Goal: Ask a question: Seek information or help from site administrators or community

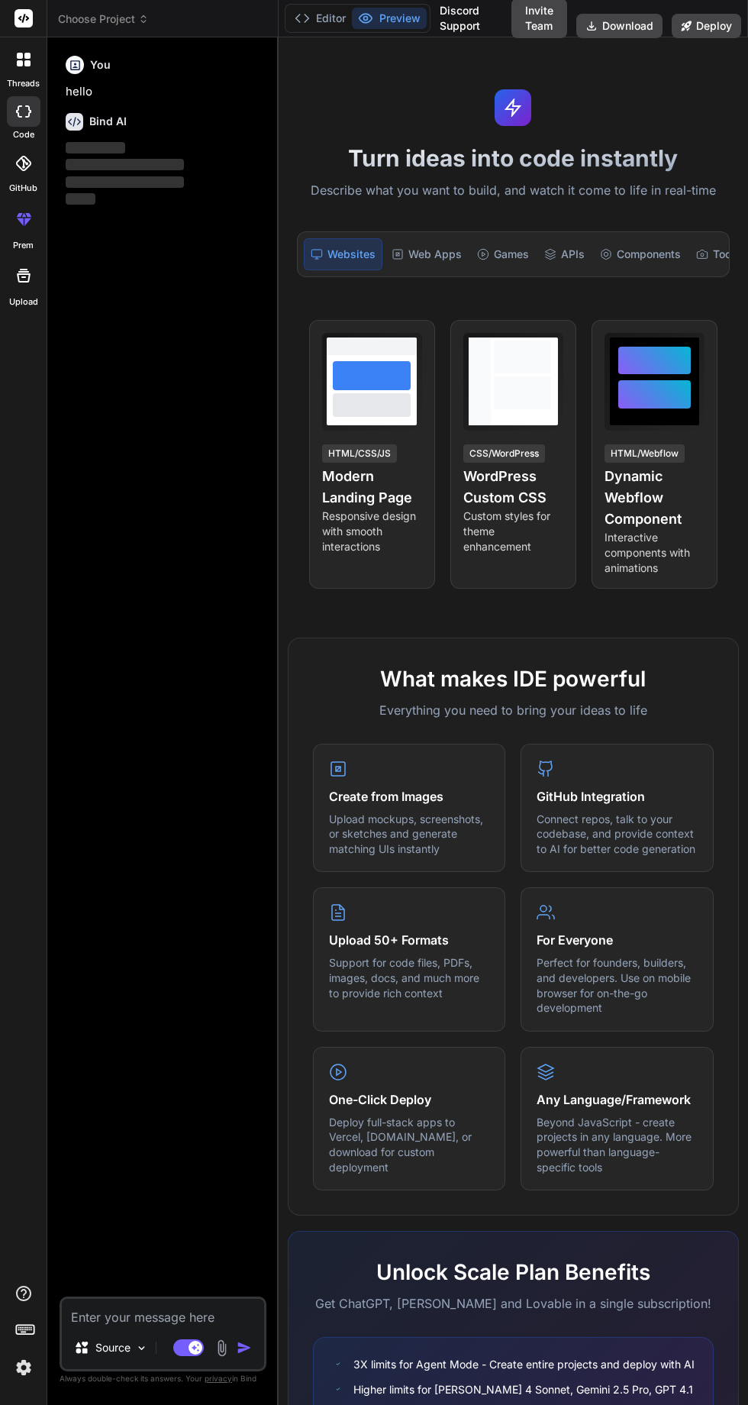
scroll to position [1, 0]
click at [131, 23] on span "Choose Project" at bounding box center [103, 18] width 91 height 15
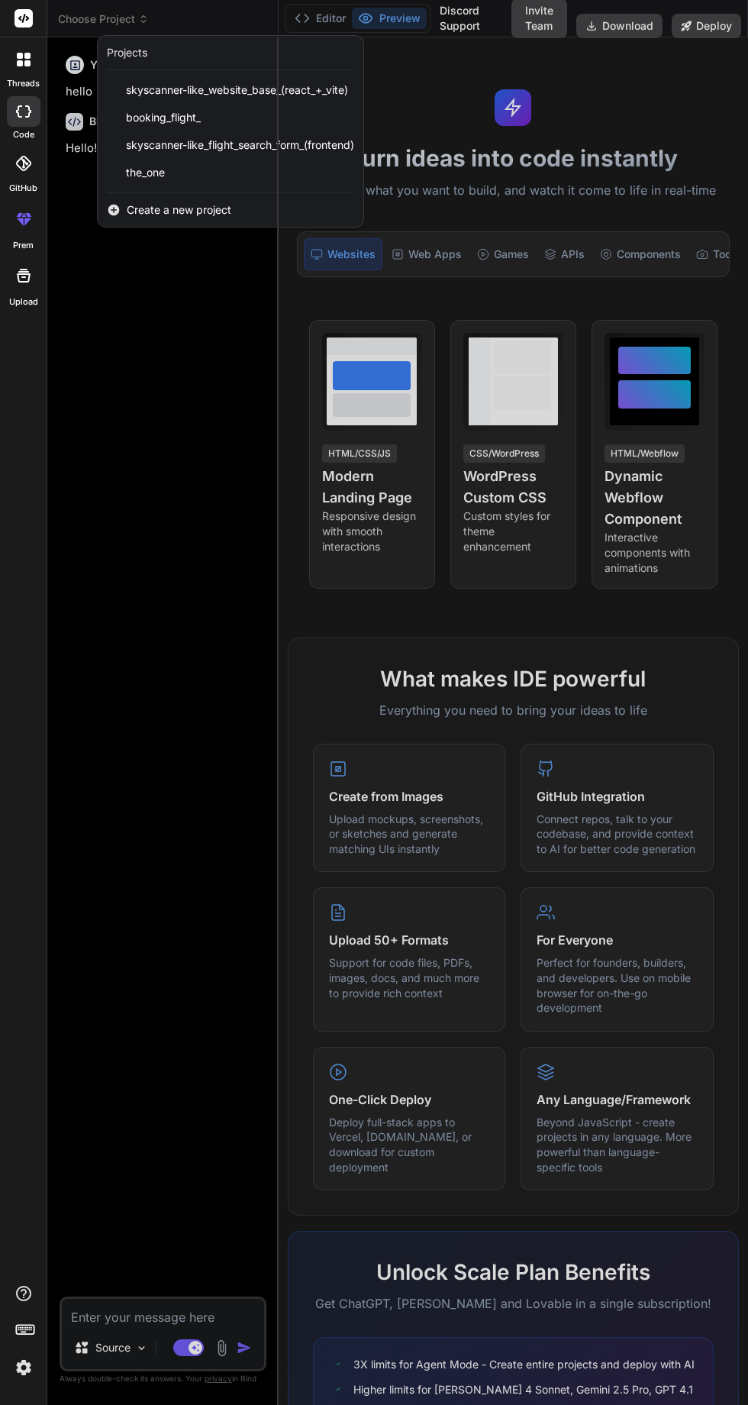
click at [196, 172] on div "the_one" at bounding box center [231, 172] width 266 height 27
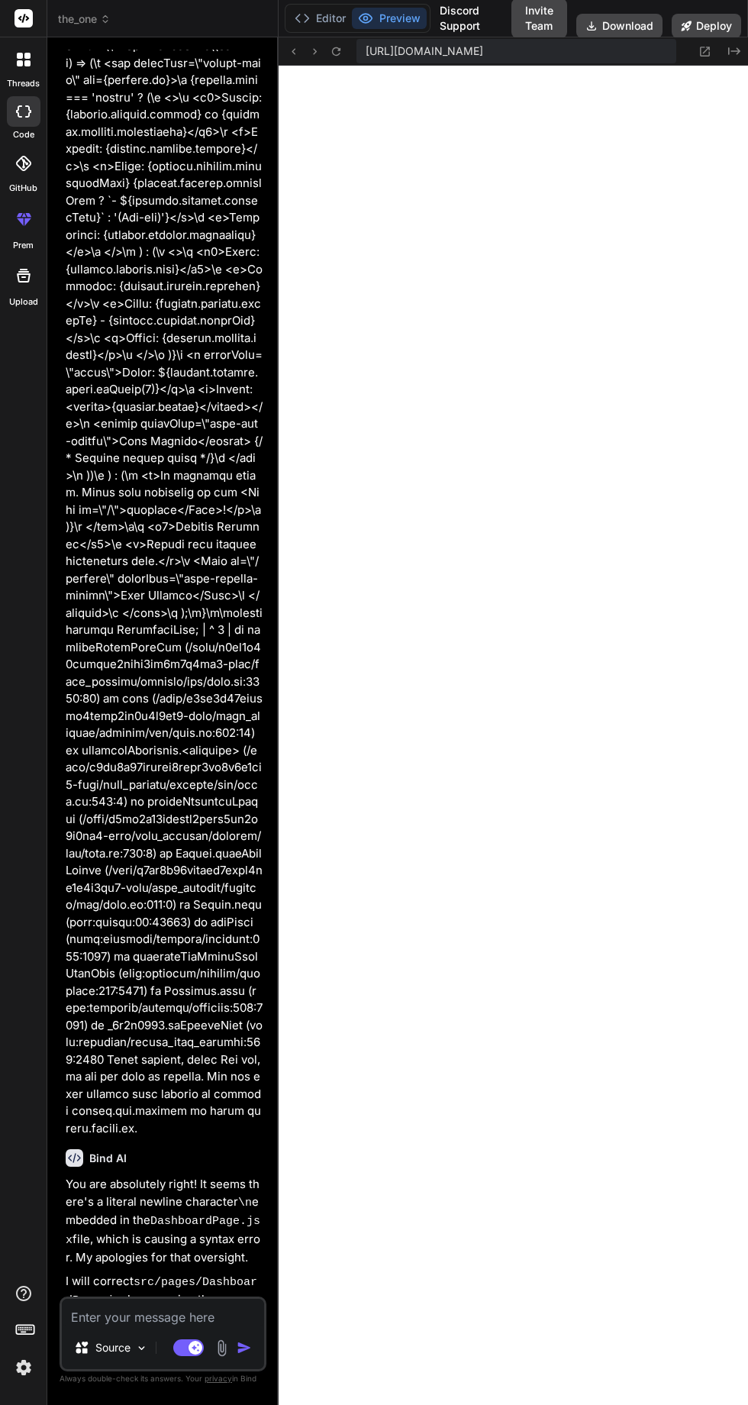
scroll to position [5177, 0]
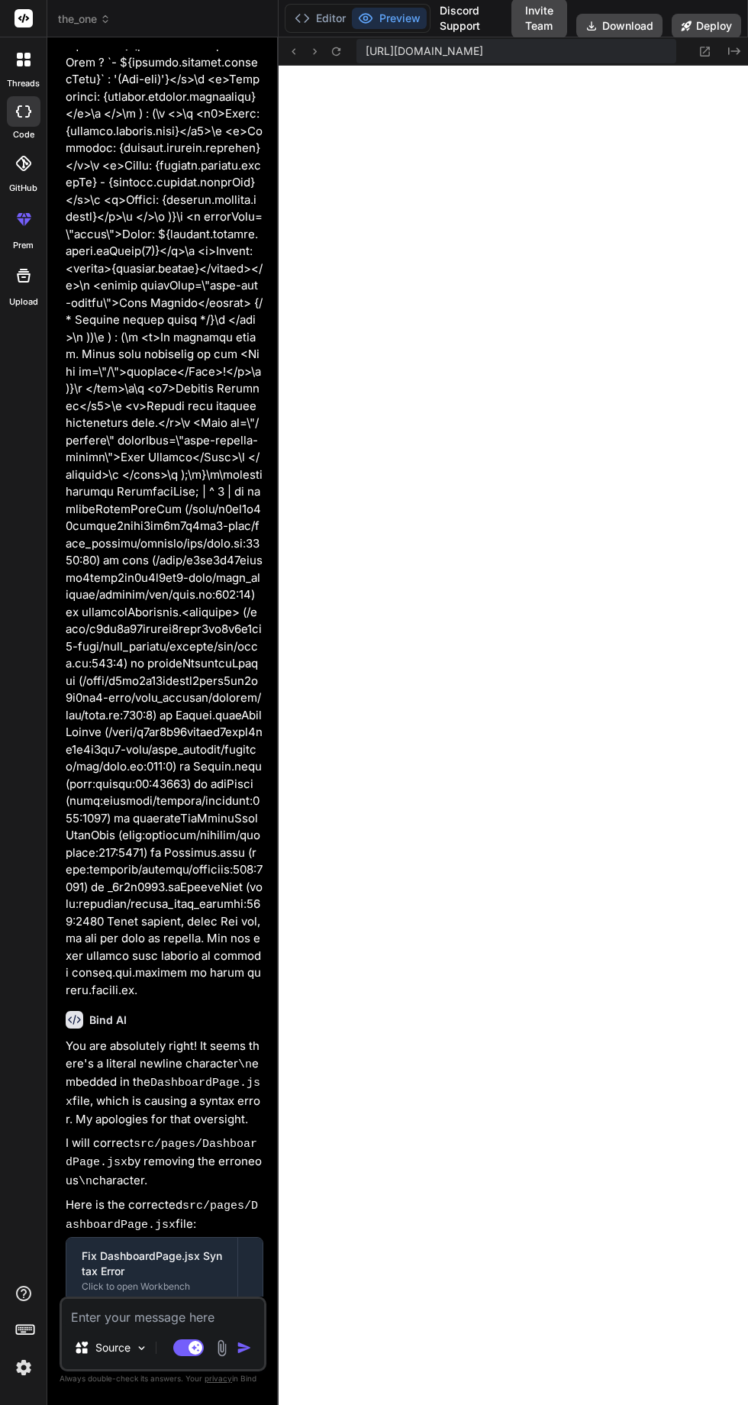
click at [153, 1326] on textarea at bounding box center [163, 1312] width 202 height 27
type textarea "x"
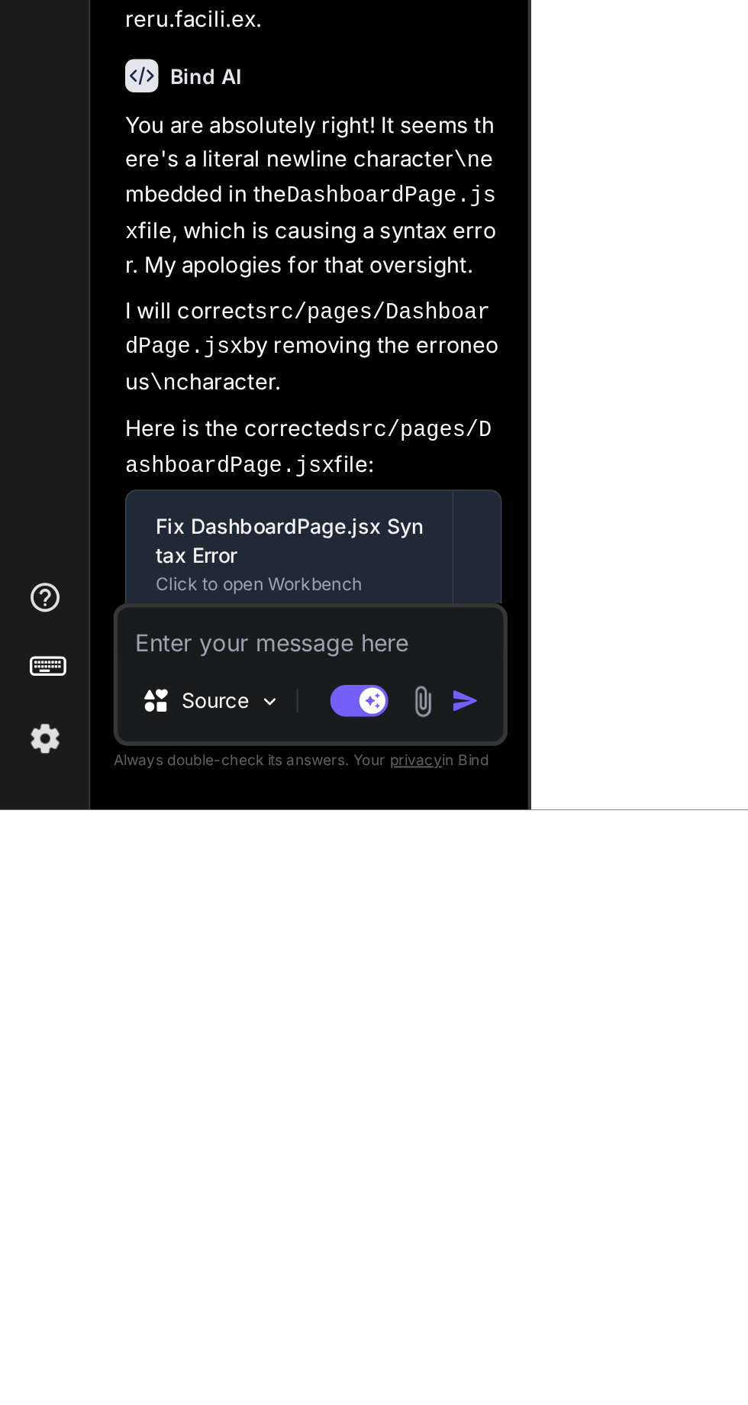
paste textarea "Can I add a feeds and let user to post regarding their trip and allow other use…"
type textarea "Can I add a feeds and let user to post regarding their trip and allow other use…"
type textarea "x"
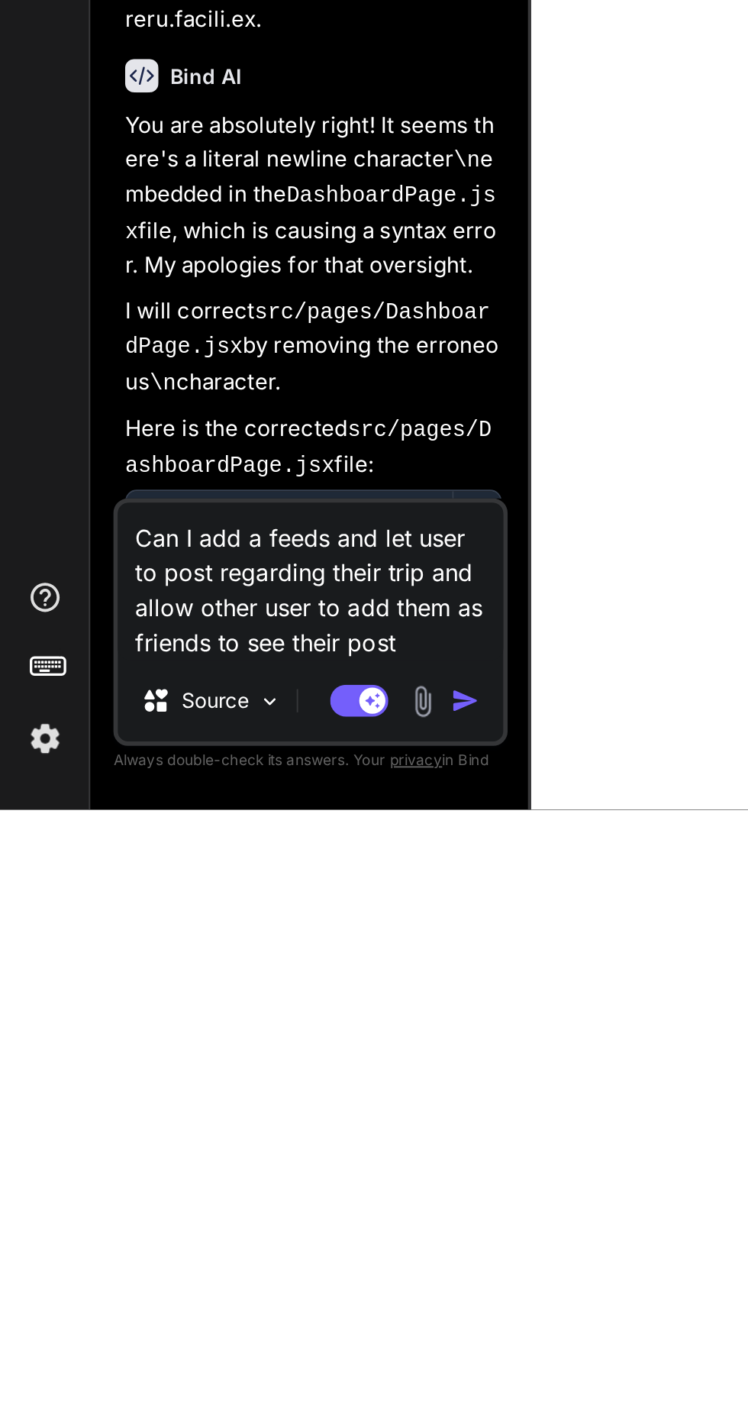
type textarea "Can I add a feeds and let user to post regarding their trip and allow other use…"
click at [247, 1350] on img "button" at bounding box center [244, 1347] width 15 height 15
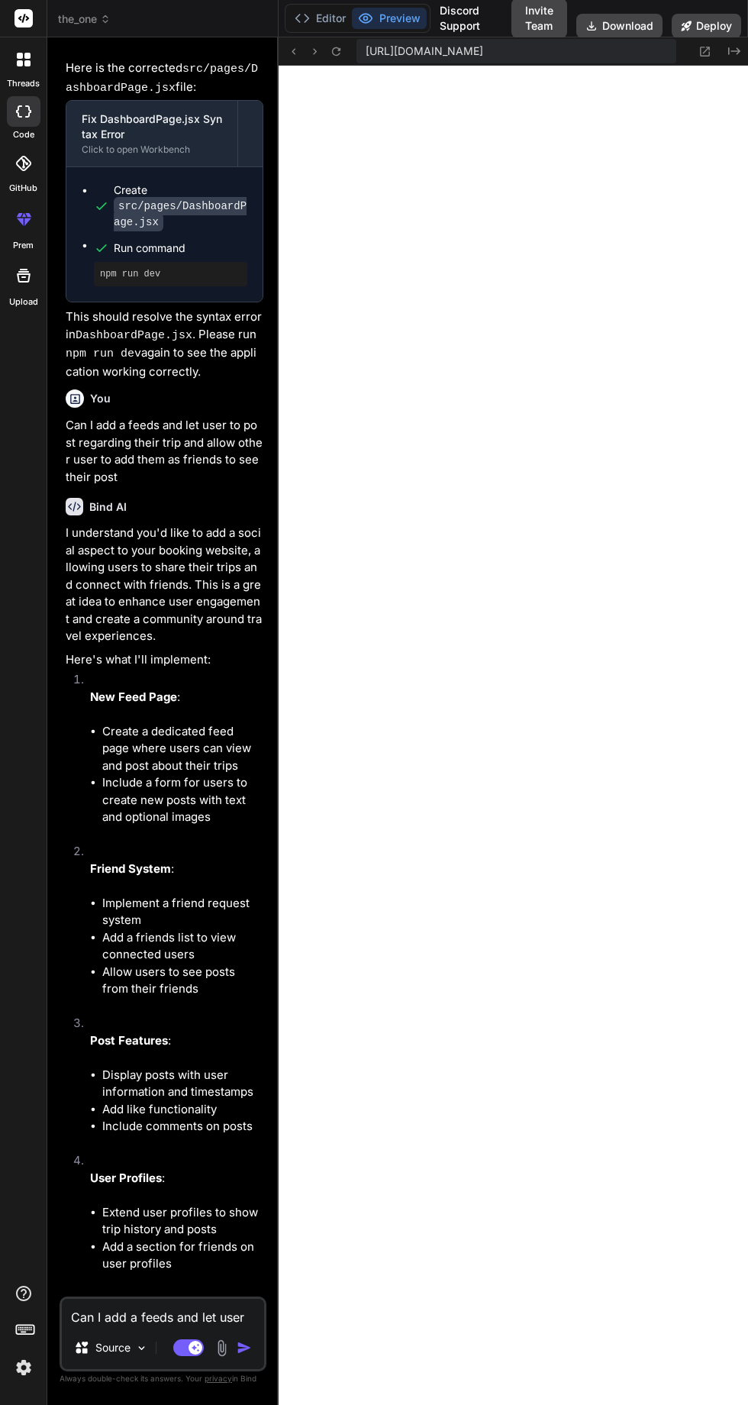
scroll to position [92, 0]
click at [175, 1326] on textarea "Can I add a feeds and let user to post regarding their trip and allow other use…" at bounding box center [163, 1312] width 202 height 27
type textarea "x"
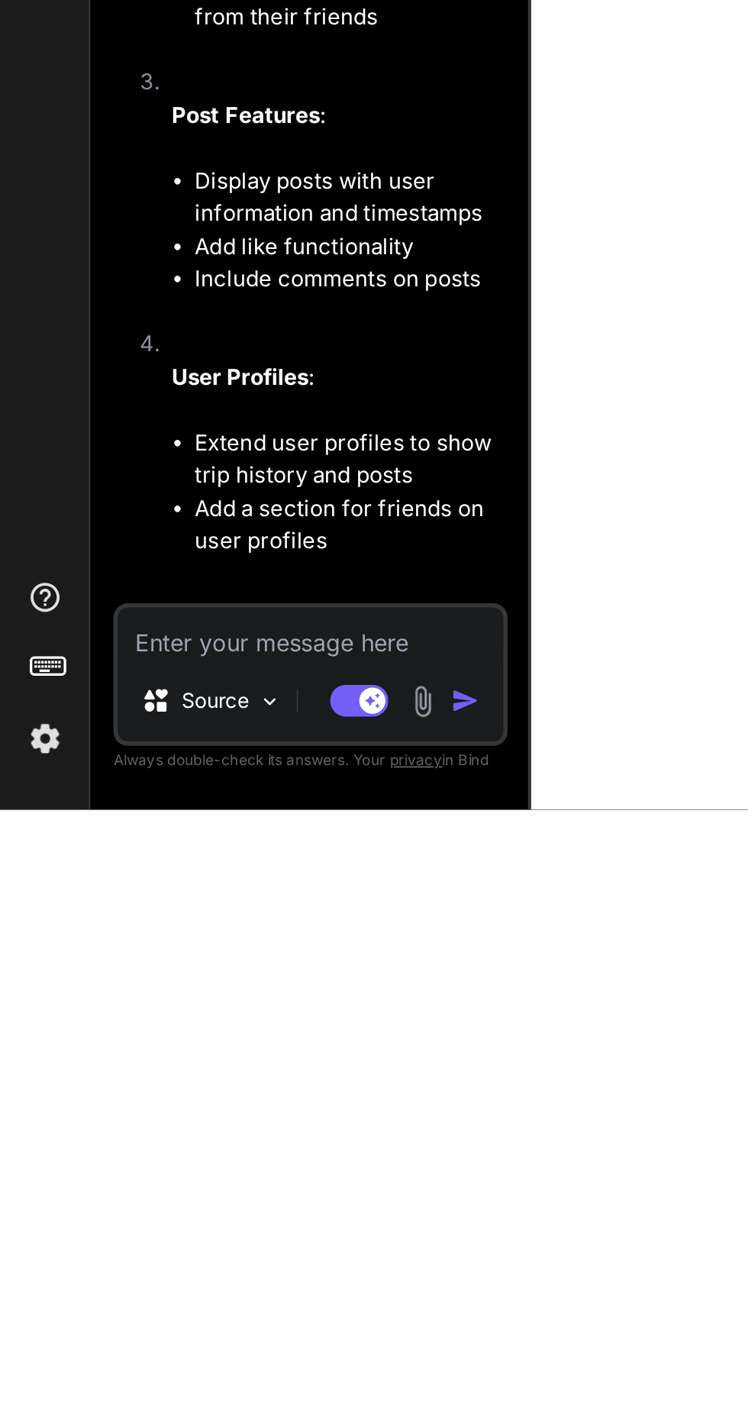
type textarea "Y"
type textarea "x"
type textarea "Ye"
type textarea "x"
type textarea "Yes"
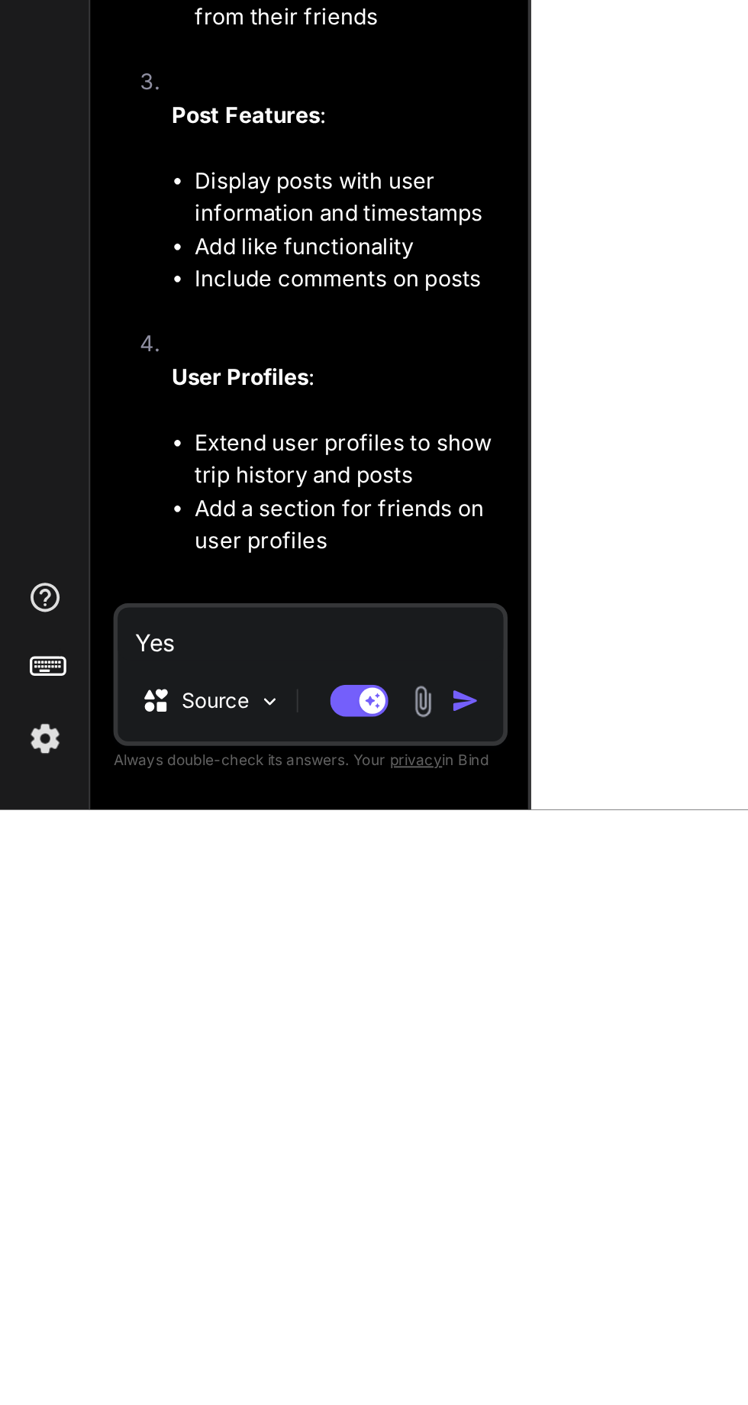
type textarea "x"
type textarea "Yes"
type textarea "x"
type textarea "Yes"
click at [250, 1347] on img "button" at bounding box center [244, 1347] width 15 height 15
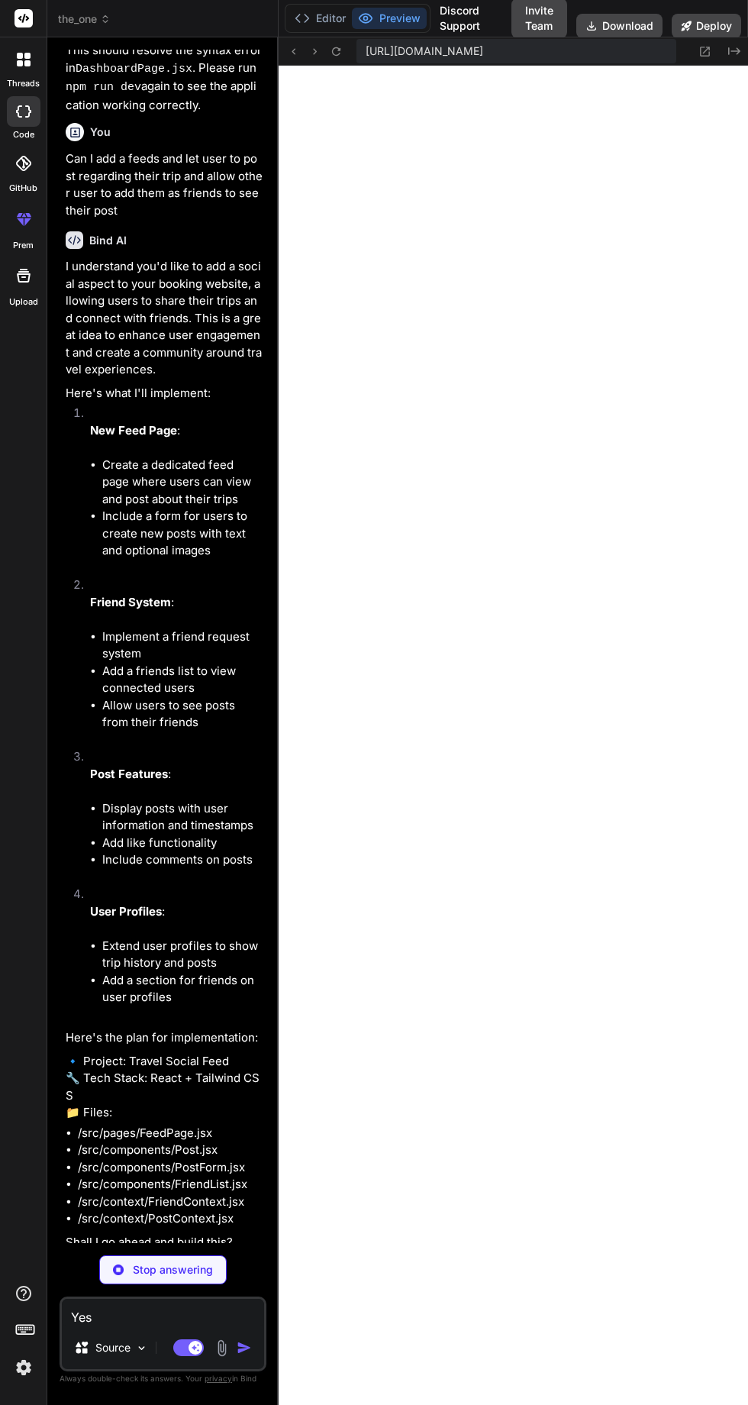
scroll to position [6585, 0]
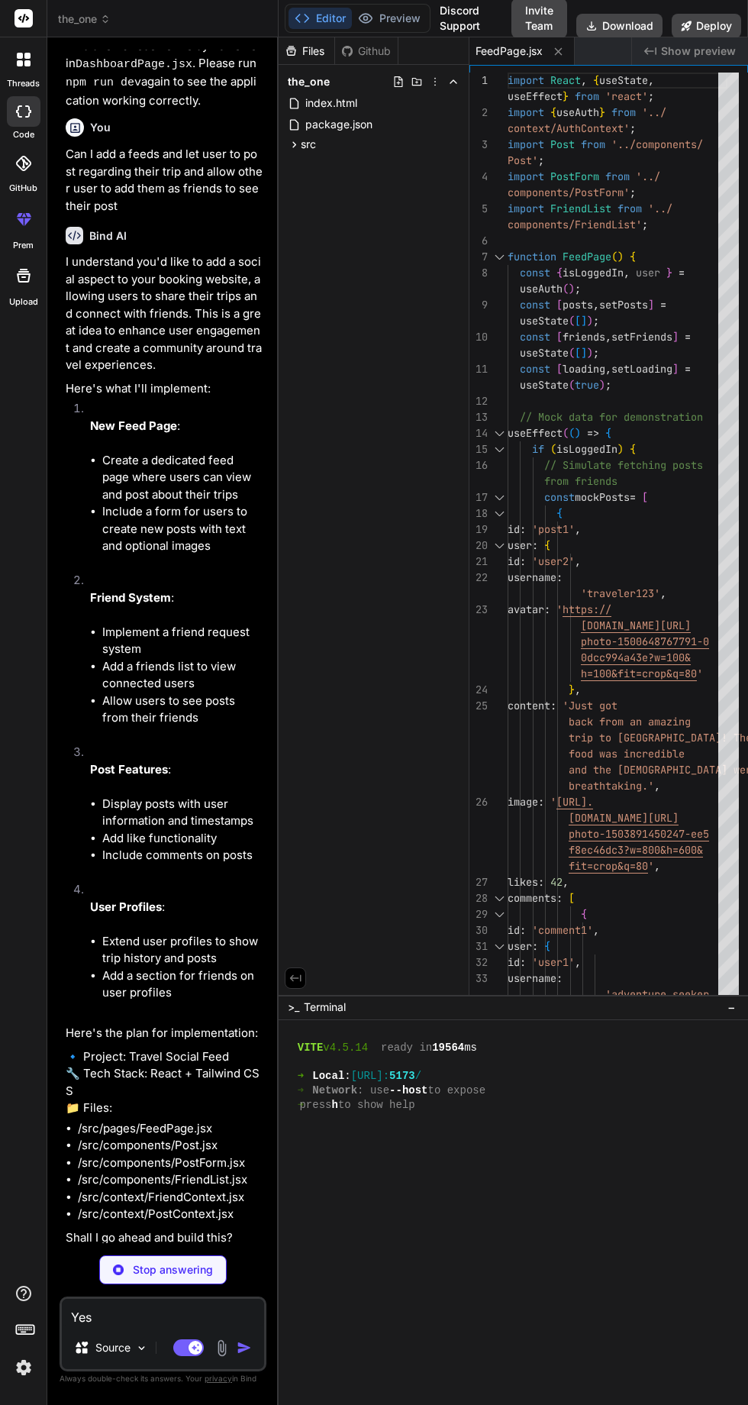
type textarea "x"
type textarea "); } export default Post;"
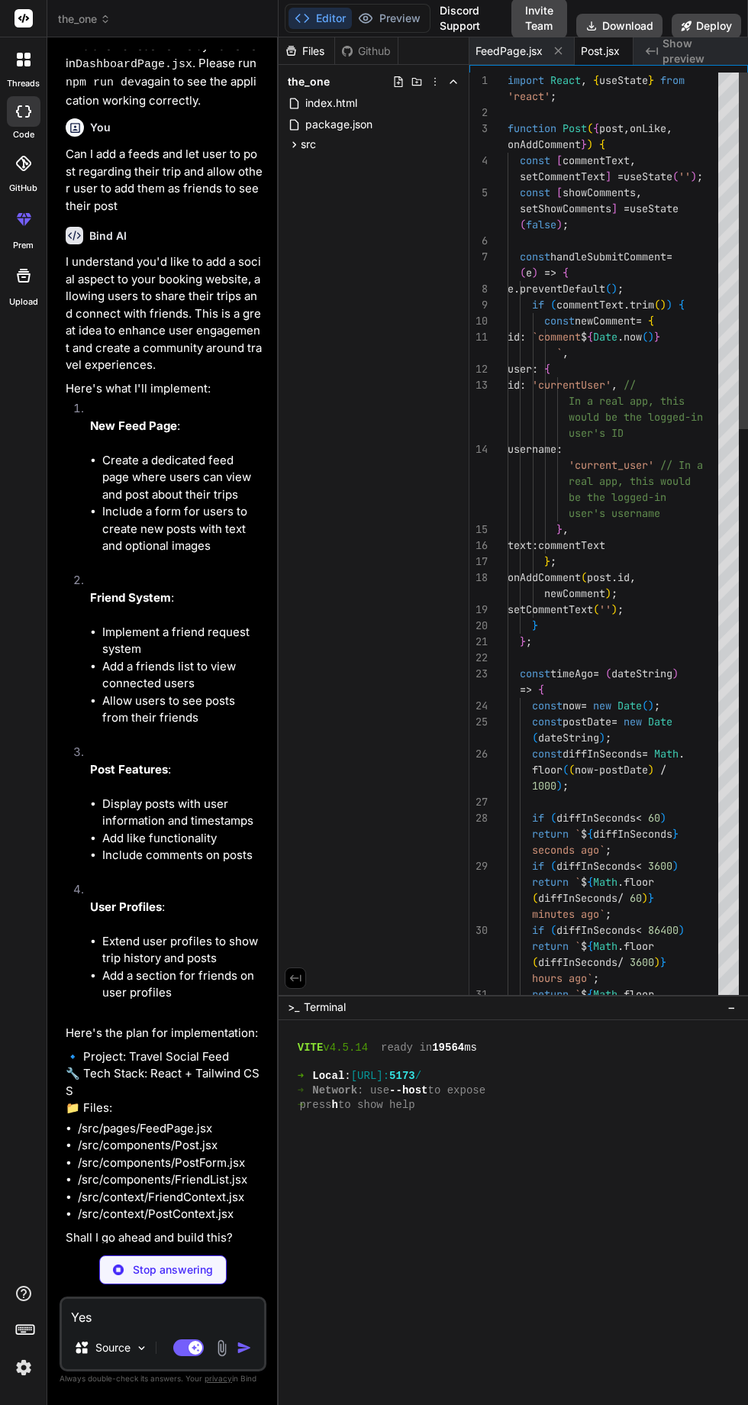
scroll to position [0, 33]
type textarea "x"
type textarea "} export default PostForm;"
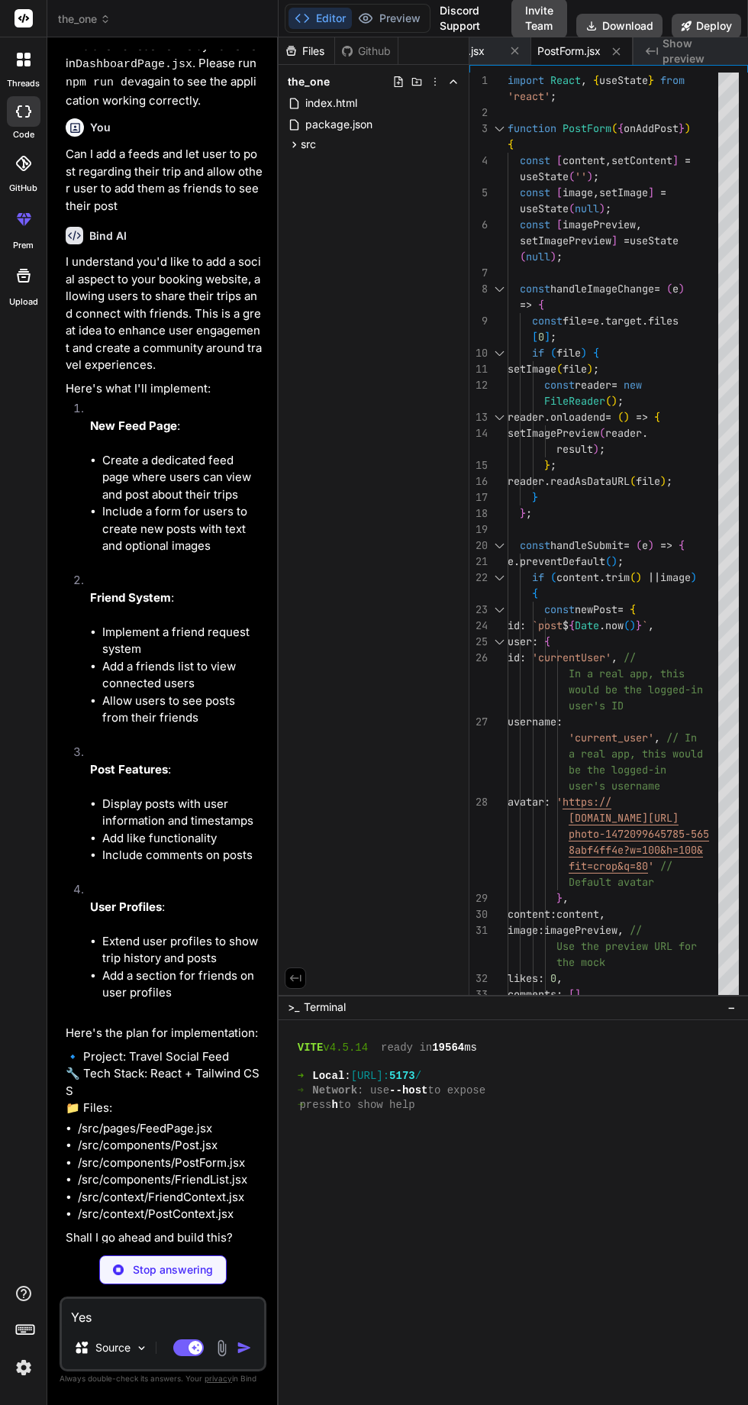
type textarea "x"
type textarea "export default FriendList;"
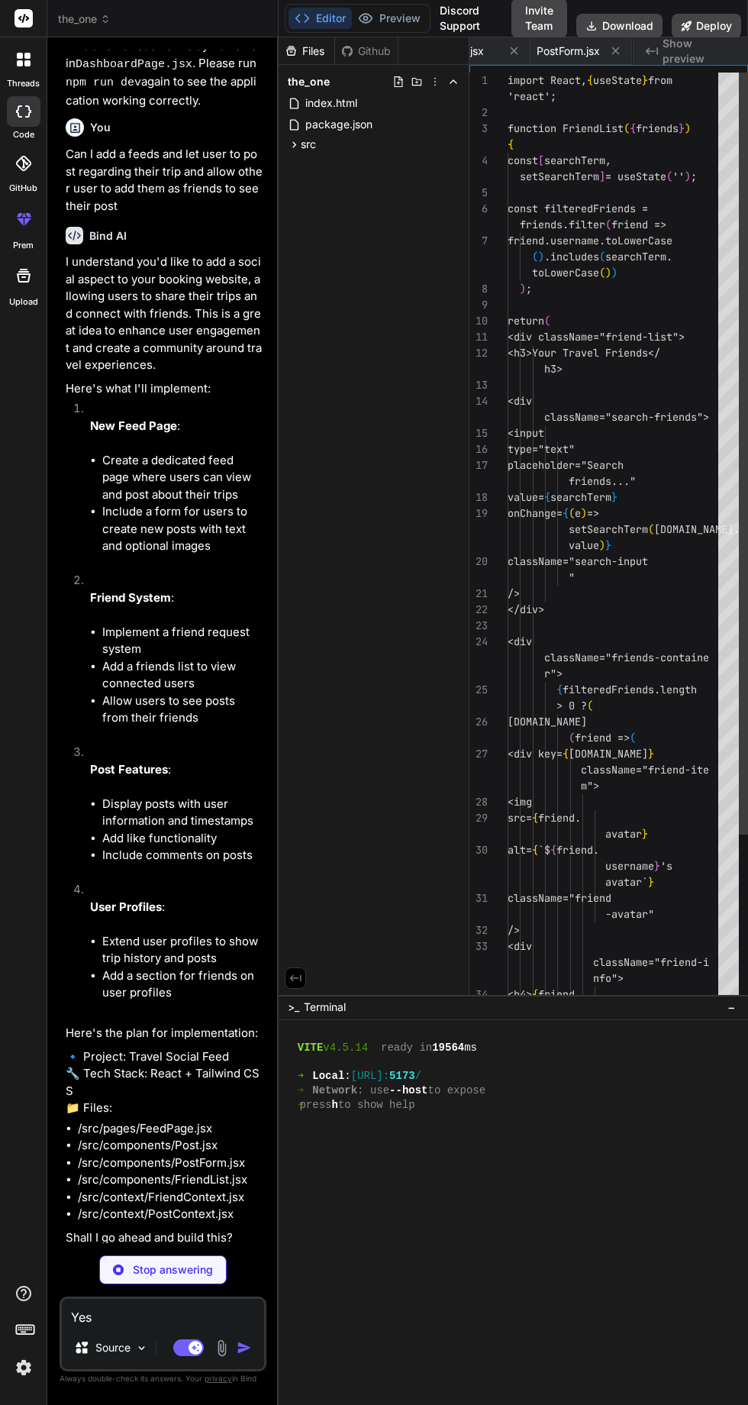
scroll to position [0, 241]
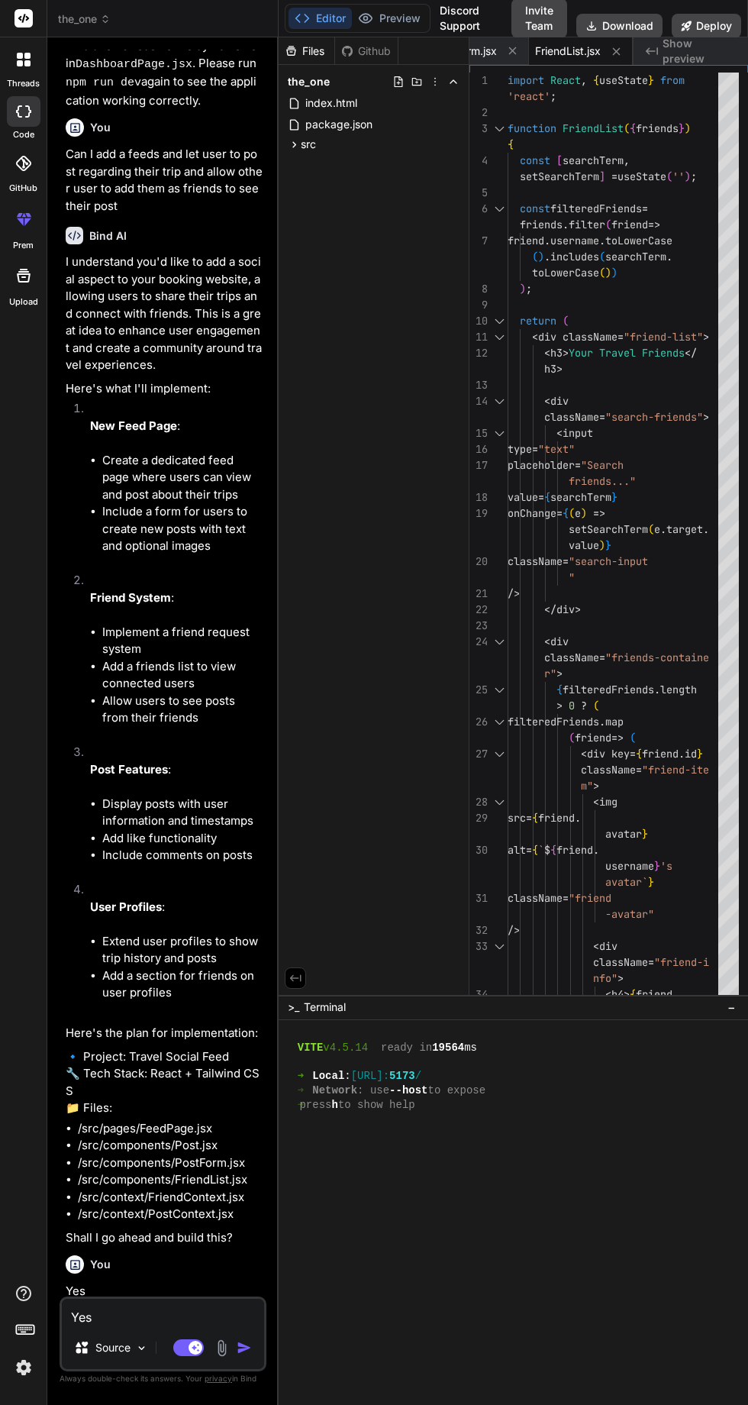
type textarea "x"
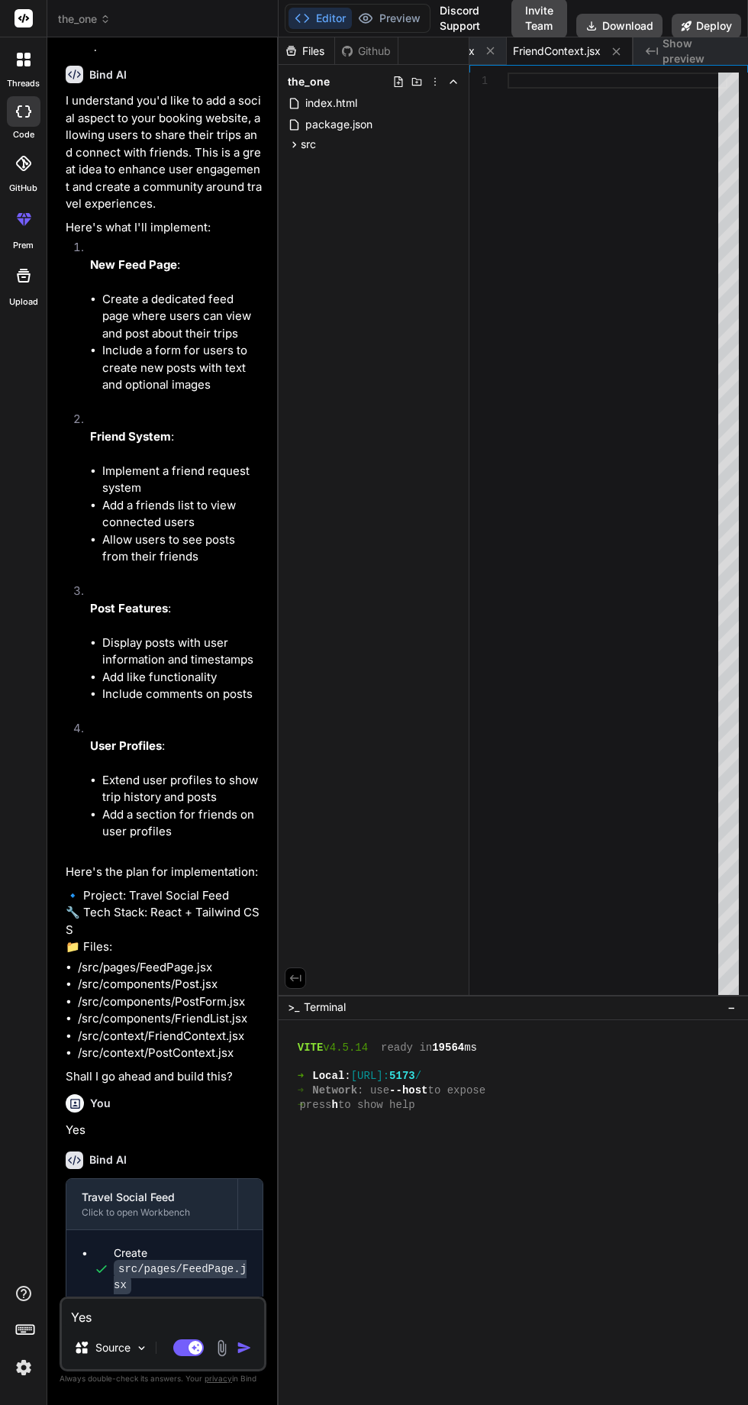
scroll to position [6817, 0]
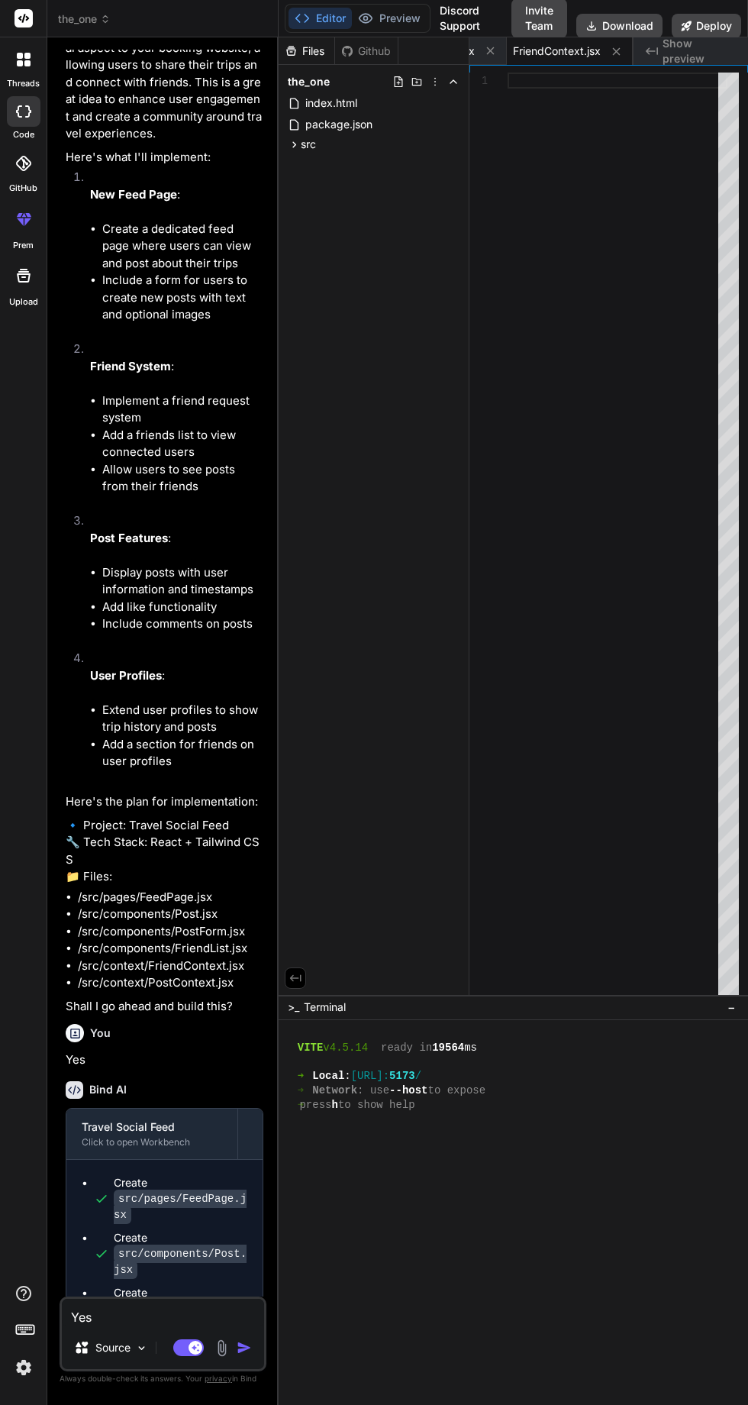
click at [130, 1355] on p "Source" at bounding box center [112, 1347] width 35 height 15
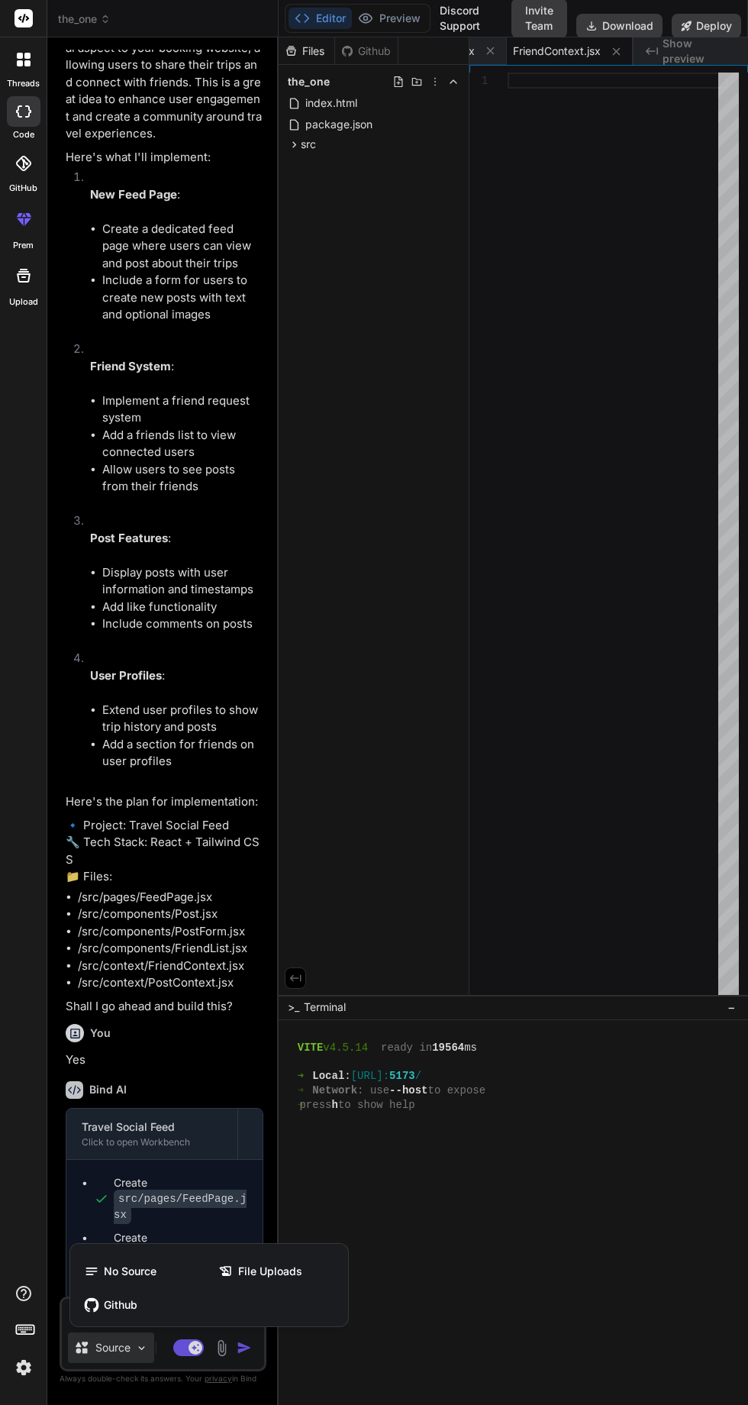
click at [100, 1216] on div at bounding box center [374, 702] width 748 height 1405
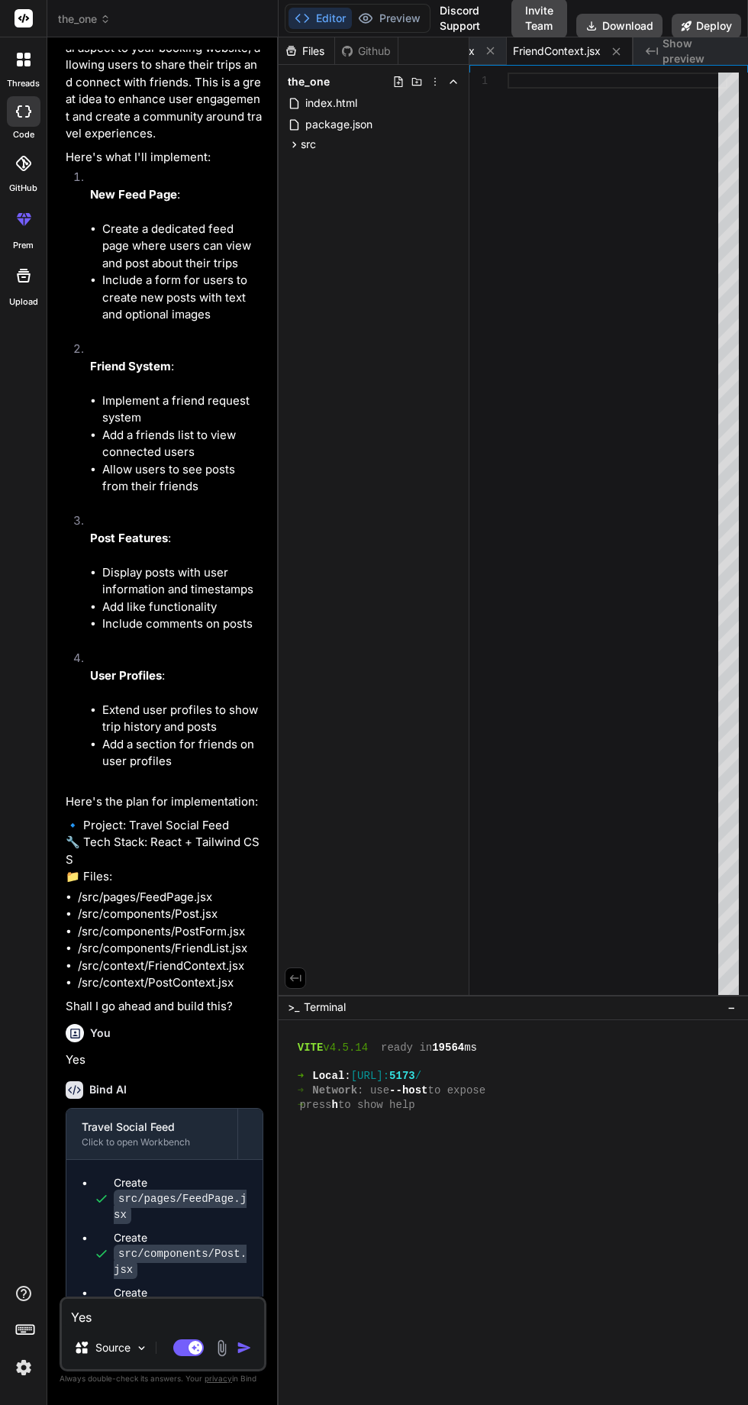
click at [227, 1326] on textarea "Yes" at bounding box center [163, 1312] width 202 height 27
type textarea "x"
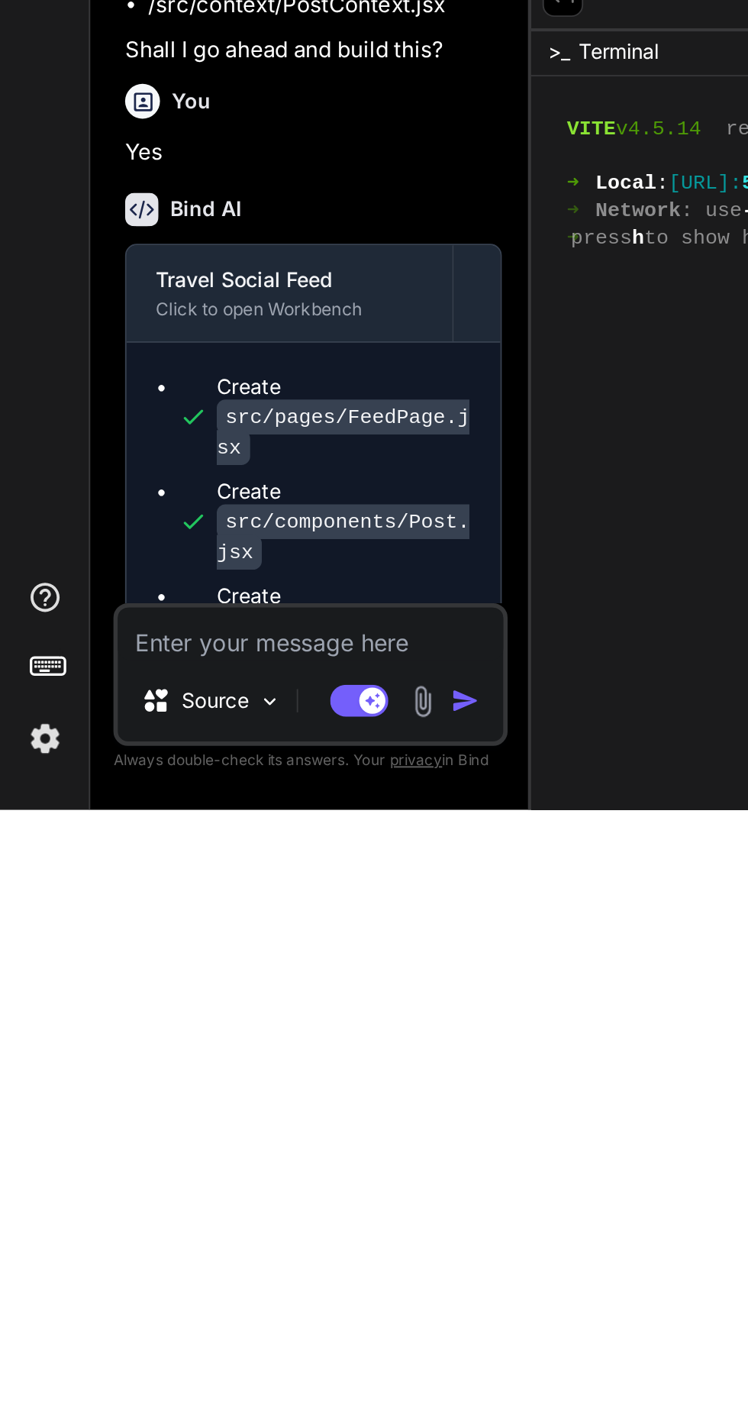
type textarea "E"
type textarea "x"
type textarea "W"
type textarea "x"
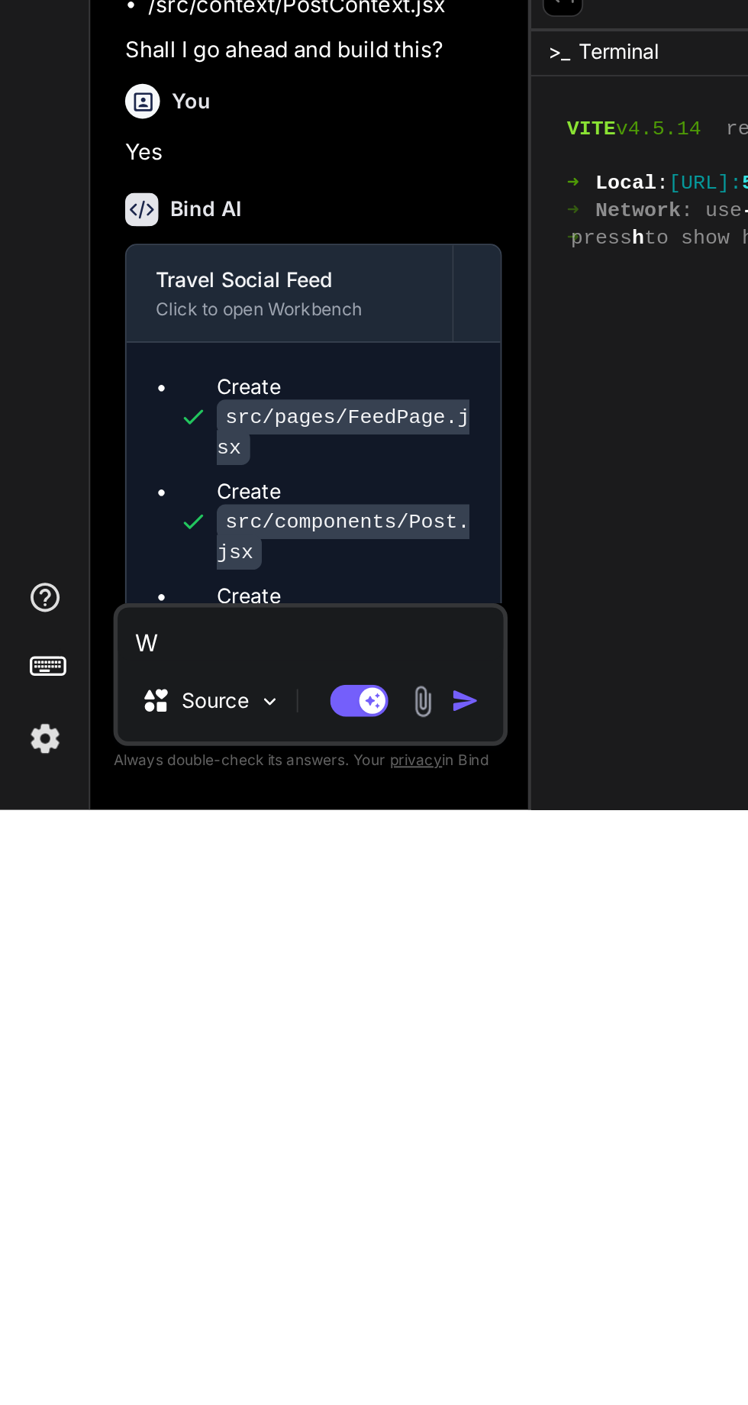
type textarea "Wa"
type textarea "x"
type textarea "Was"
type textarea "x"
type textarea "Was"
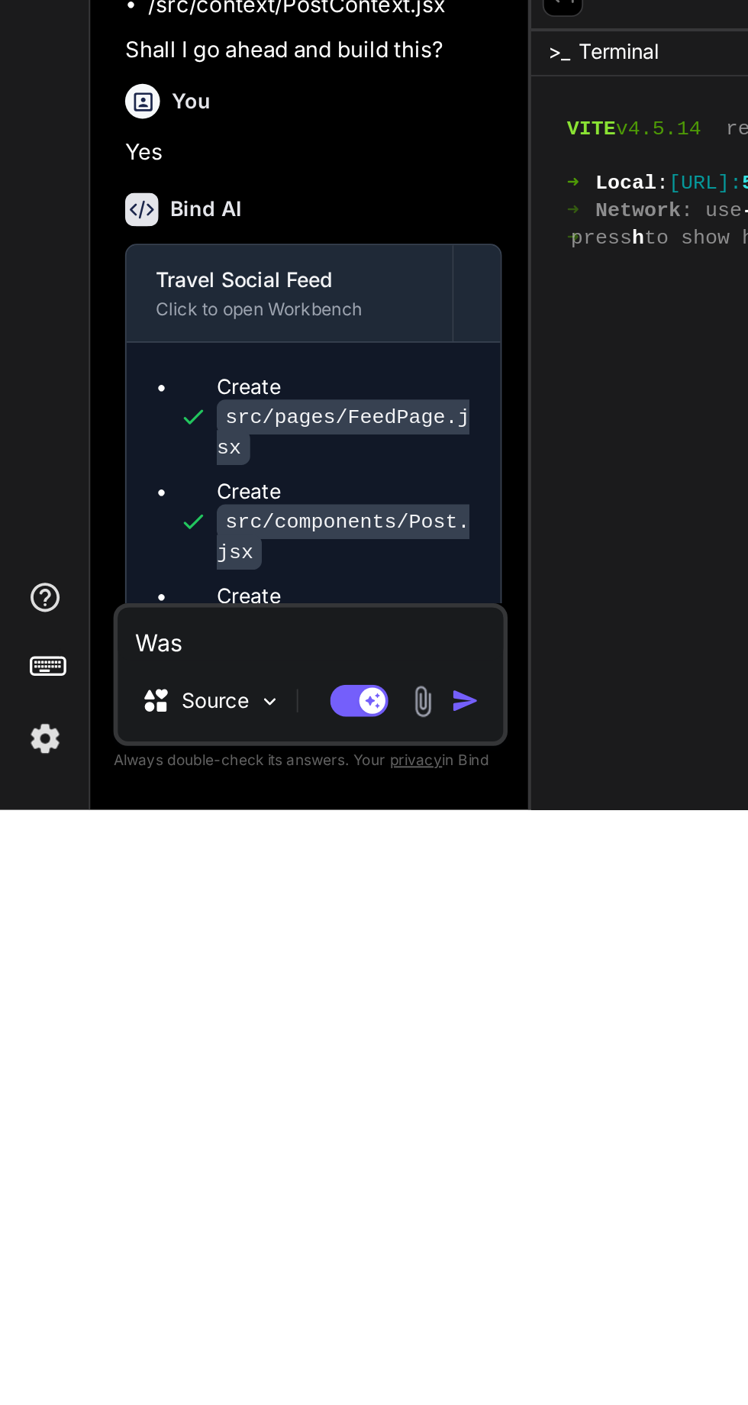
type textarea "x"
type textarea "Was i"
type textarea "x"
type textarea "Was it"
type textarea "x"
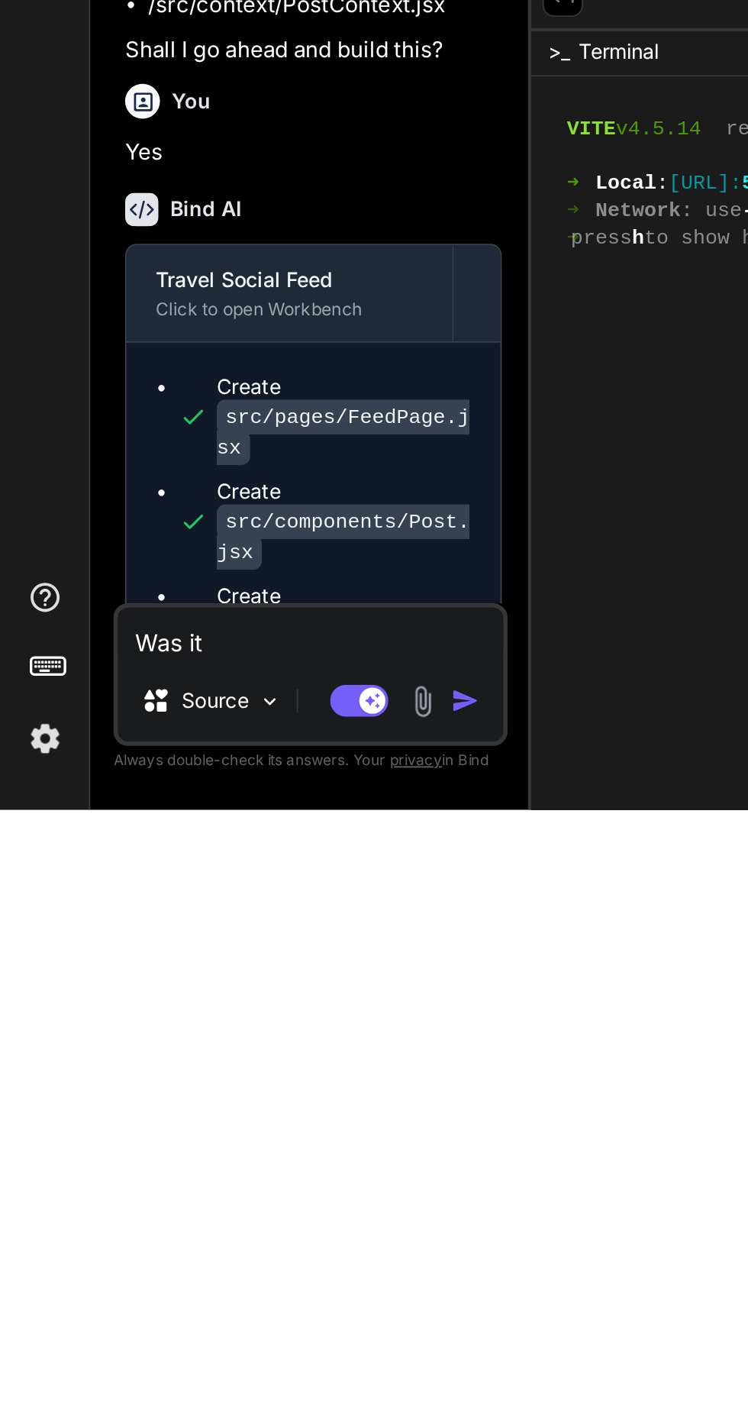
type textarea "Was it"
type textarea "x"
type textarea "Was it c"
type textarea "x"
type textarea "Was it co"
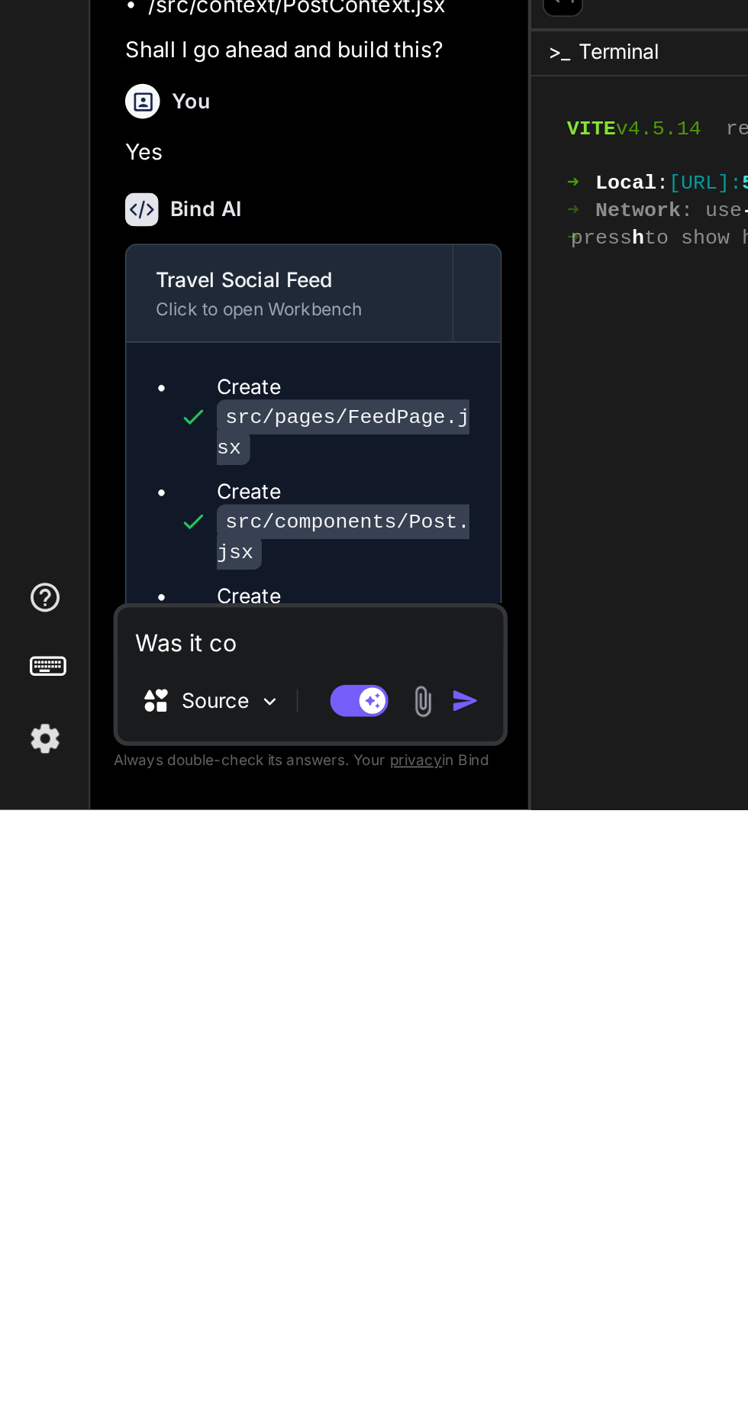
type textarea "x"
type textarea "Was it com"
type textarea "x"
type textarea "Was it comp"
type textarea "x"
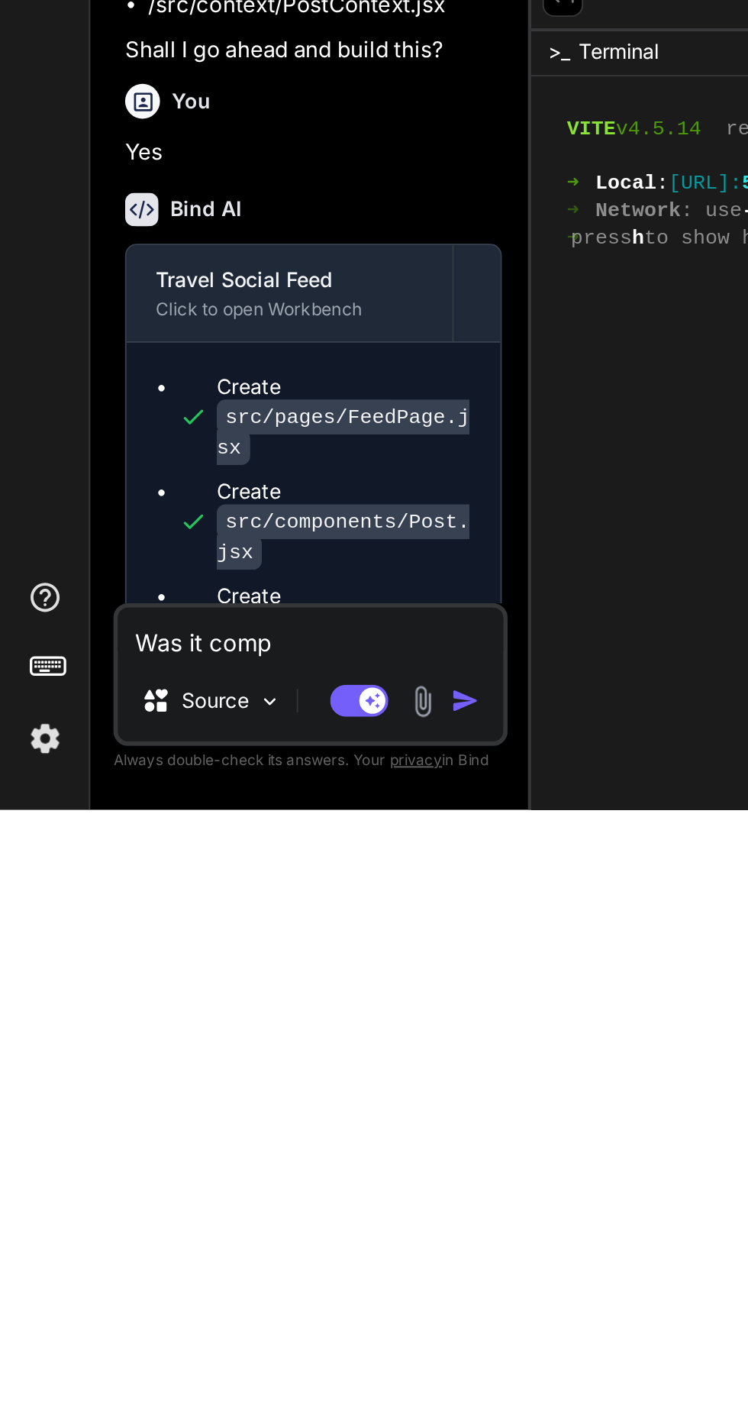
type textarea "Was it compl"
type textarea "x"
type textarea "Was it comple"
type textarea "x"
type textarea "Was it complet"
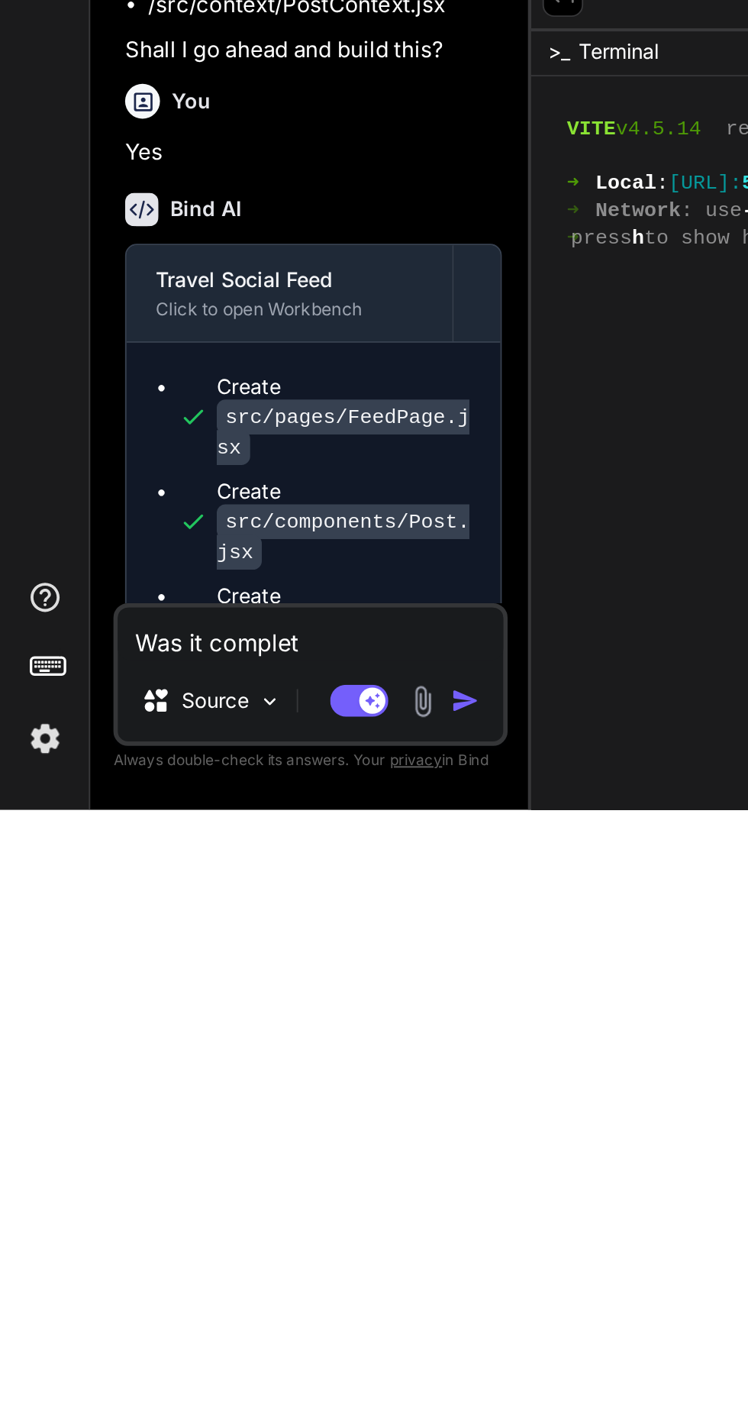
type textarea "x"
type textarea "Was it complete"
type textarea "x"
type textarea "Was it complete"
type textarea "x"
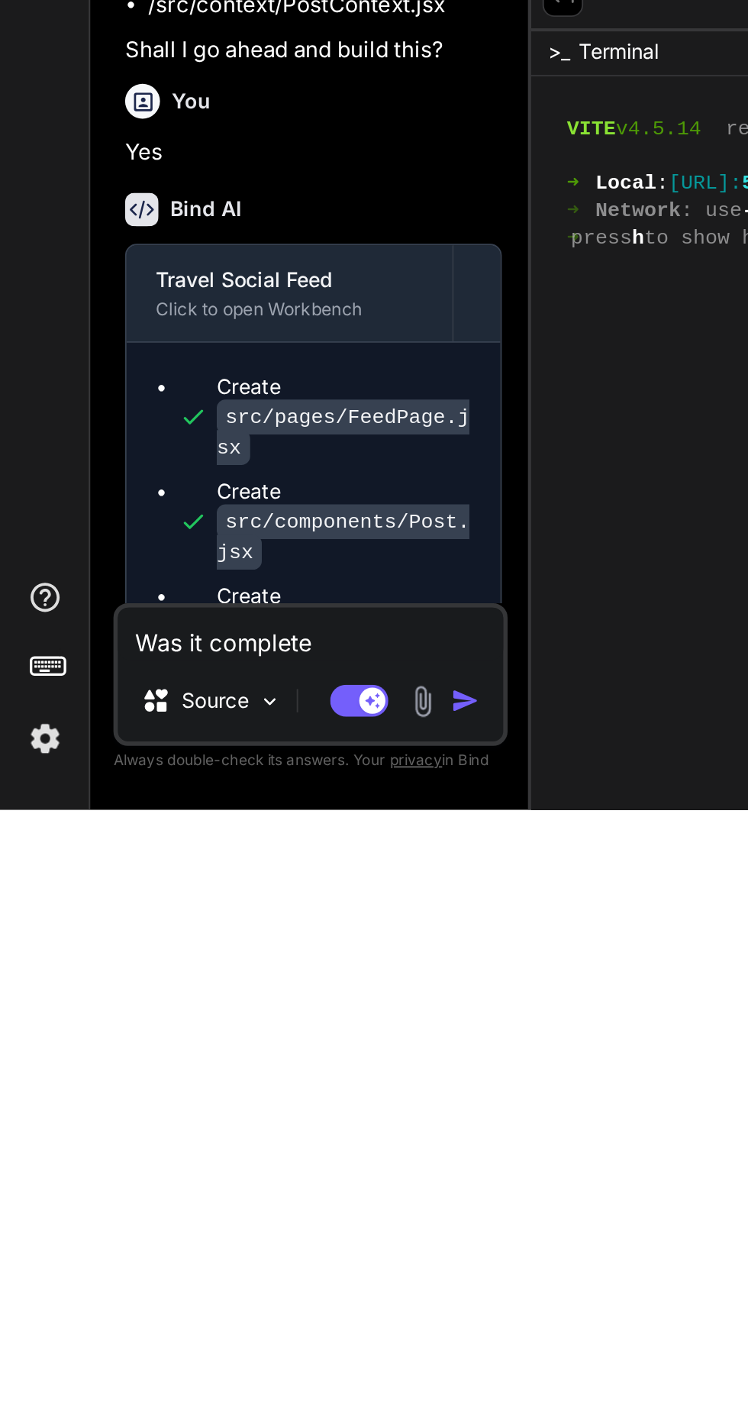
type textarea "Was it complete"
click at [250, 1351] on img "button" at bounding box center [244, 1347] width 15 height 15
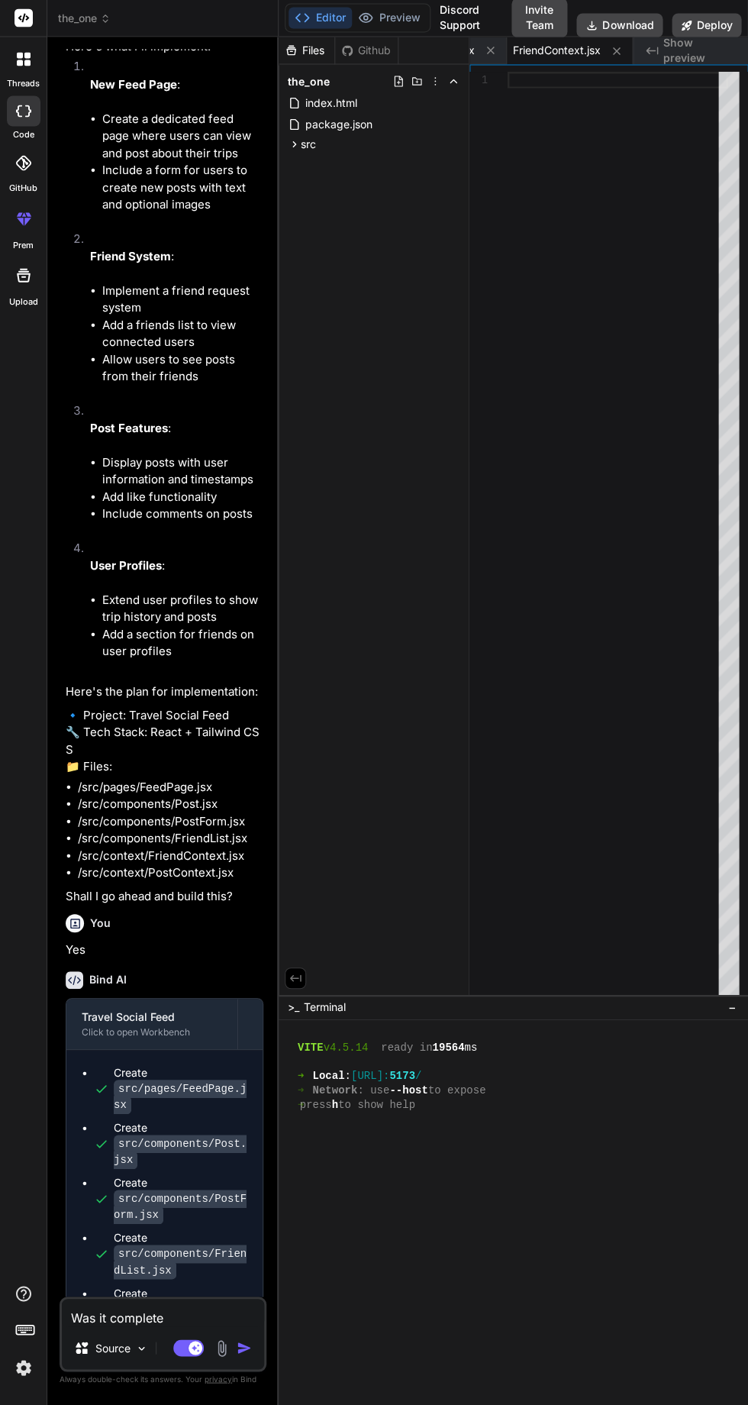
scroll to position [341, 0]
click at [205, 1325] on textarea "Was it complete" at bounding box center [163, 1312] width 202 height 27
type textarea "x"
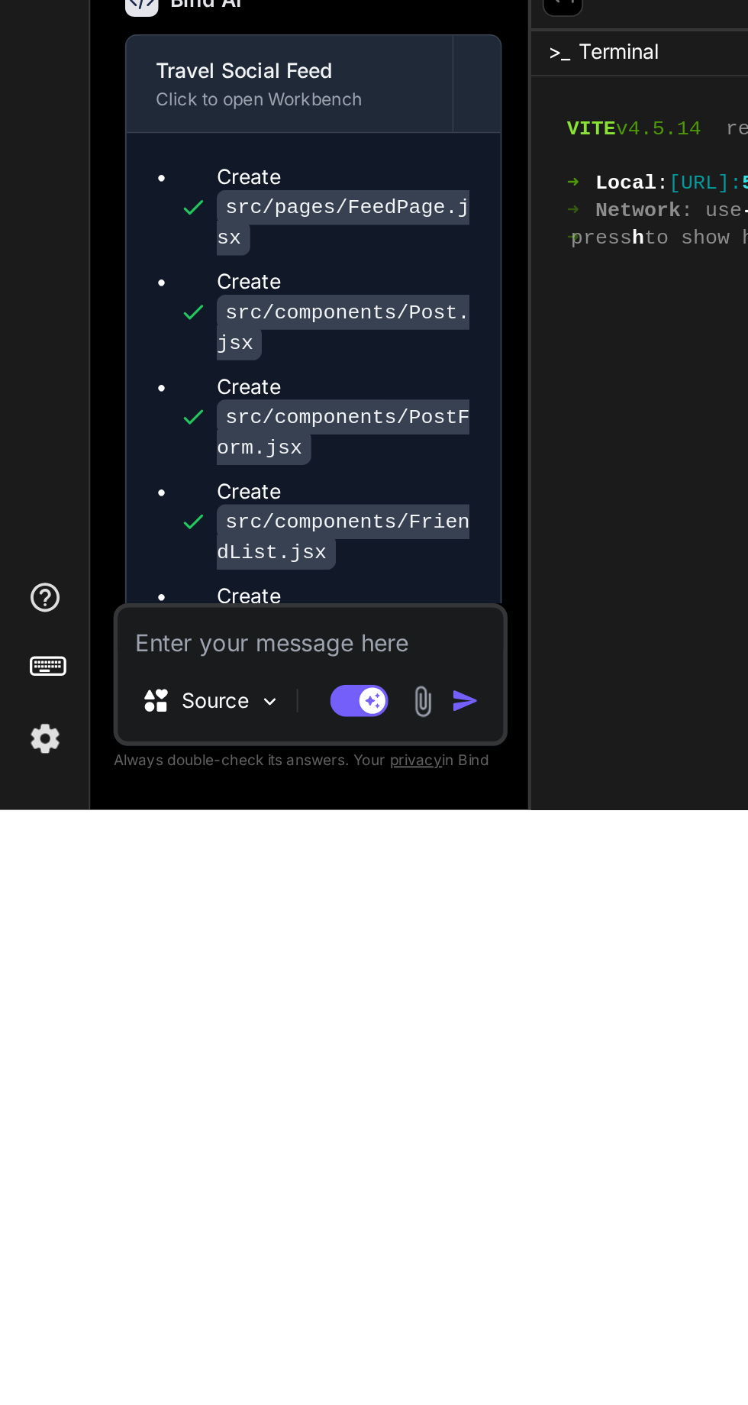
type textarea "R"
type textarea "x"
type textarea "Ru"
type textarea "x"
type textarea "Run"
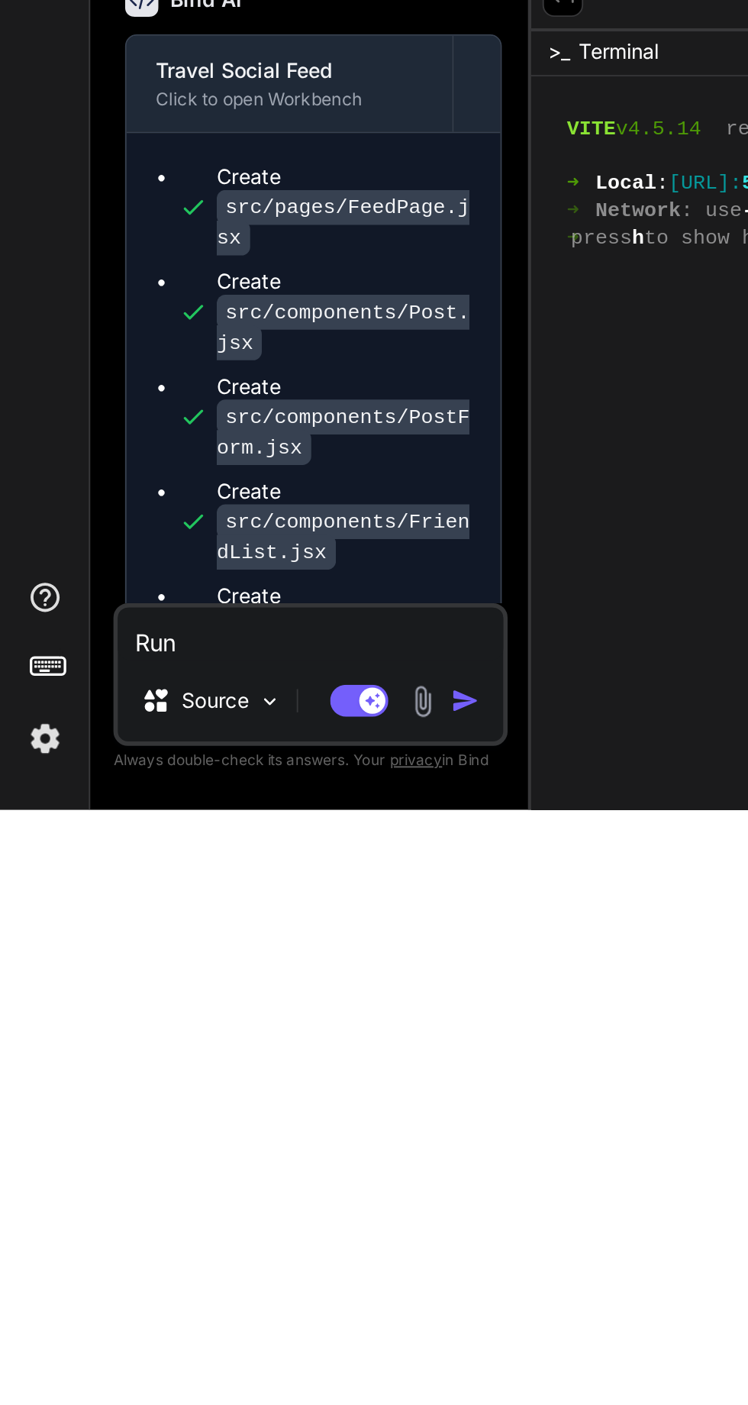
type textarea "x"
type textarea "Run"
type textarea "x"
type textarea "Run a"
type textarea "x"
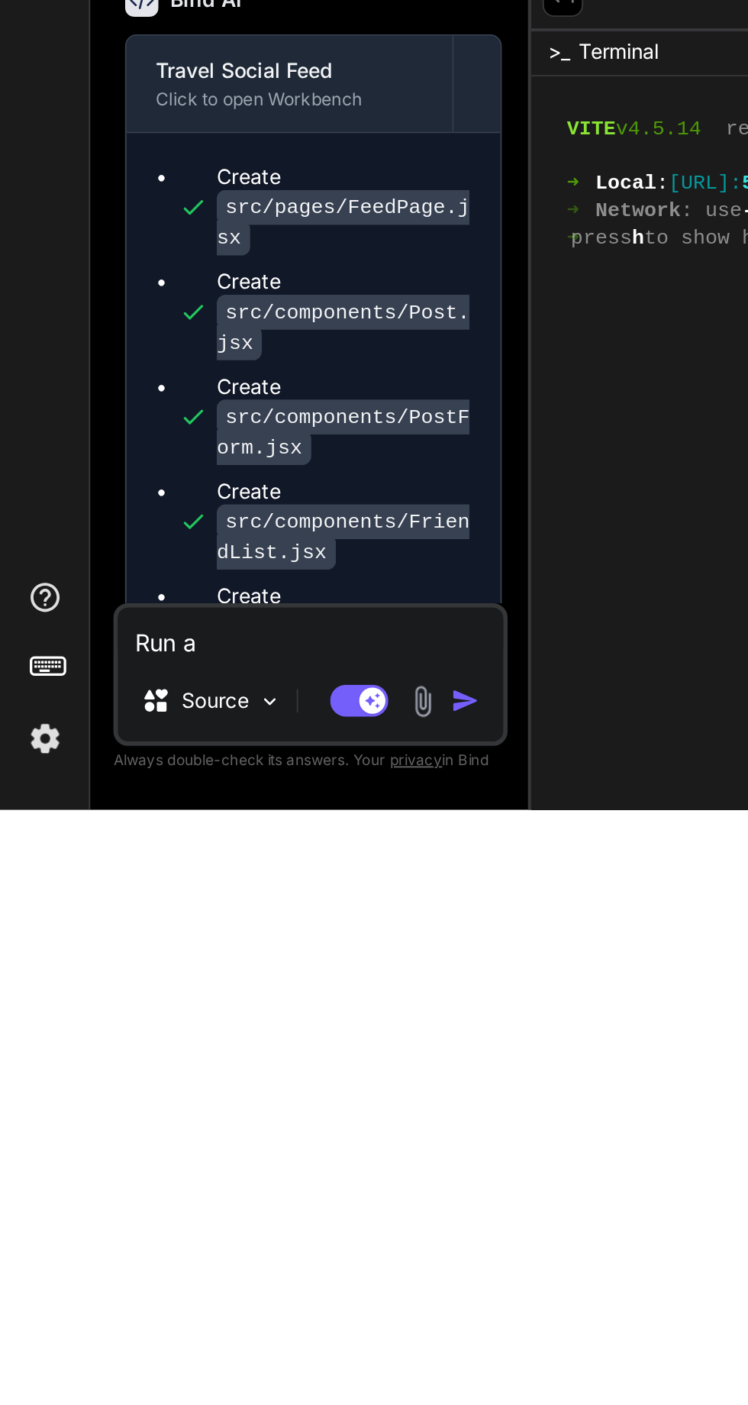
type textarea "Run ap"
type textarea "x"
type textarea "Run app"
type textarea "x"
type textarea "Run app"
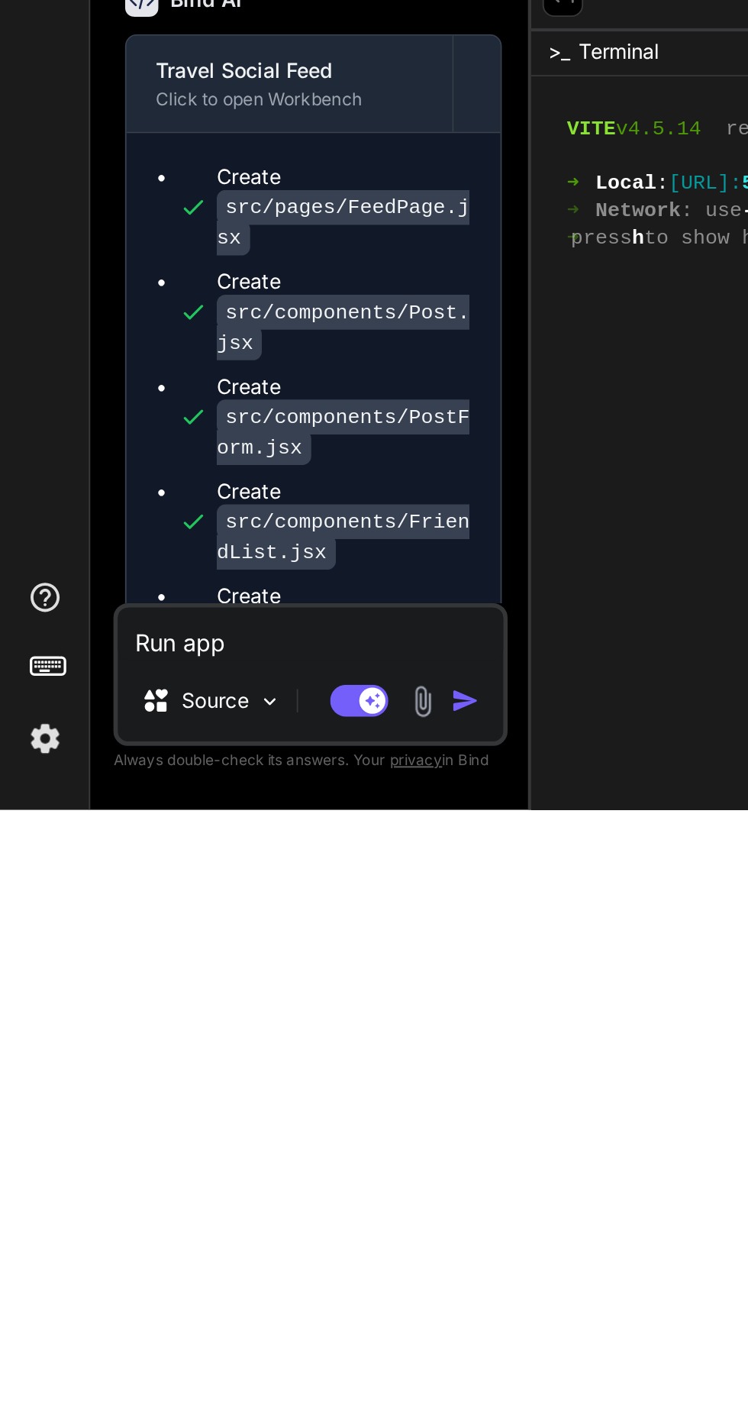
type textarea "x"
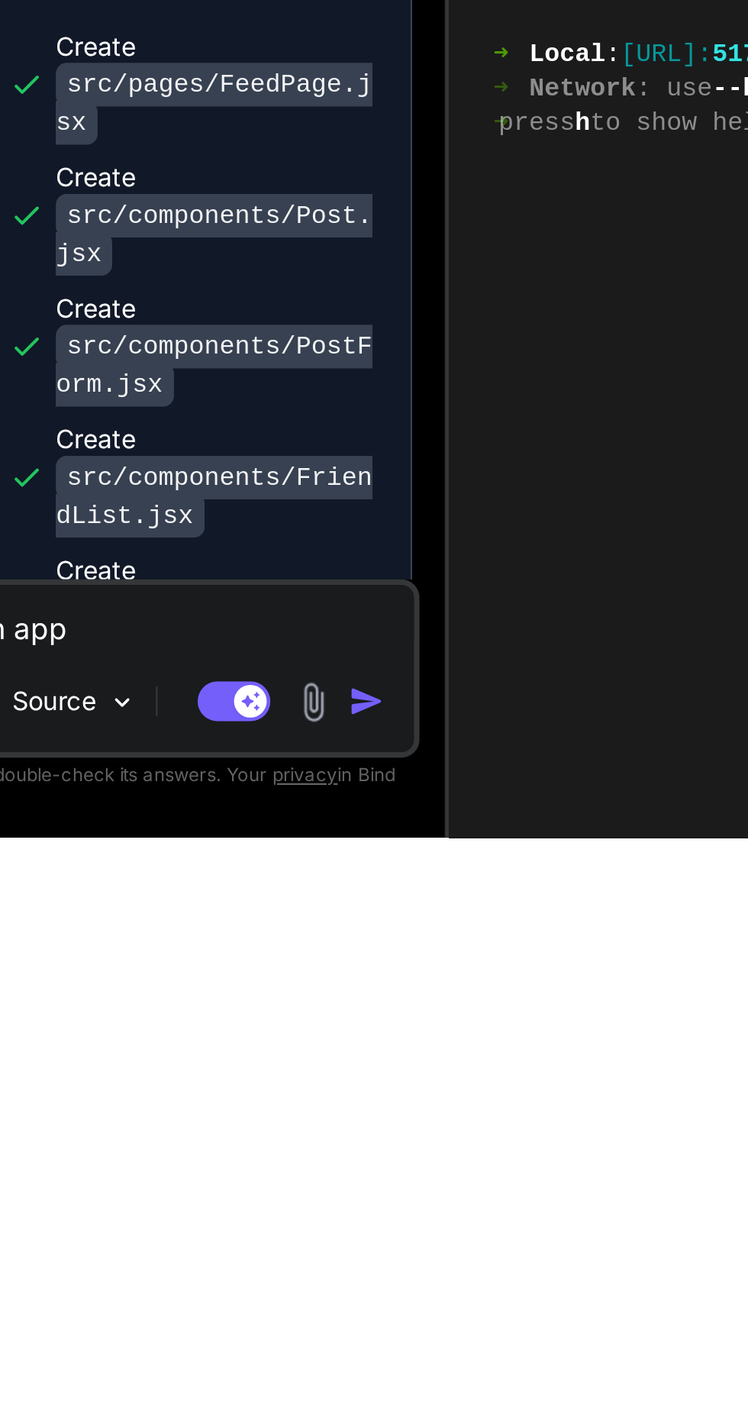
type textarea "Run app"
click at [242, 1351] on img "button" at bounding box center [244, 1347] width 15 height 15
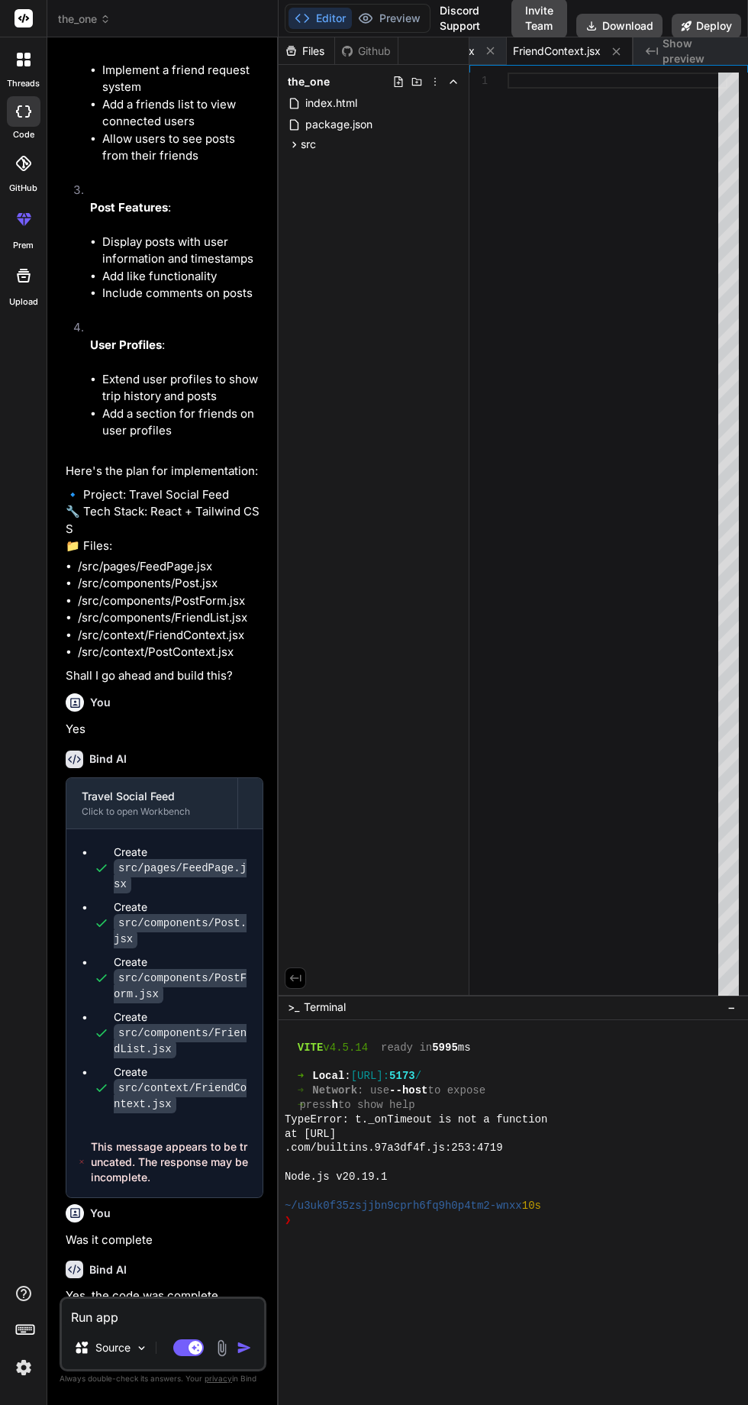
scroll to position [0, 0]
click at [218, 1404] on div "Travel Social Feed" at bounding box center [152, 1416] width 140 height 15
click at [203, 1404] on div "Travel Social Feed" at bounding box center [152, 1416] width 140 height 15
click at [246, 1404] on div at bounding box center [250, 1423] width 24 height 24
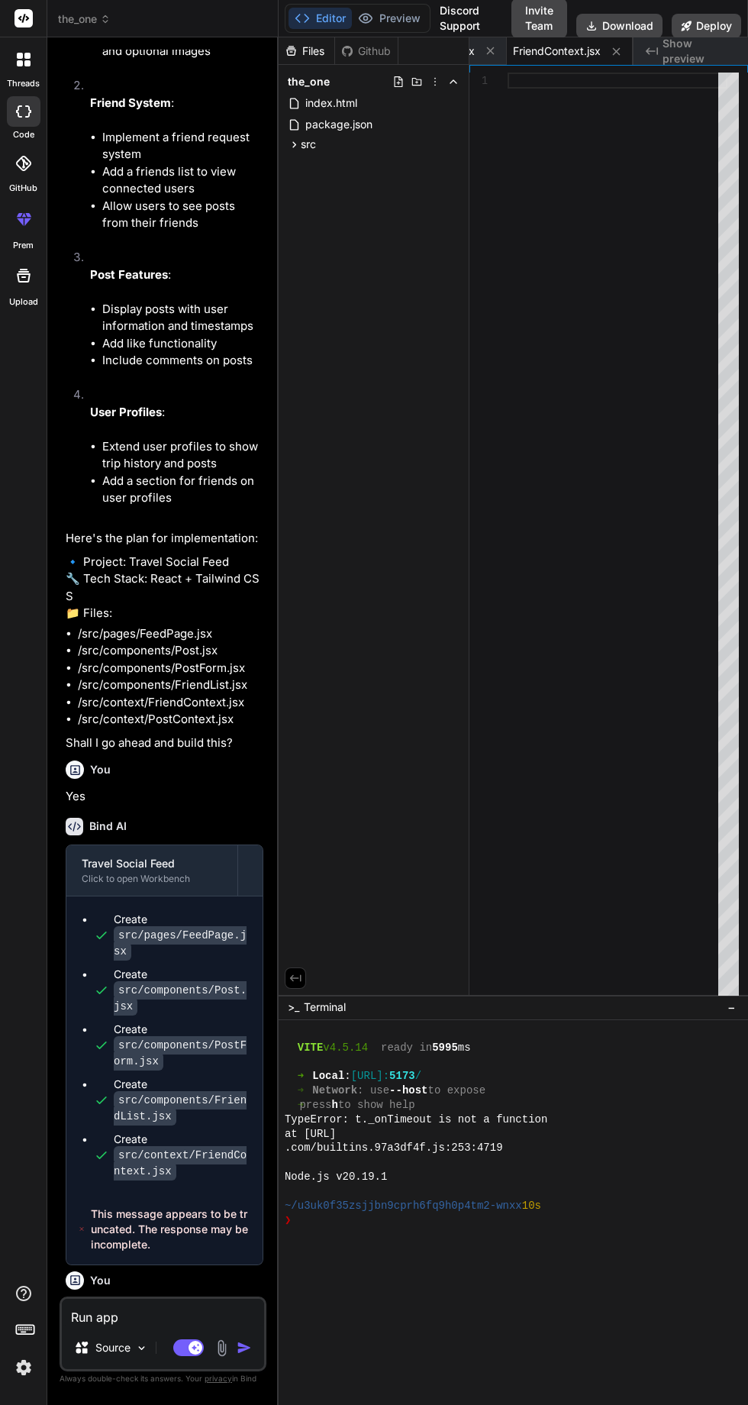
scroll to position [7067, 0]
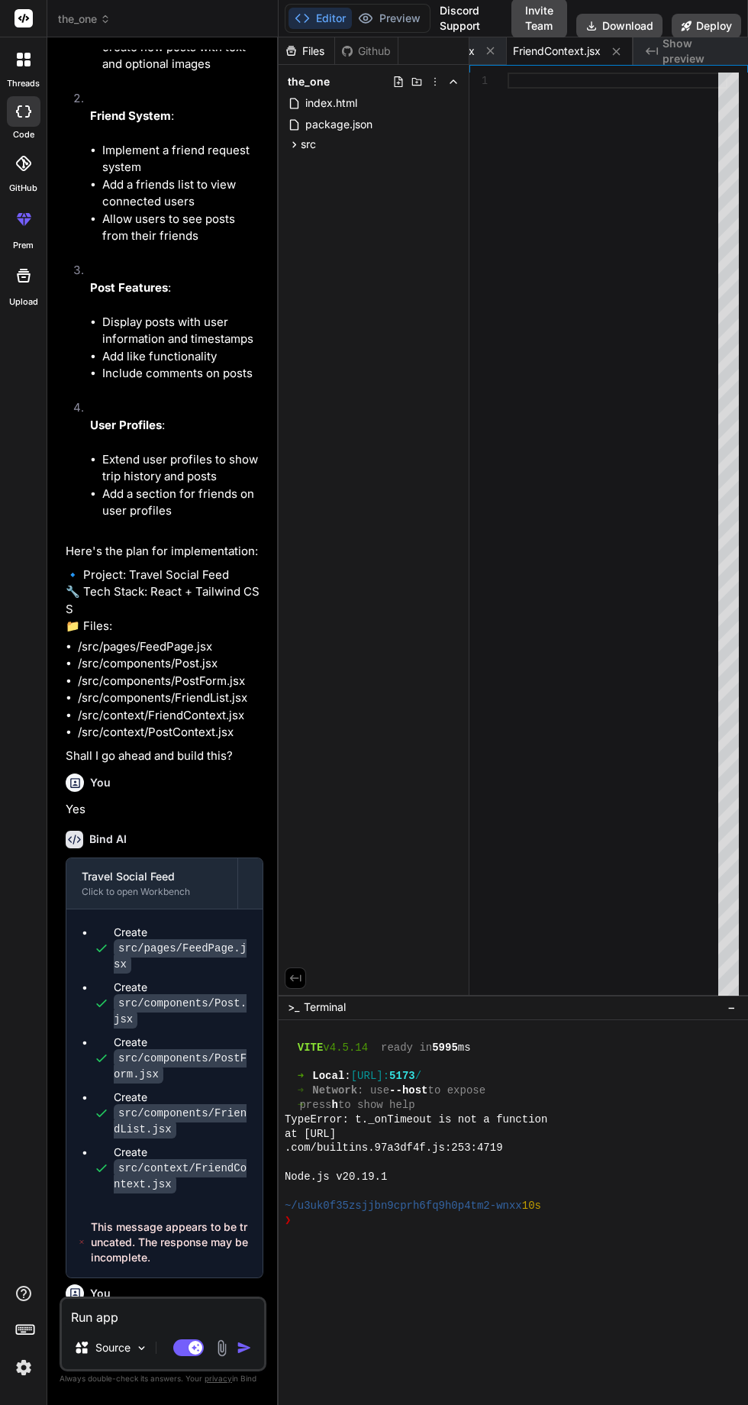
click at [166, 1326] on textarea "Run app" at bounding box center [163, 1312] width 202 height 27
type textarea "x"
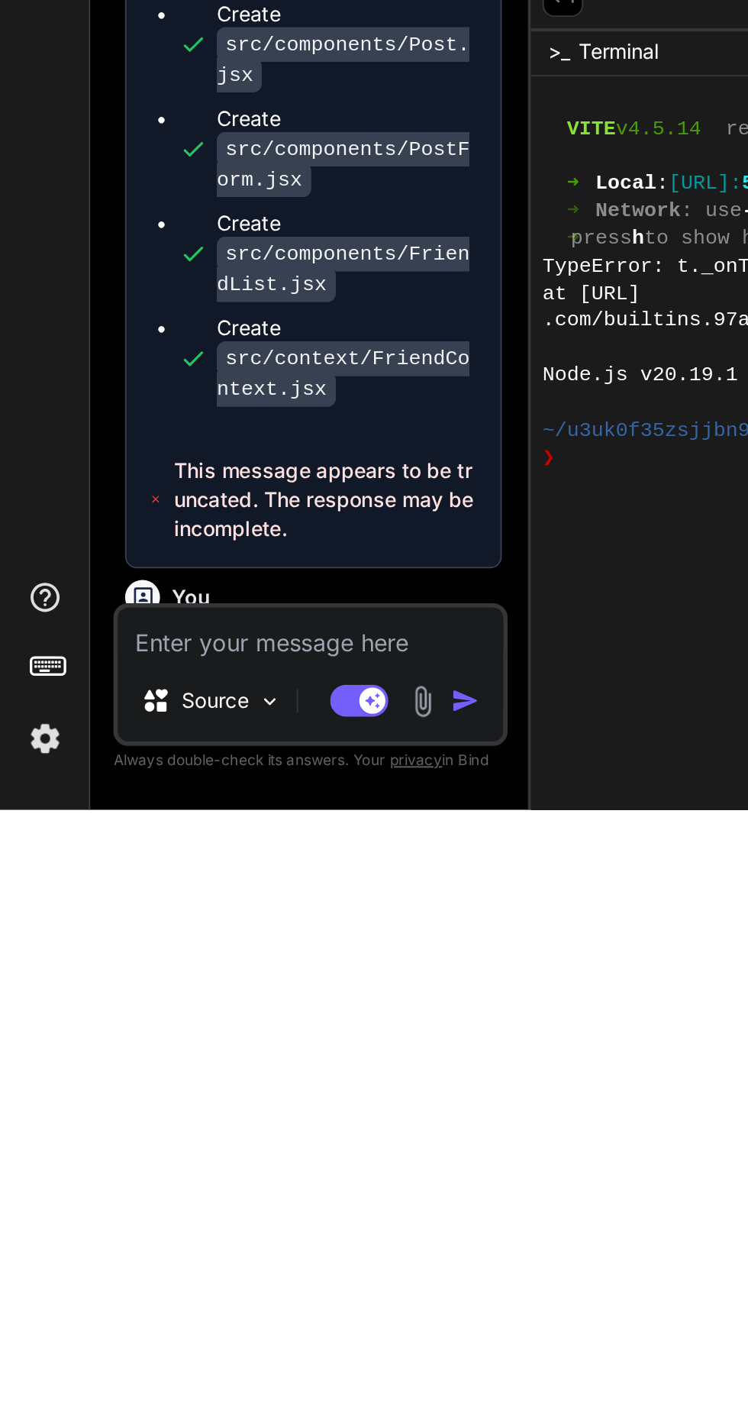
type textarea "R"
type textarea "x"
type textarea "Ru"
type textarea "x"
type textarea "Run"
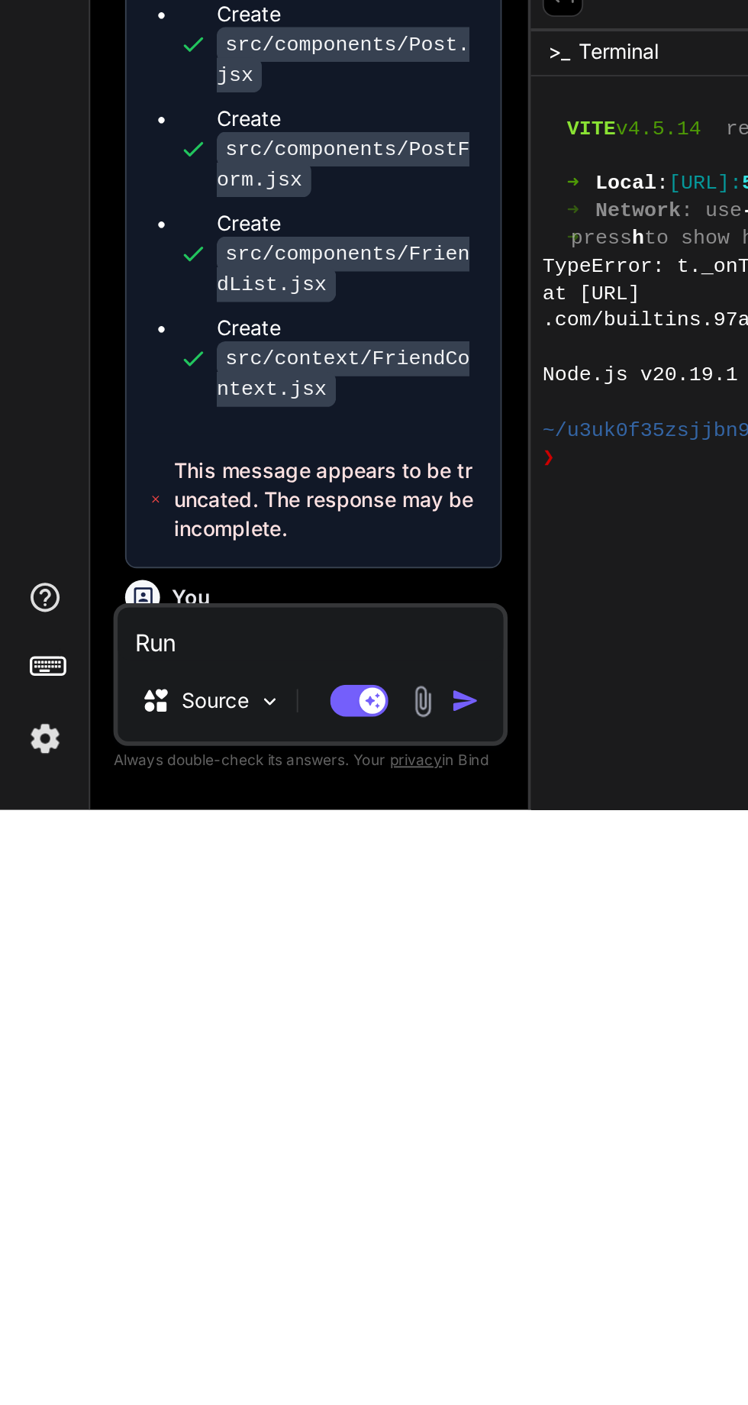
type textarea "x"
type textarea "Run"
type textarea "x"
type textarea "Run a"
type textarea "x"
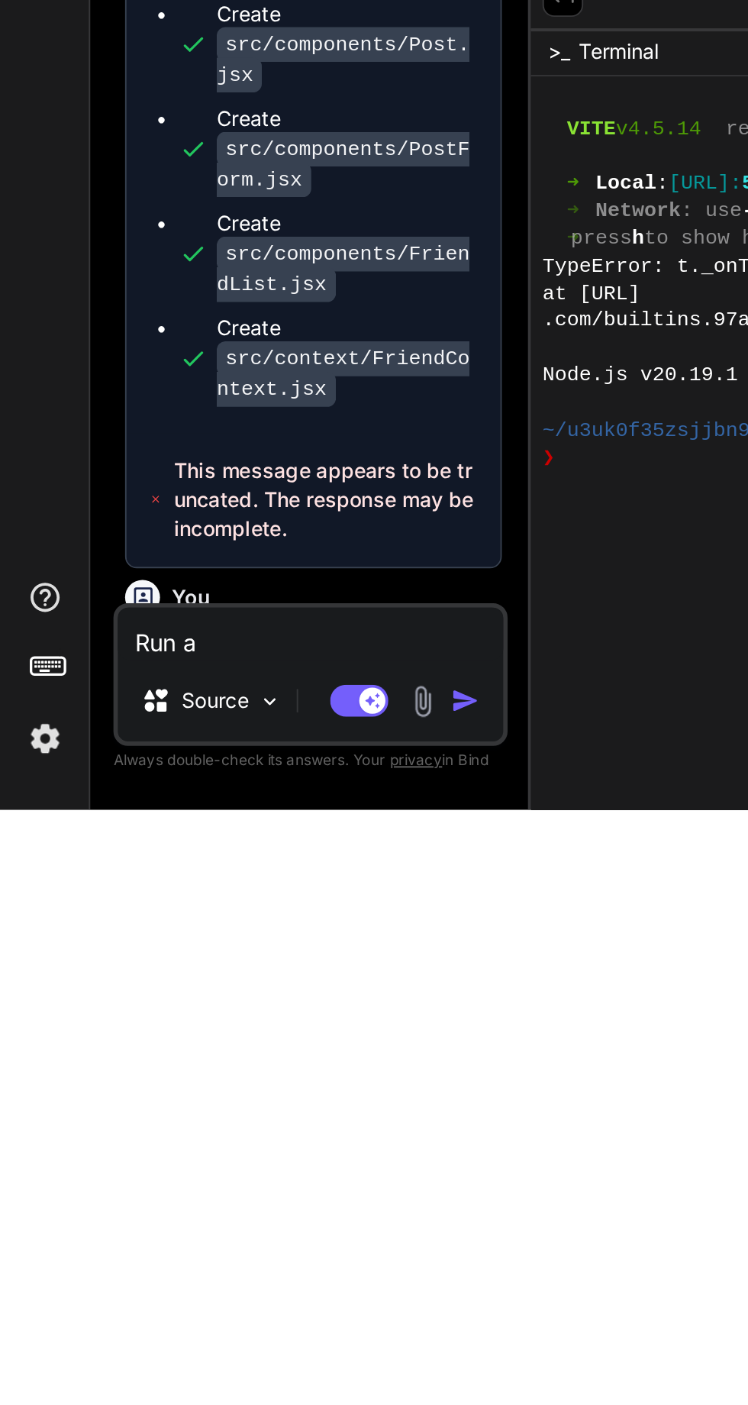
type textarea "Run ap"
type textarea "x"
type textarea "Run app"
type textarea "x"
type textarea "Run app"
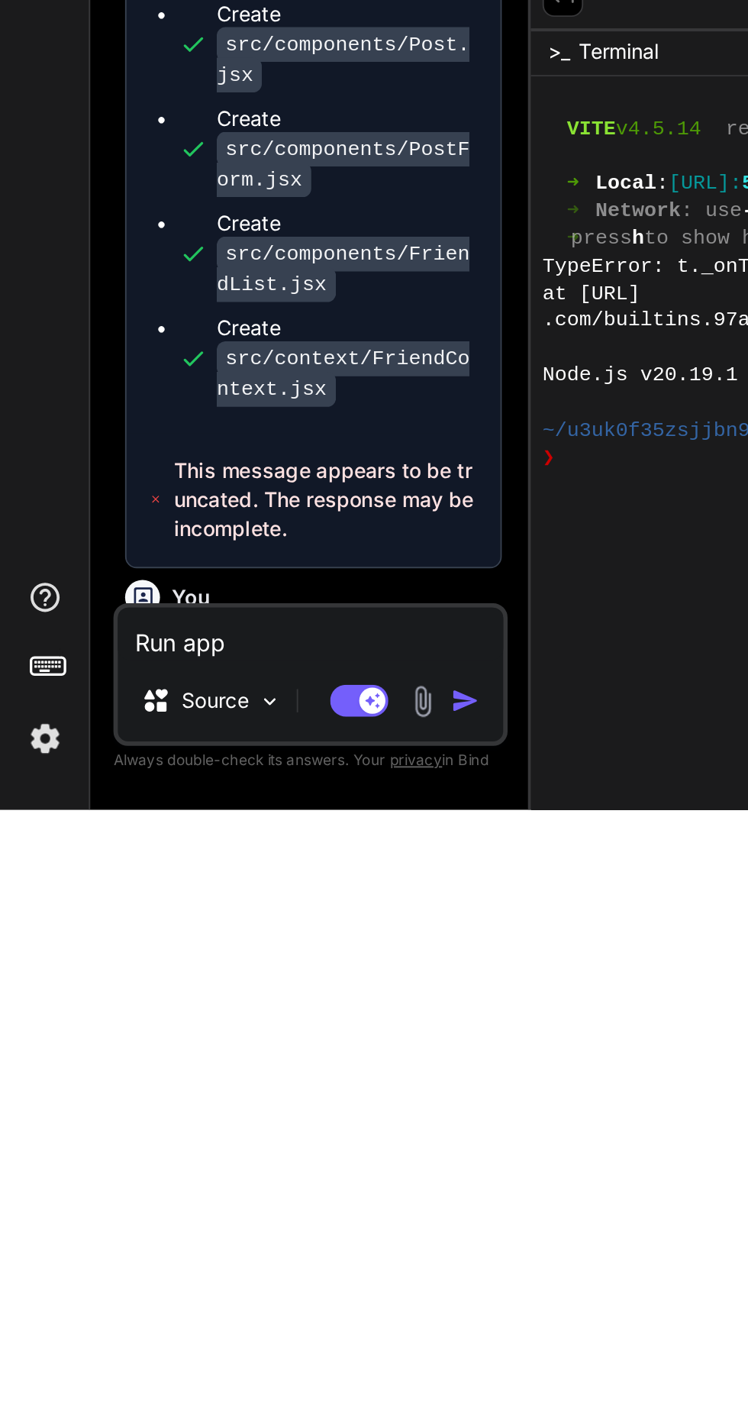
click at [242, 1355] on img "button" at bounding box center [244, 1347] width 15 height 15
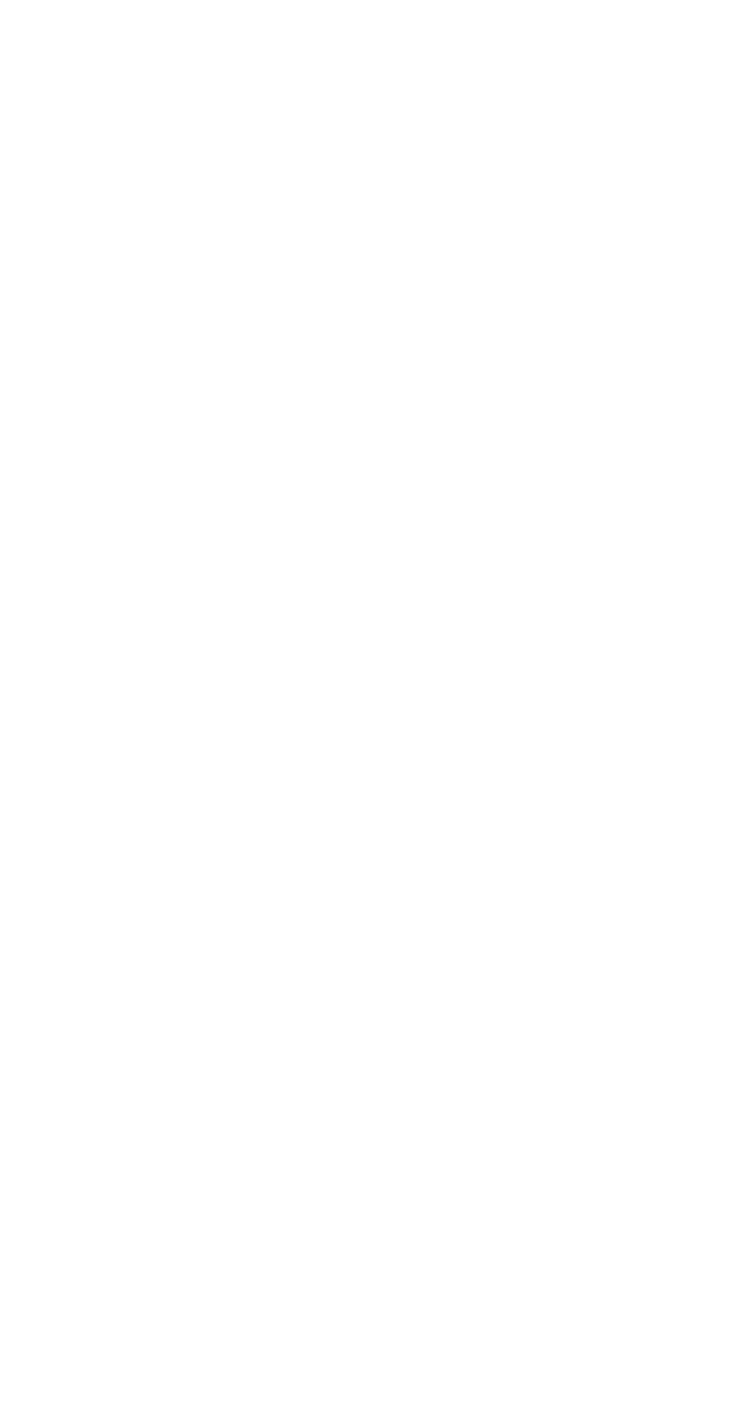
scroll to position [0, 0]
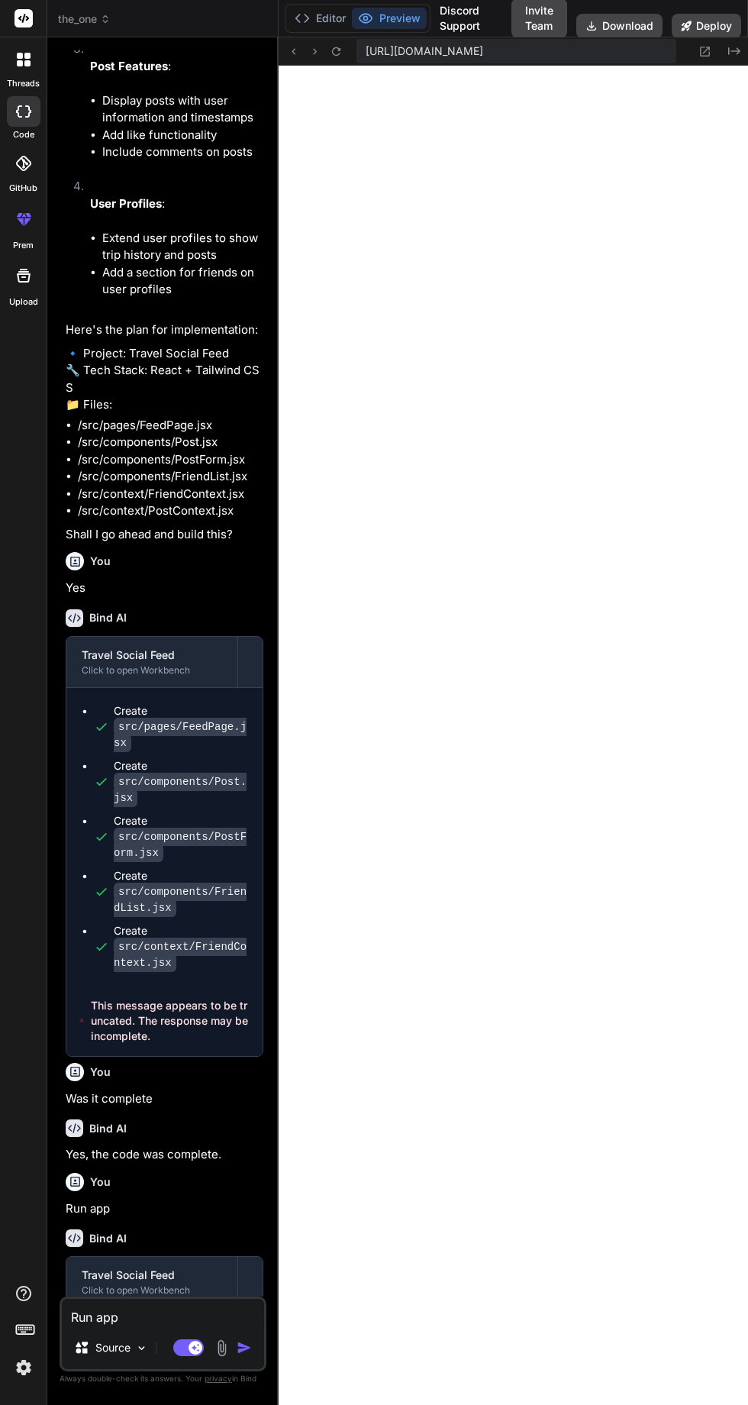
click at [151, 1326] on textarea "Run app" at bounding box center [163, 1312] width 202 height 27
type textarea "x"
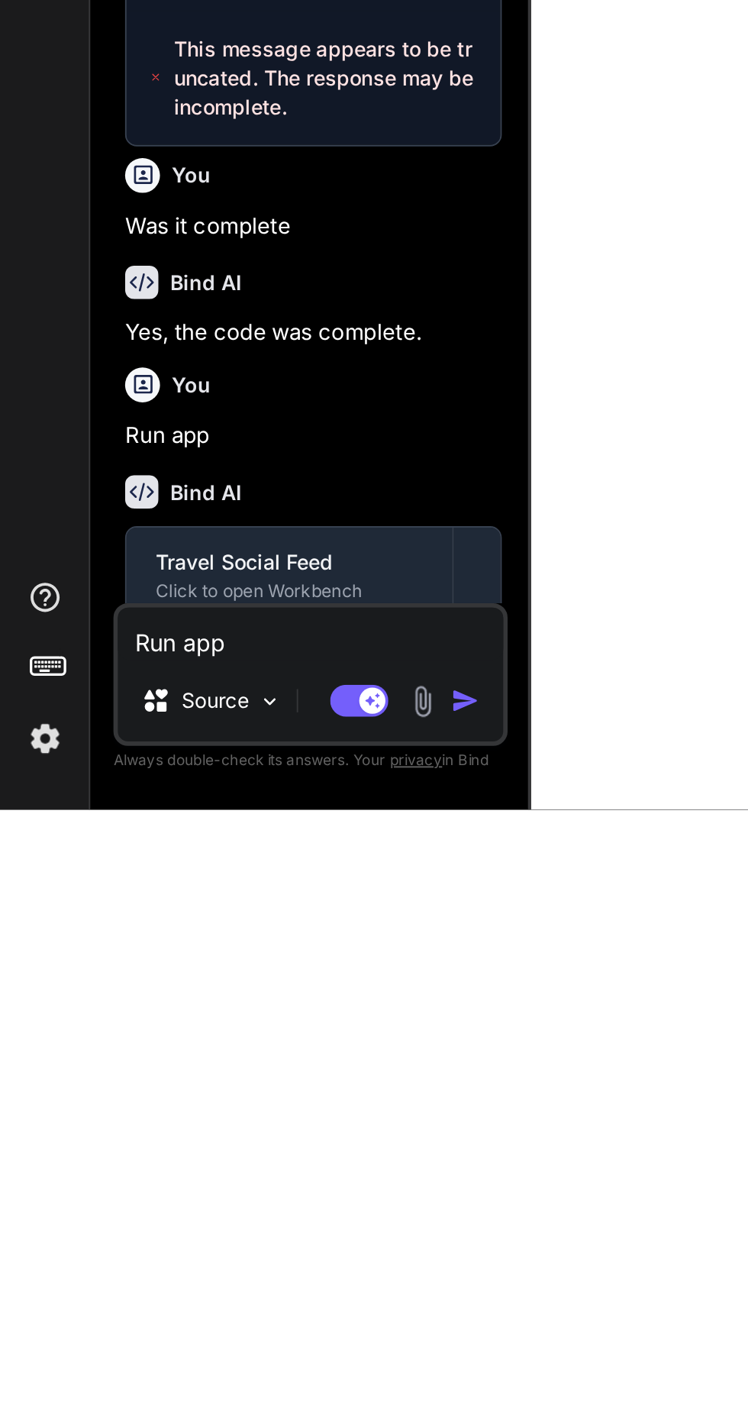
scroll to position [7288, 0]
type textarea "W"
type textarea "x"
type textarea "Wh"
type textarea "x"
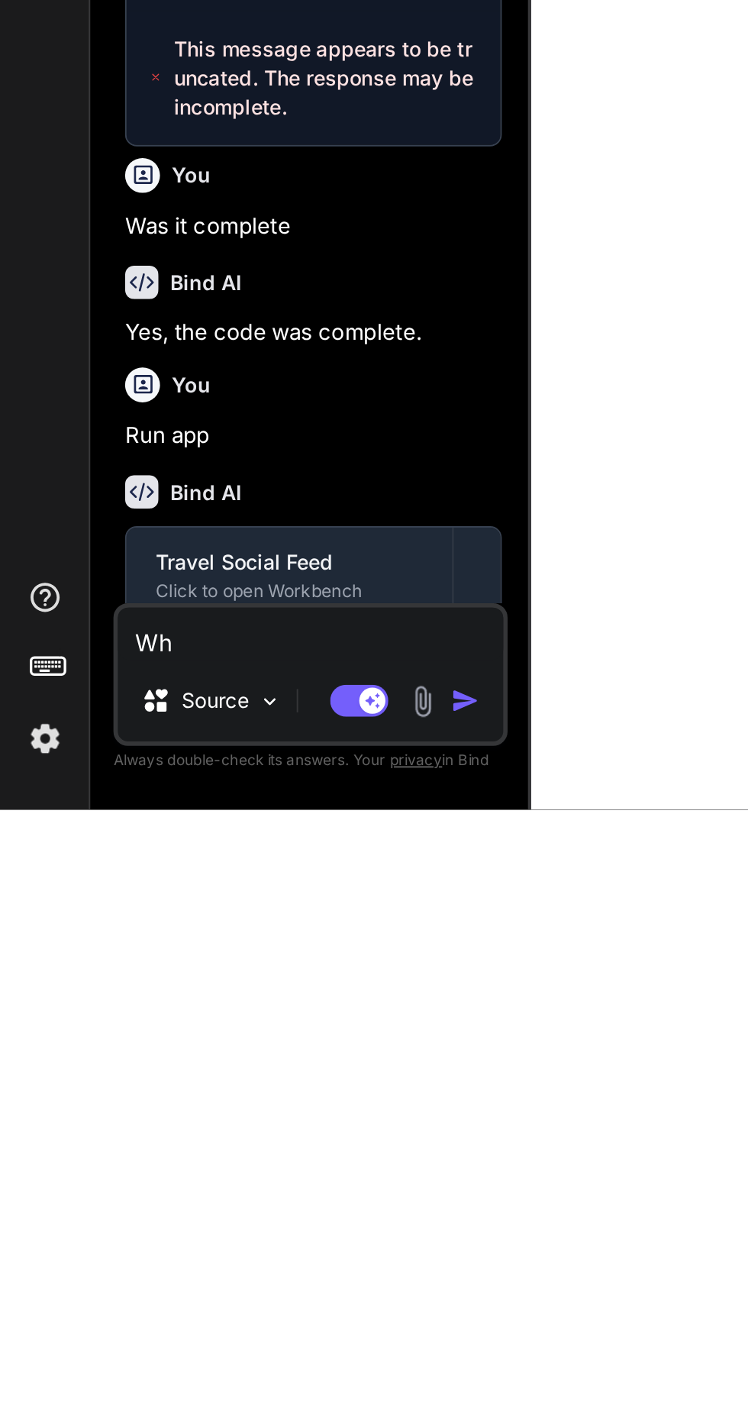
type textarea "Whe"
type textarea "x"
type textarea "Wher"
type textarea "x"
type textarea "Where"
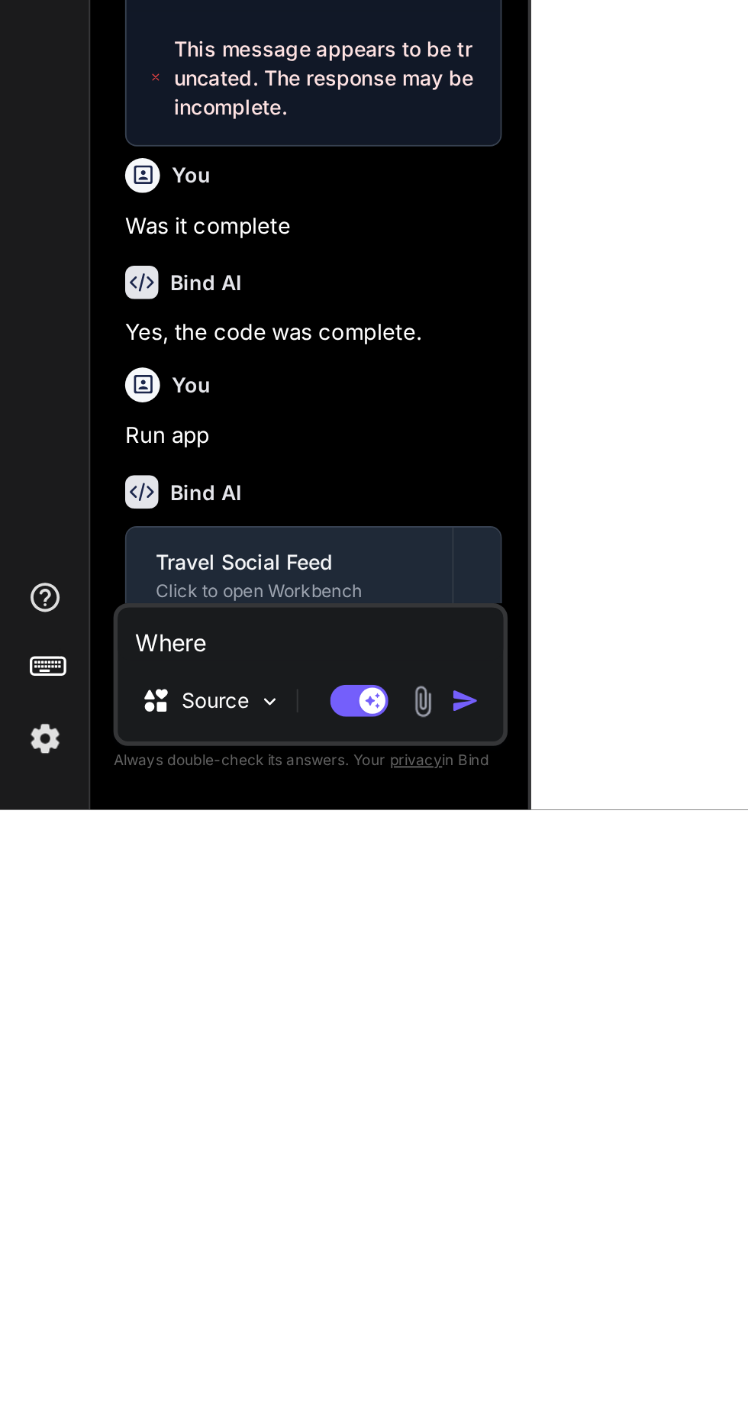
type textarea "x"
type textarea "Wheres"
type textarea "x"
type textarea "Wheres"
type textarea "x"
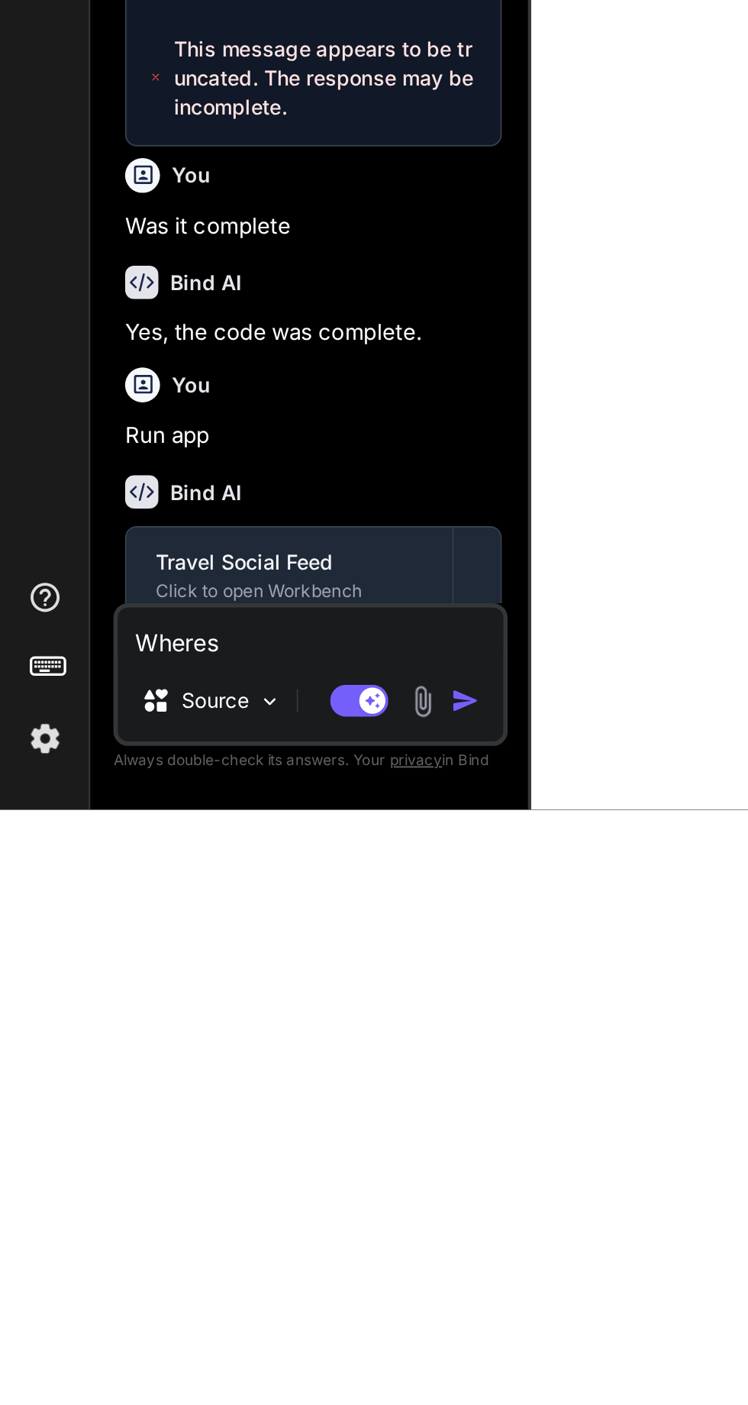
type textarea "Wheres t"
type textarea "x"
type textarea "Wheres th"
type textarea "x"
type textarea "Wheres the"
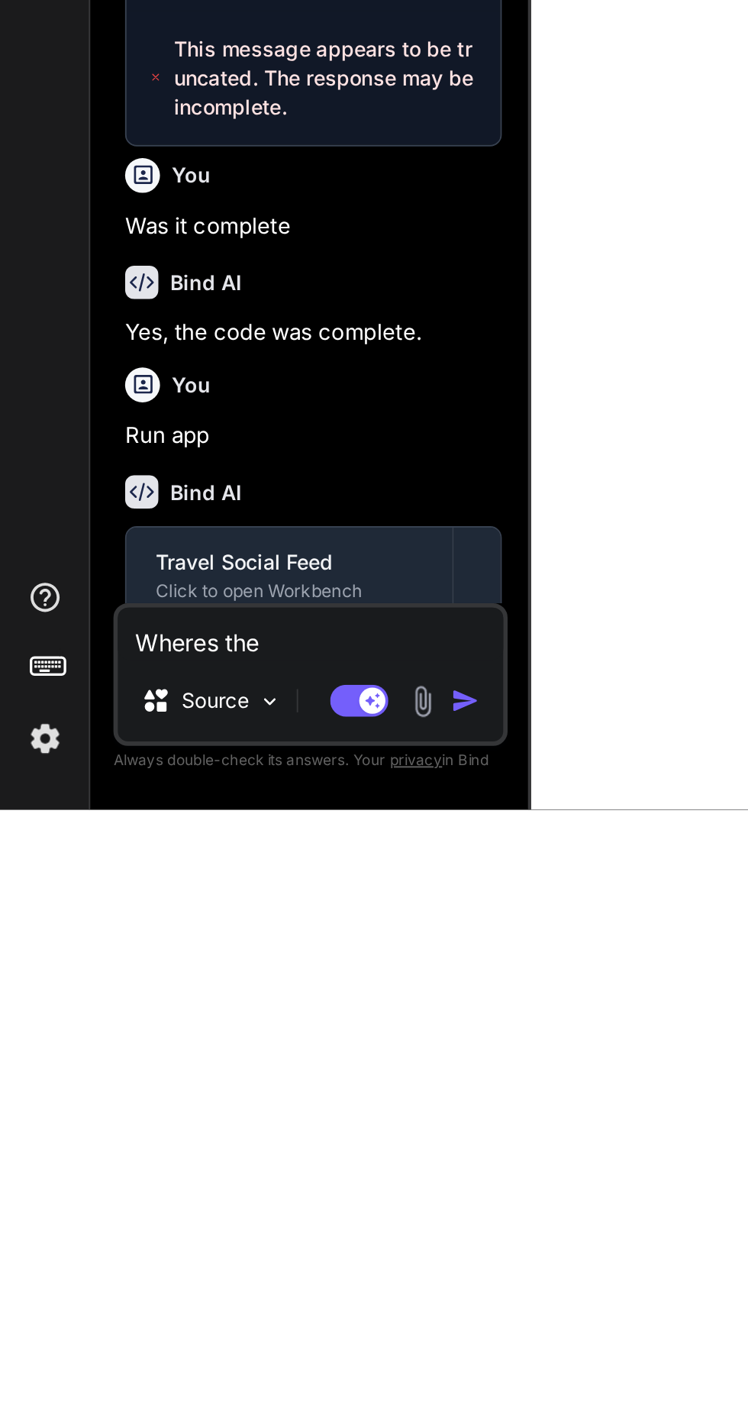
type textarea "x"
type textarea "Wheres the"
type textarea "x"
type textarea "Wheres the y"
type textarea "x"
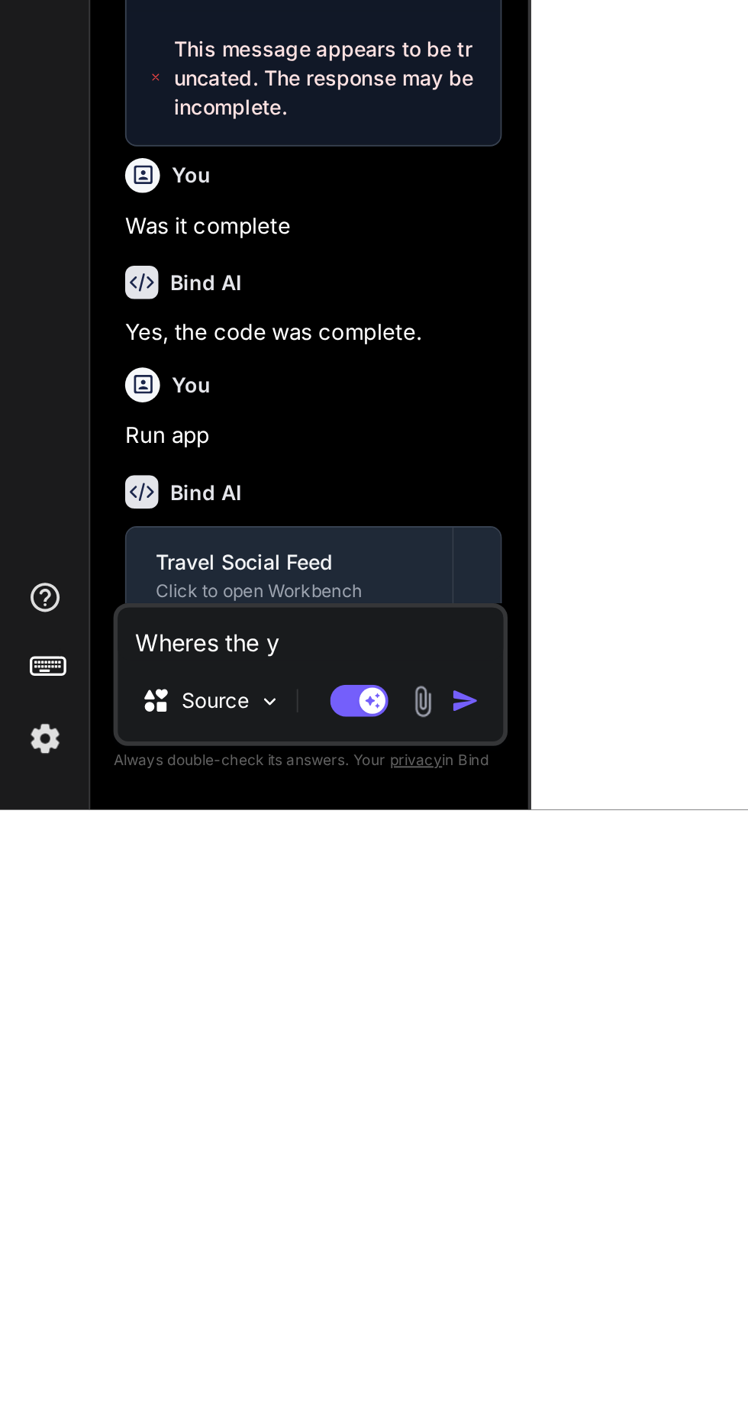
type textarea "Wheres the"
type textarea "x"
type textarea "Wheres the t"
type textarea "x"
type textarea "Wheres the tr"
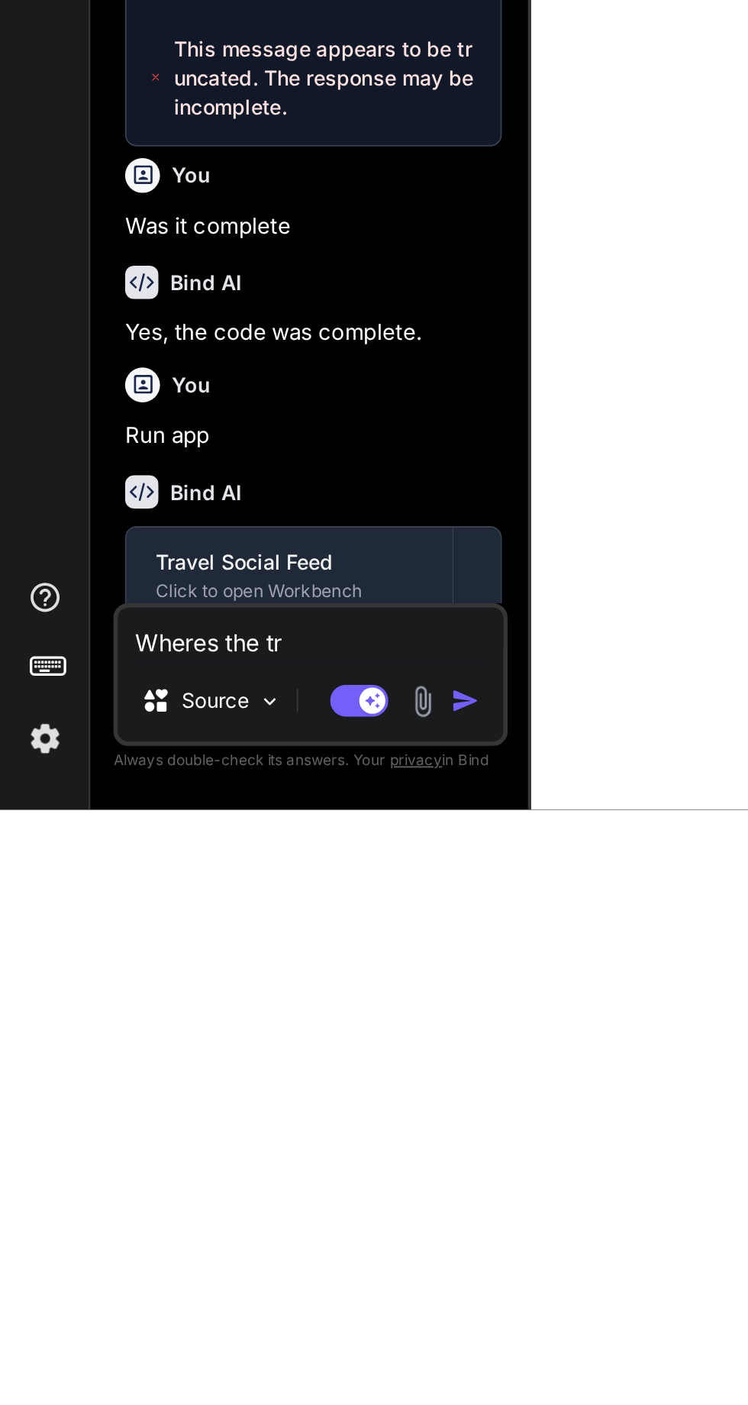
type textarea "x"
type textarea "Wheres the tra"
type textarea "x"
type textarea "Wheres the trav"
type textarea "x"
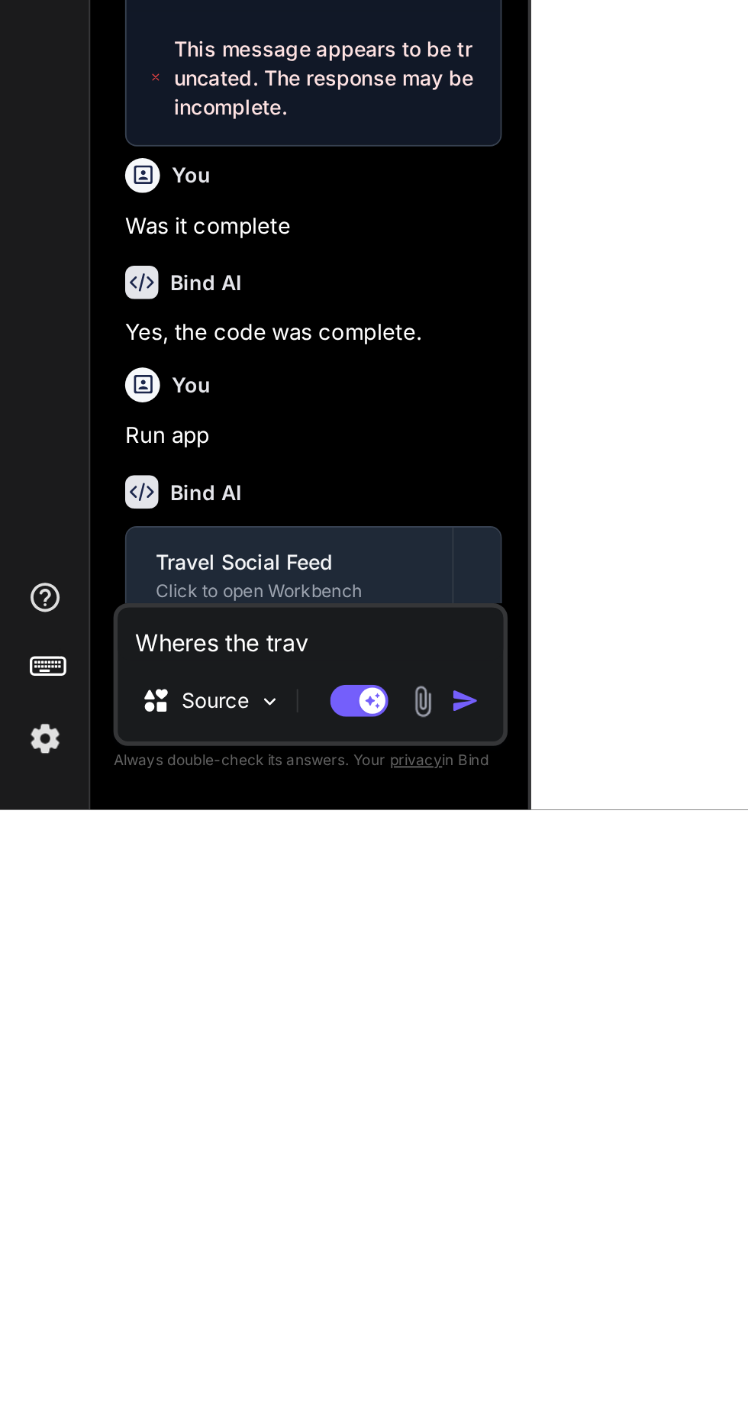
type textarea "Wheres the trave"
type textarea "x"
type textarea "Wheres the travel"
type textarea "x"
type textarea "Wheres the travel"
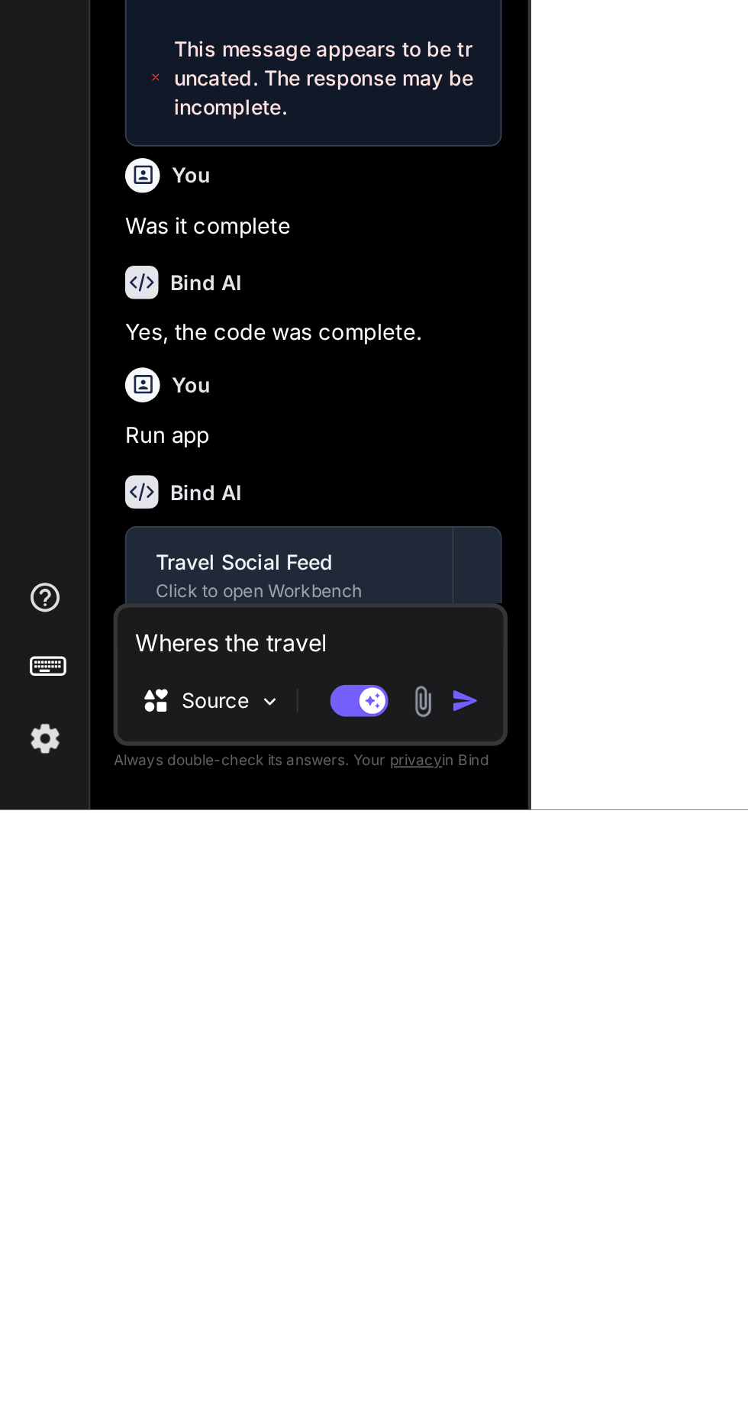
type textarea "x"
type textarea "Wheres the travel s"
type textarea "x"
type textarea "Wheres the travel so"
type textarea "x"
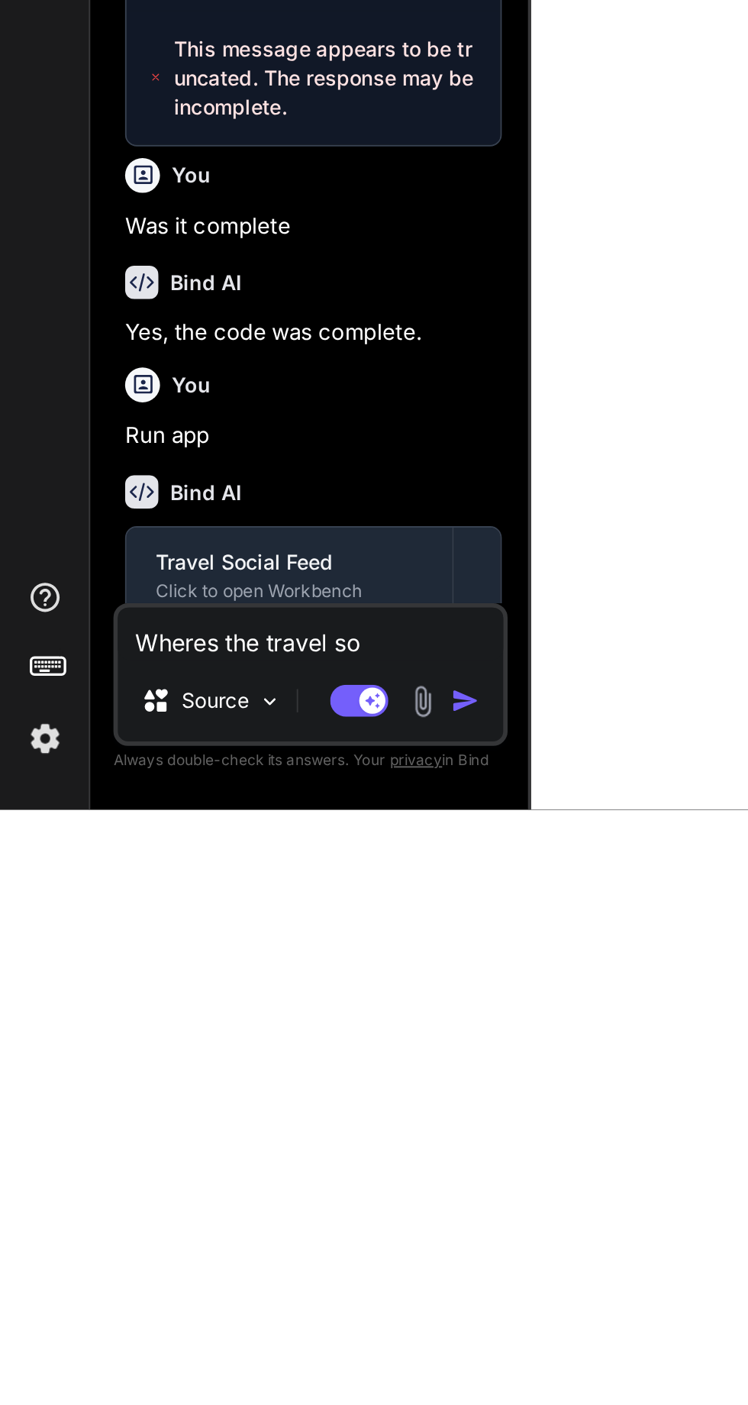
type textarea "Wheres the travel soc"
type textarea "x"
type textarea "Wheres the travel socc"
type textarea "x"
type textarea "Wheres the travel soc"
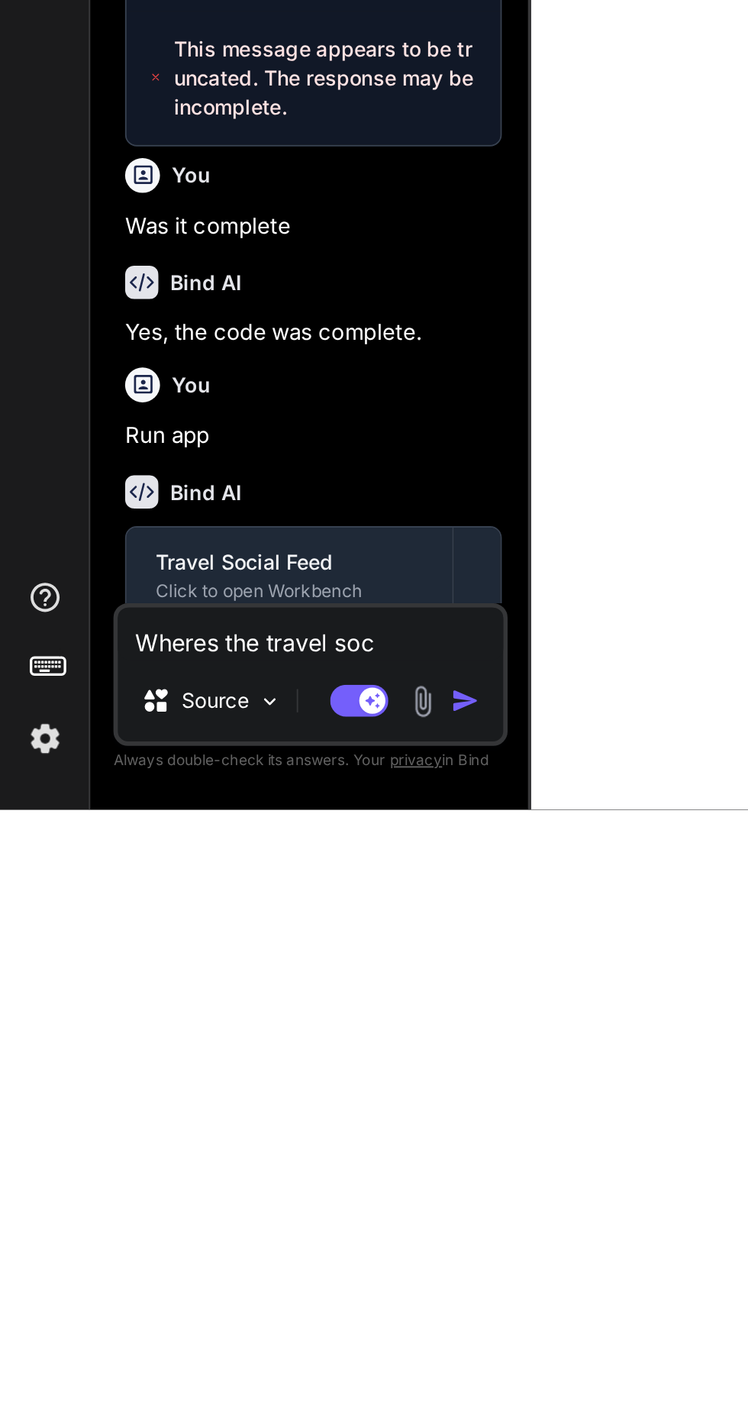
type textarea "x"
type textarea "Wheres the travel soci"
type textarea "x"
type textarea "Wheres the travel [PERSON_NAME]"
type textarea "x"
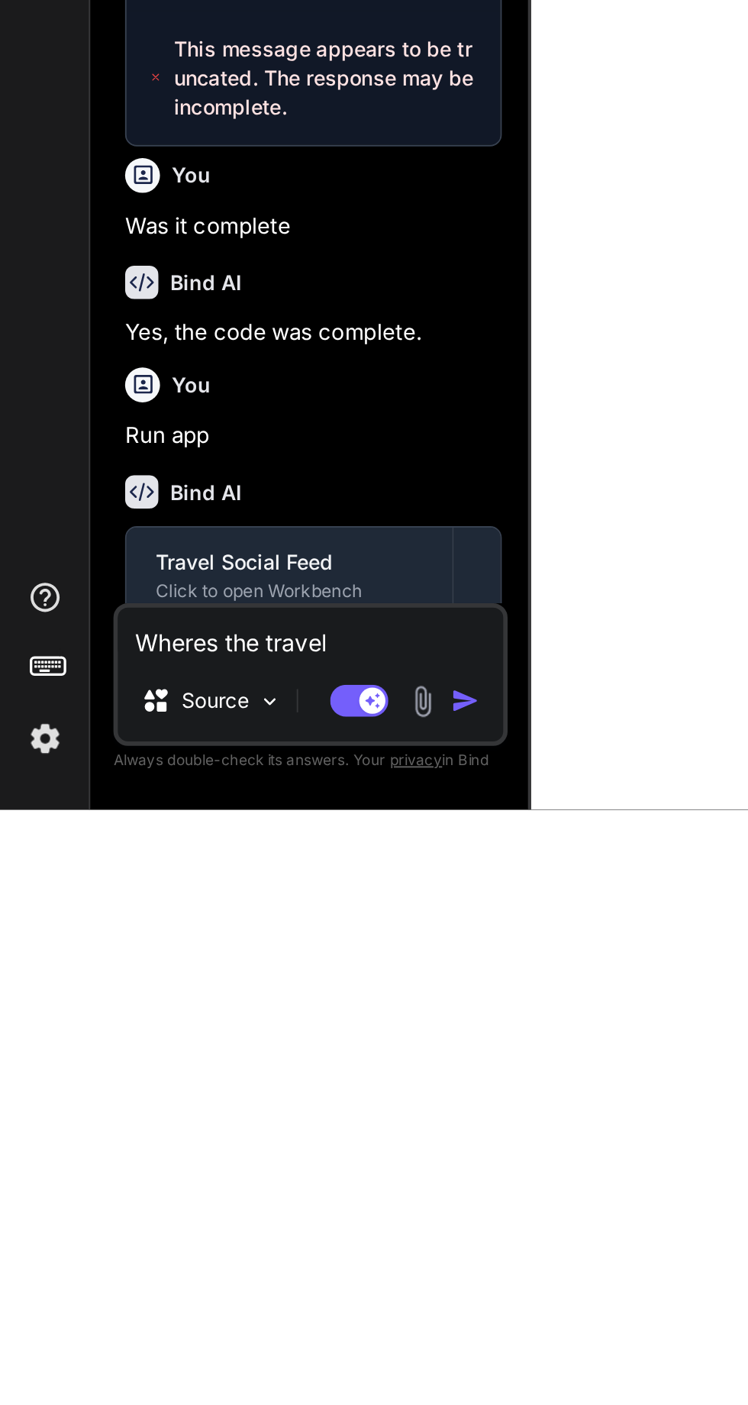
type textarea "Wheres the travel social"
type textarea "x"
type textarea "Wheres the travel social"
type textarea "x"
type textarea "Wheres the travel social f"
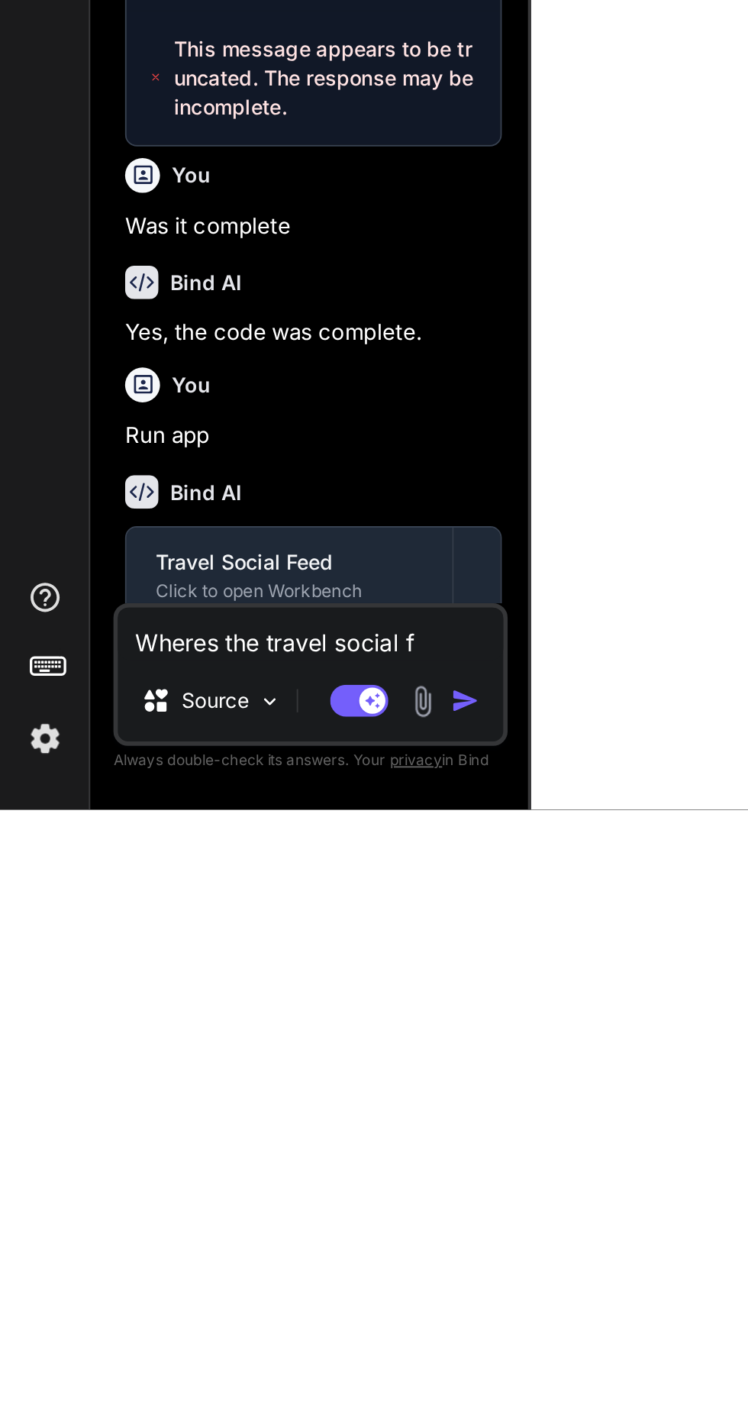
type textarea "x"
type textarea "Wheres the travel social fe"
type textarea "x"
type textarea "Wheres the travel social fee"
type textarea "x"
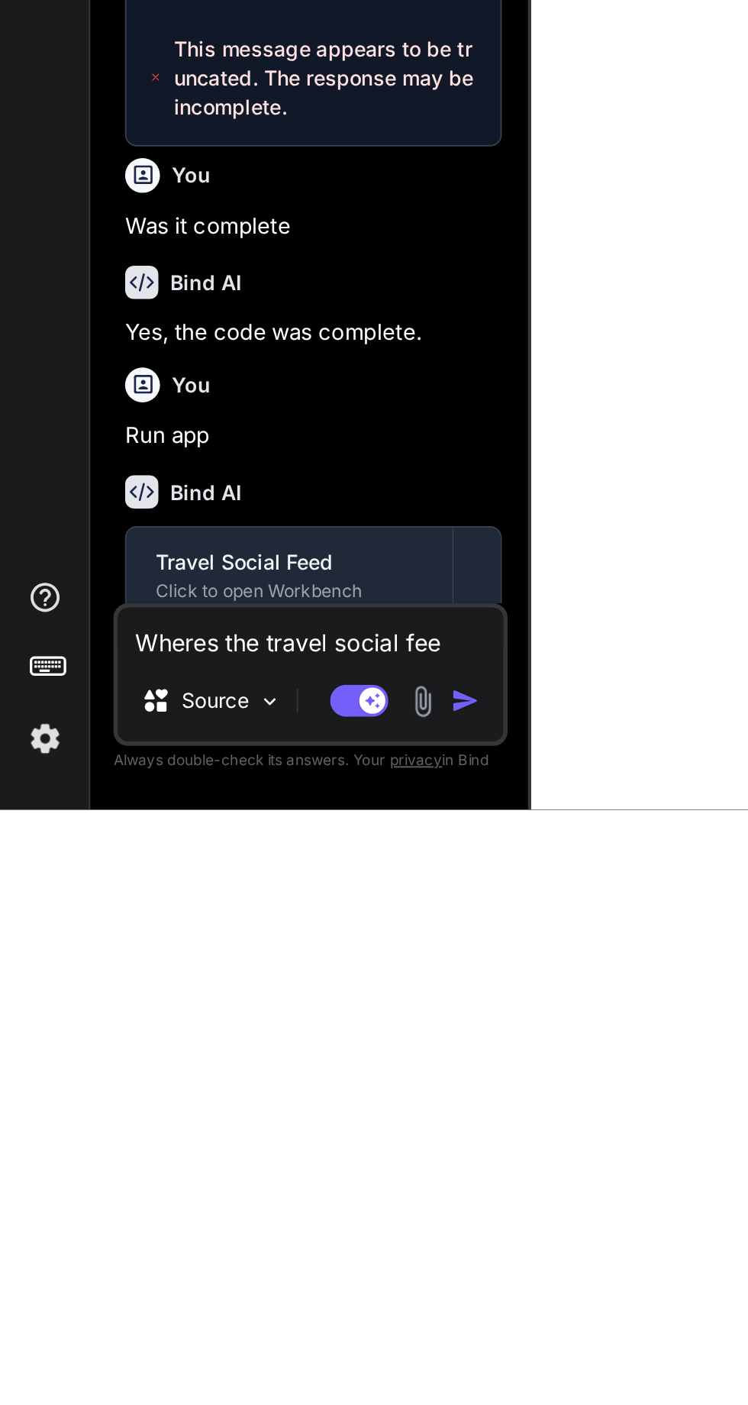
type textarea "Wheres the travel social feed"
type textarea "x"
type textarea "Wheres the travel social feed"
type textarea "x"
type textarea "Wheres the travel social feed a"
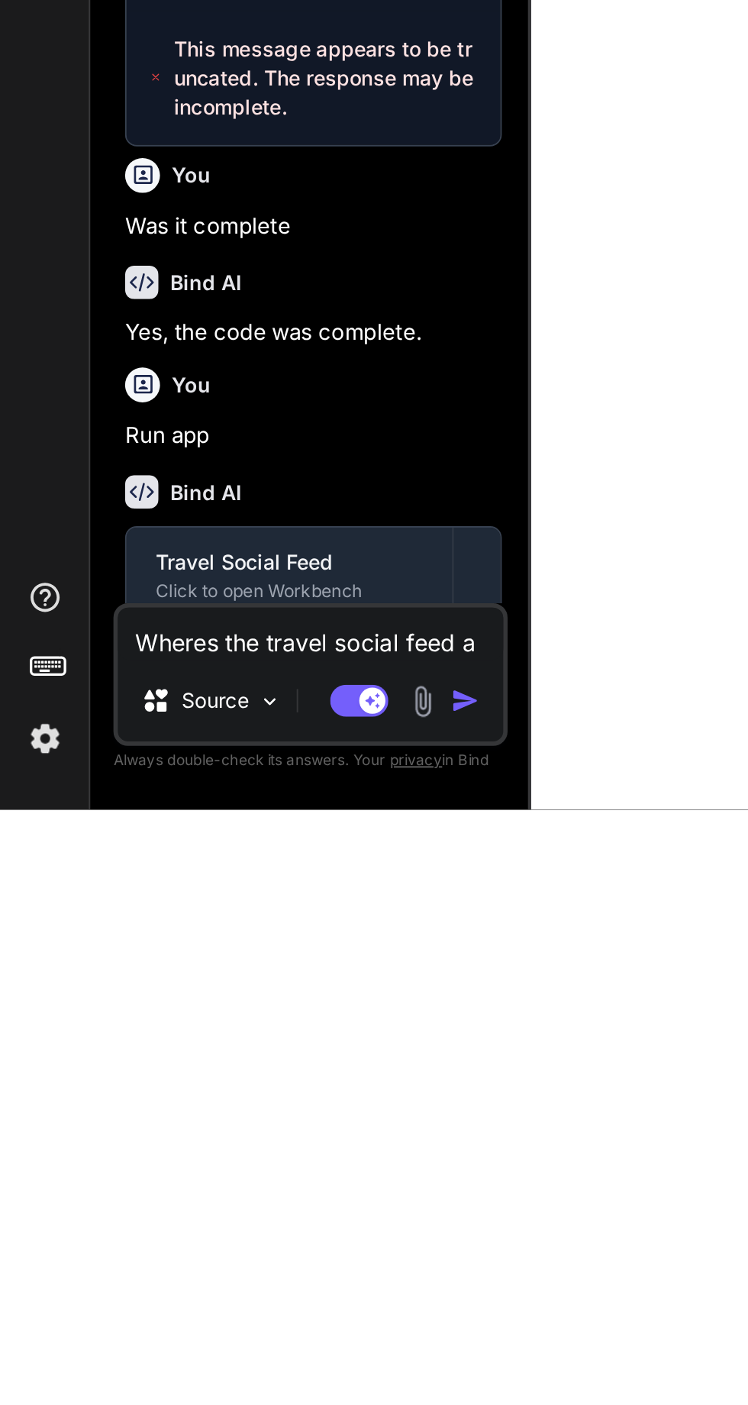
type textarea "x"
type textarea "Wheres the travel social feed at"
type textarea "x"
type textarea "Wheres the travel social feed at"
type textarea "x"
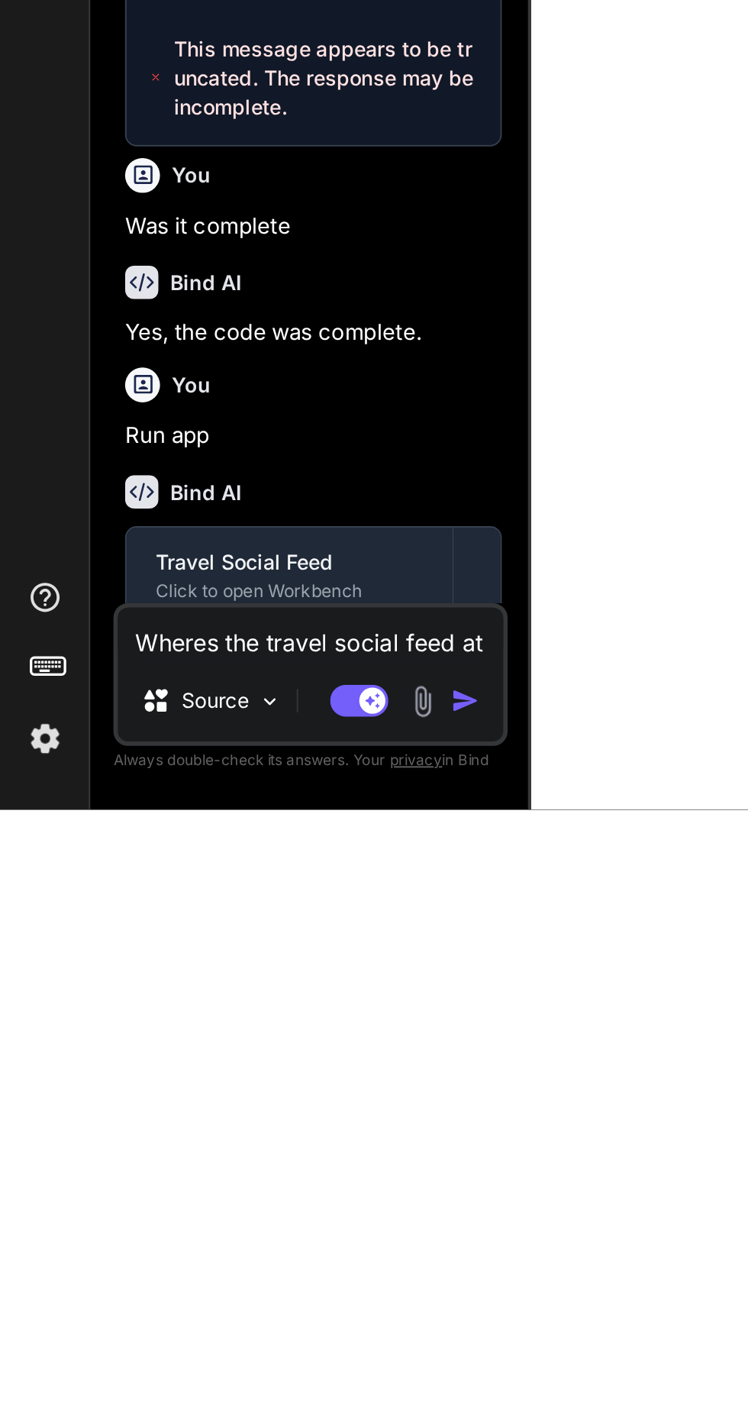
type textarea "Wheres the travel social feed at"
click at [245, 1347] on img "button" at bounding box center [244, 1347] width 15 height 15
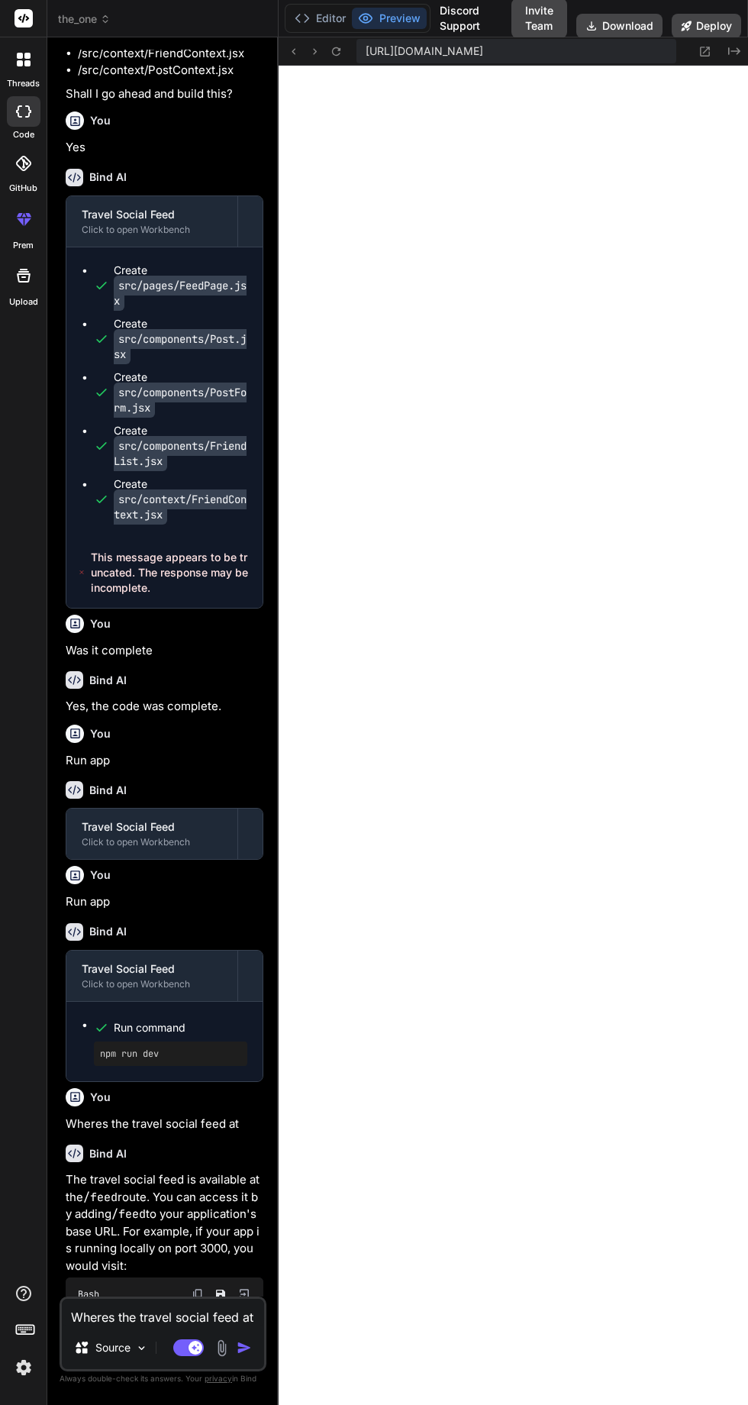
scroll to position [101, 0]
click at [250, 1115] on p "Wheres the travel social feed at" at bounding box center [165, 1124] width 198 height 18
click at [202, 1357] on p "This will take you to the travel feed page where you can view posts from friend…" at bounding box center [165, 1400] width 198 height 86
click at [208, 1326] on textarea "Wheres the travel social feed at" at bounding box center [163, 1312] width 202 height 27
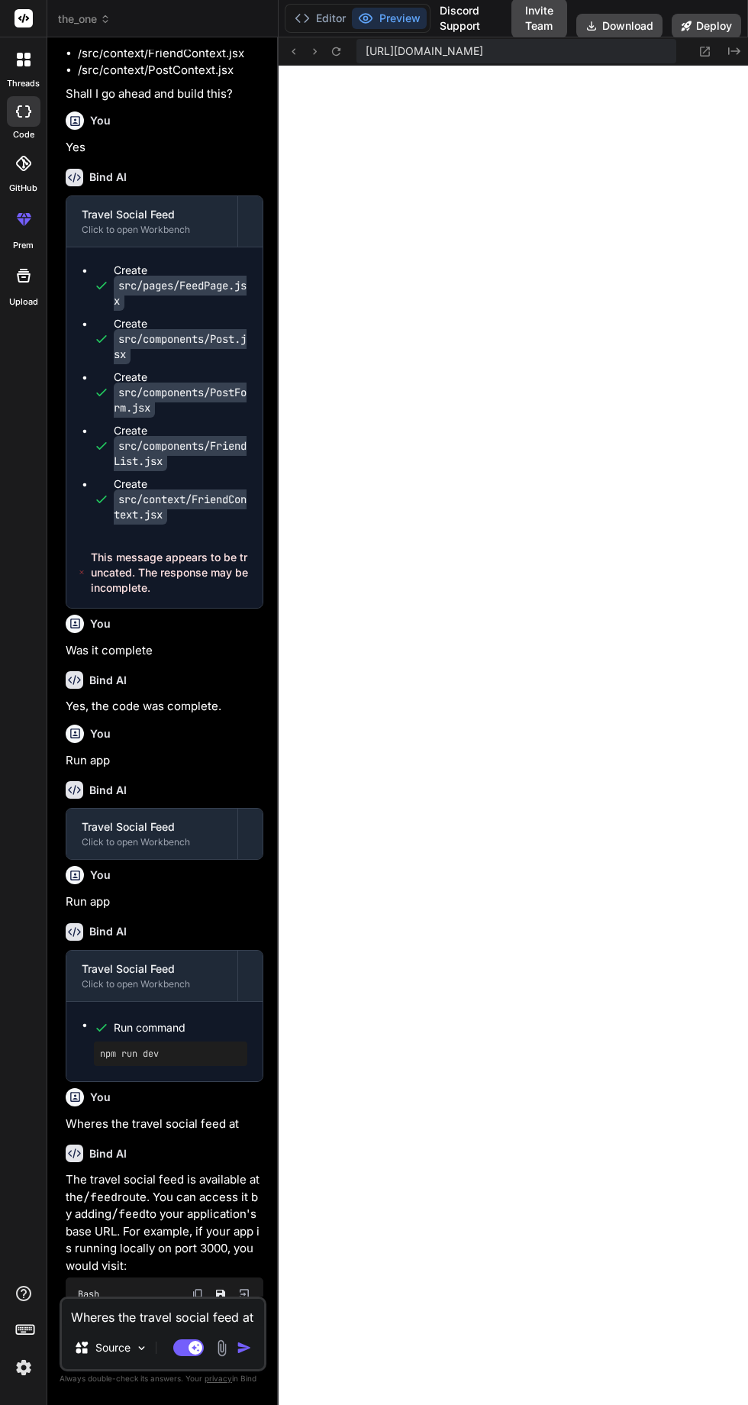
type textarea "x"
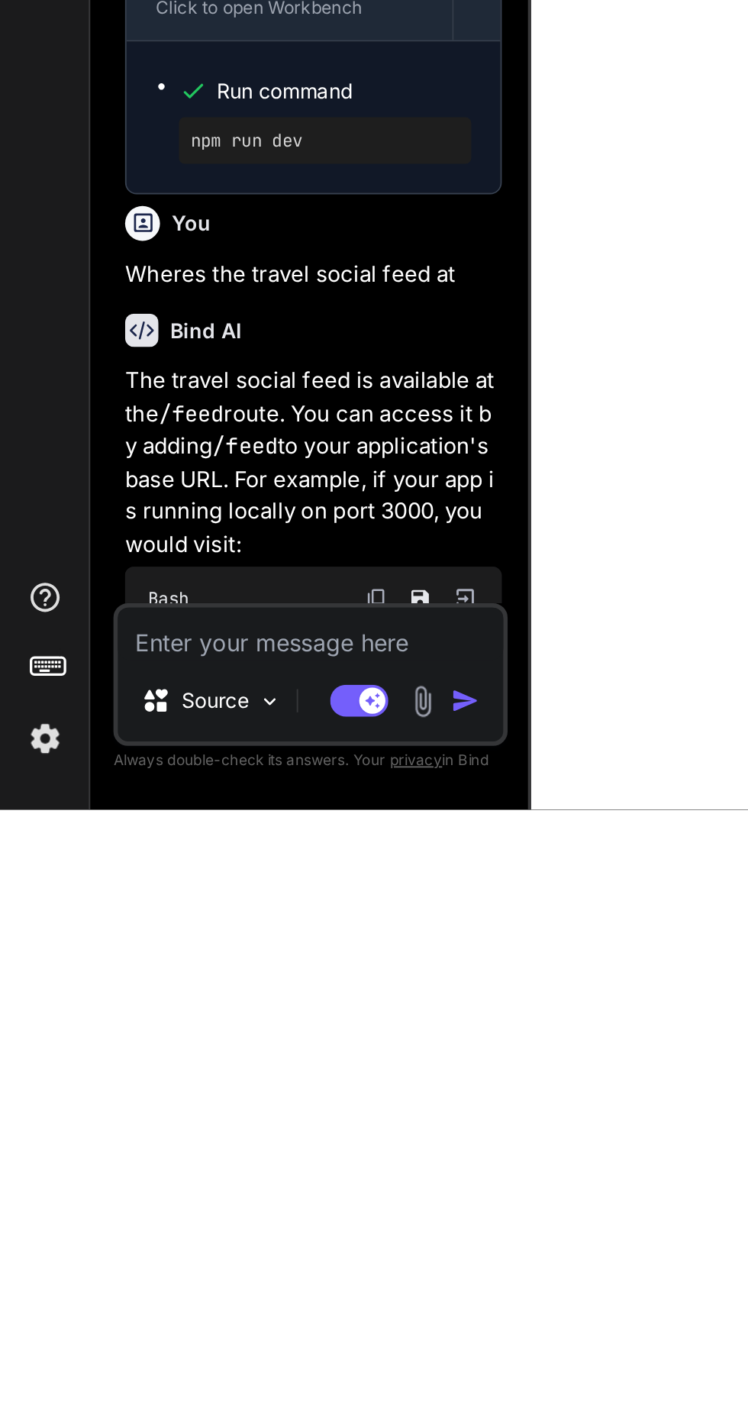
type textarea "C"
type textarea "x"
type textarea "Ca"
type textarea "x"
type textarea "Can"
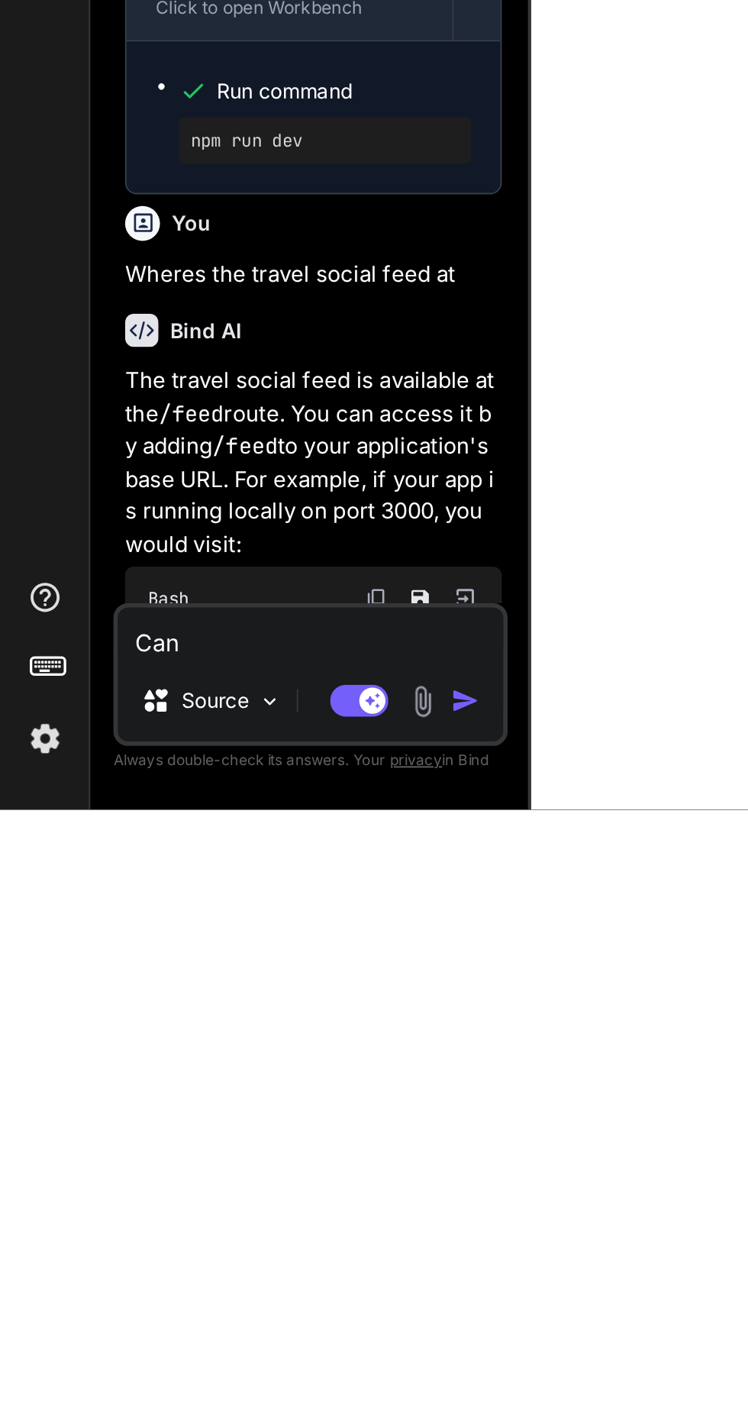
type textarea "x"
type textarea "Can"
type textarea "x"
type textarea "Can y"
type textarea "x"
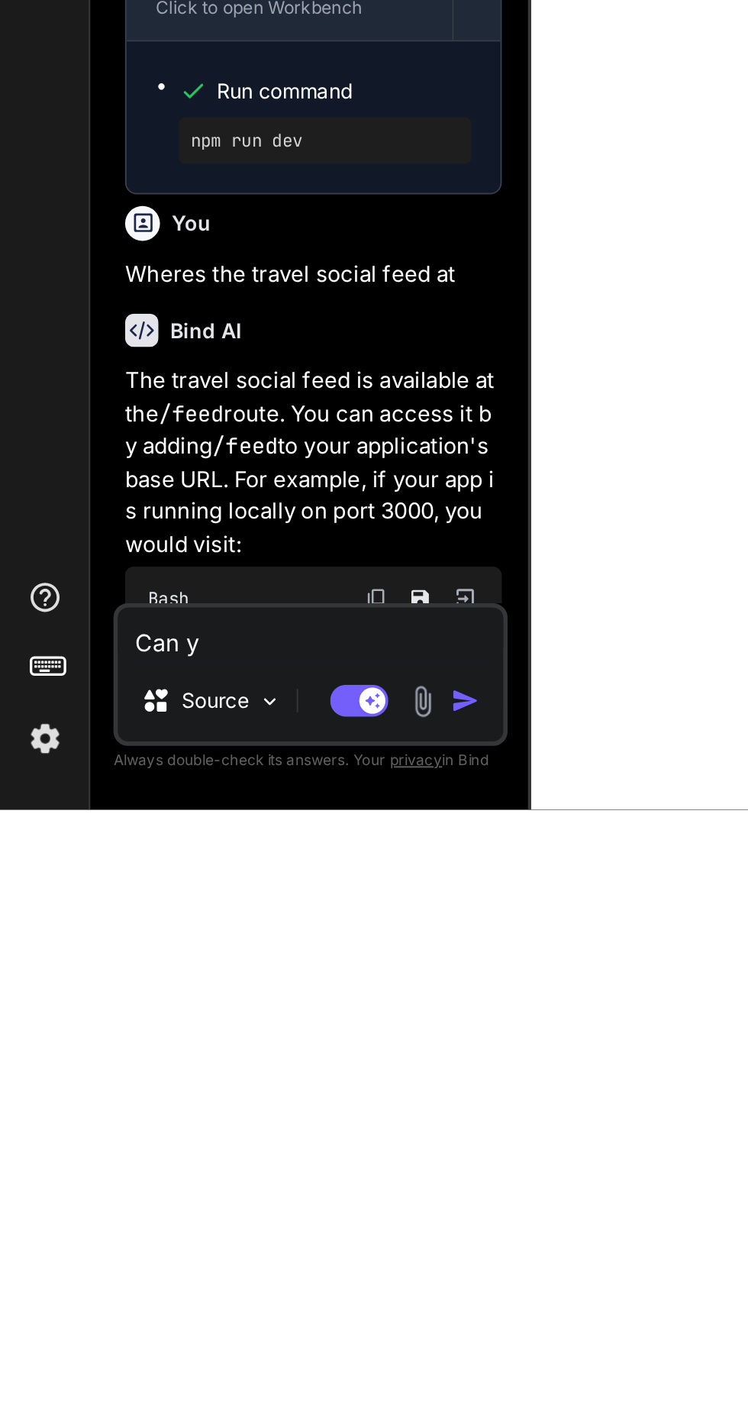
type textarea "Can yo"
type textarea "x"
type textarea "Can you"
type textarea "x"
type textarea "Can you"
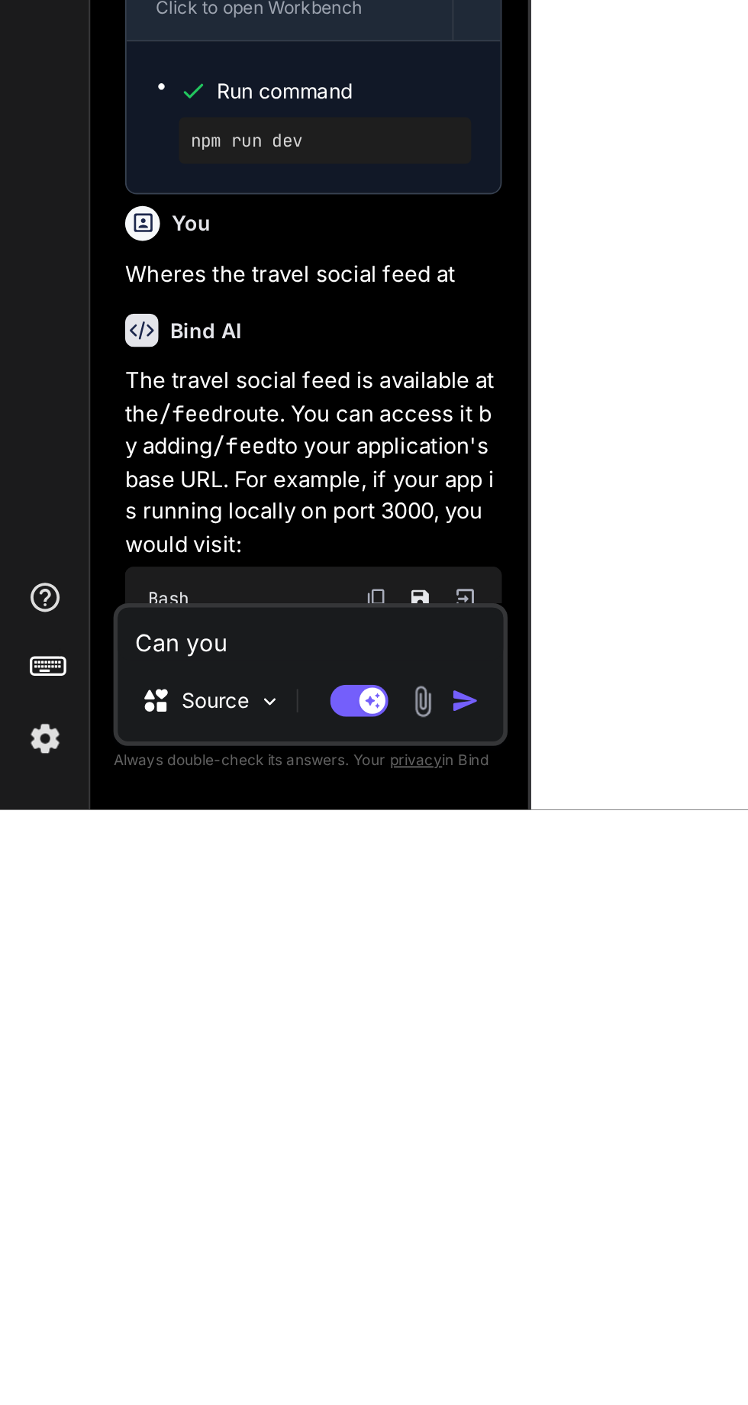
type textarea "x"
type textarea "Can you a"
type textarea "x"
type textarea "Can you as"
type textarea "x"
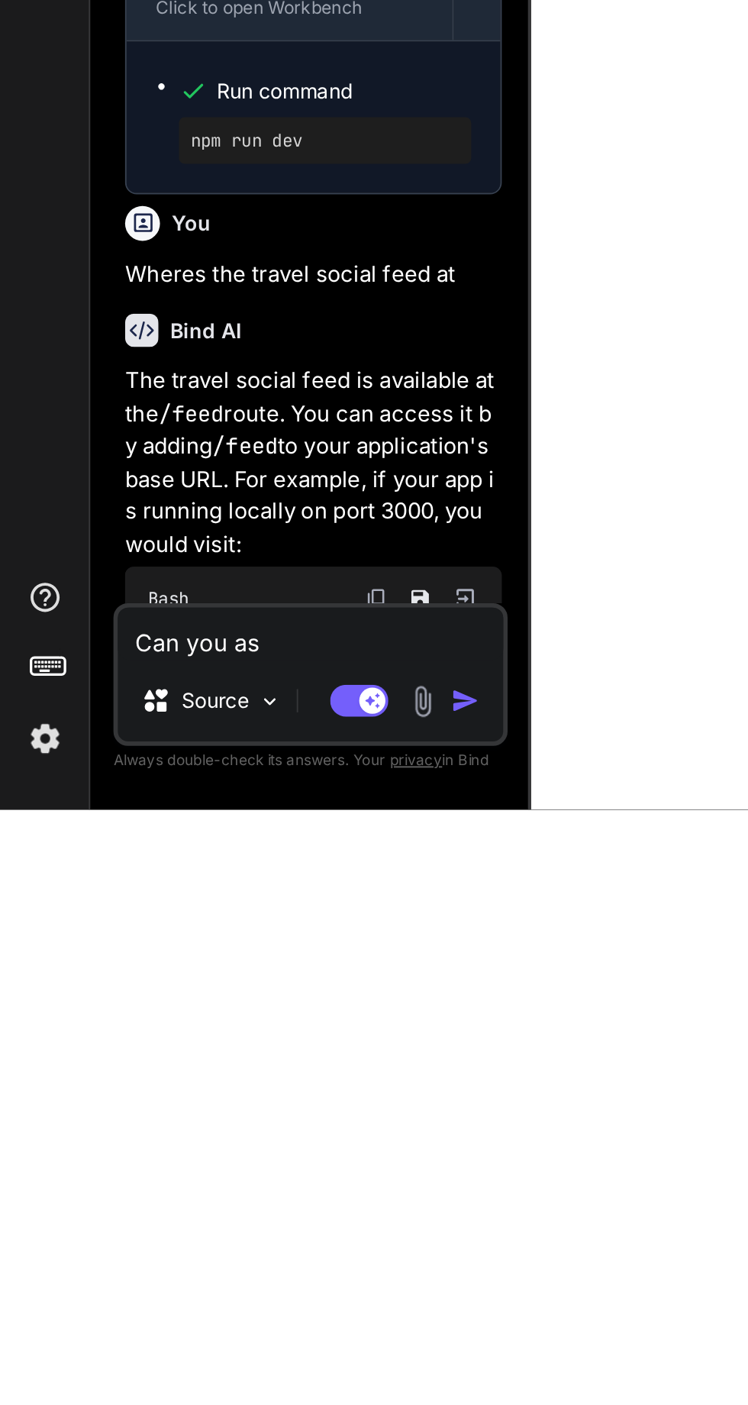
type textarea "Can you asd"
type textarea "x"
type textarea "Can you add"
type textarea "x"
type textarea "Can you add t"
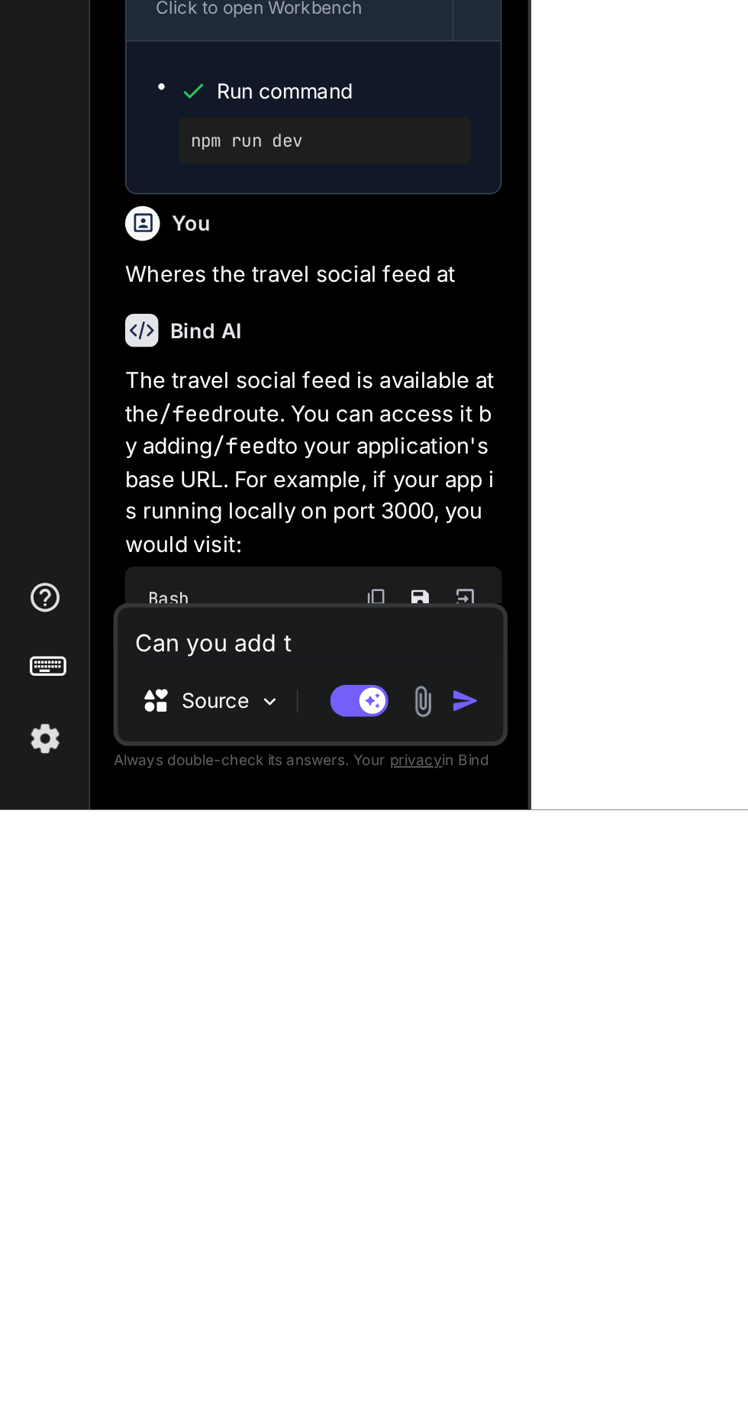
type textarea "x"
type textarea "Can you add th"
type textarea "x"
type textarea "Can you add the"
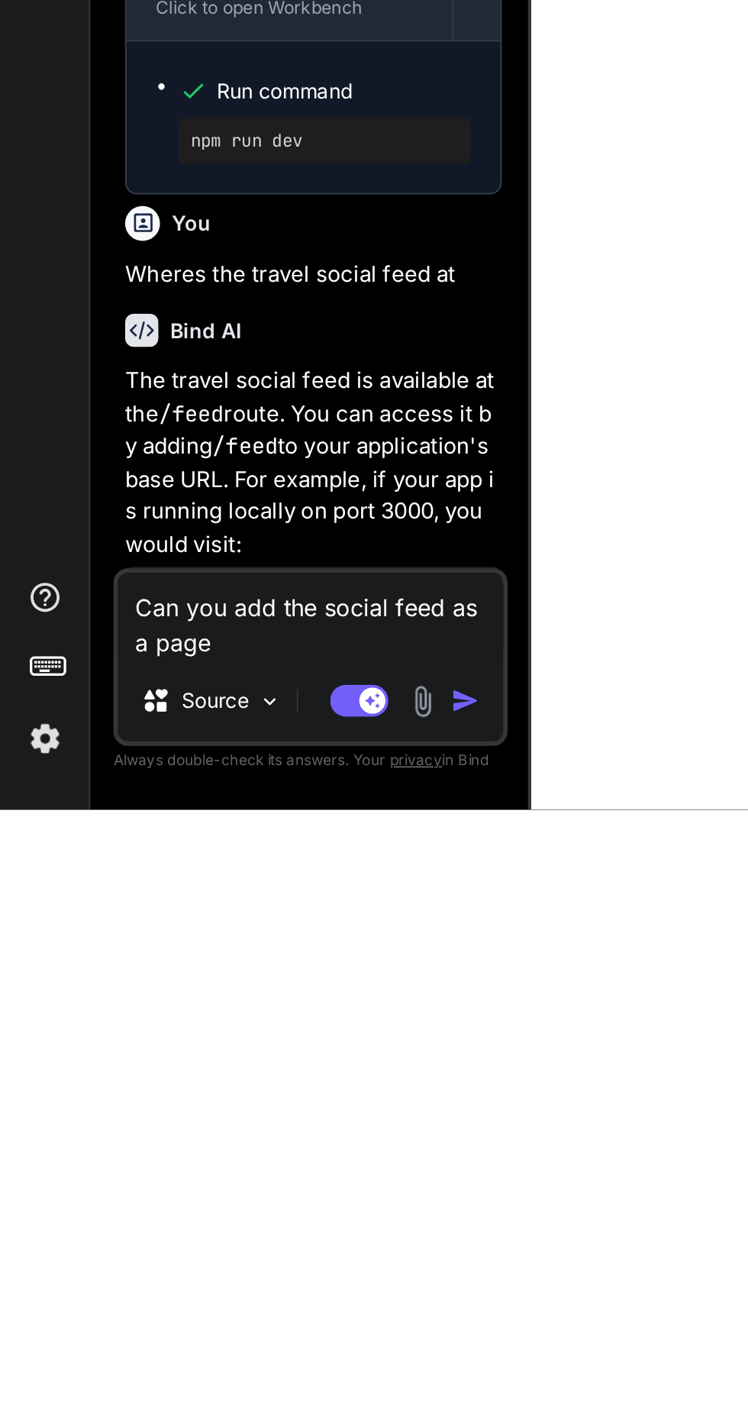
click at [248, 1348] on img "button" at bounding box center [244, 1347] width 15 height 15
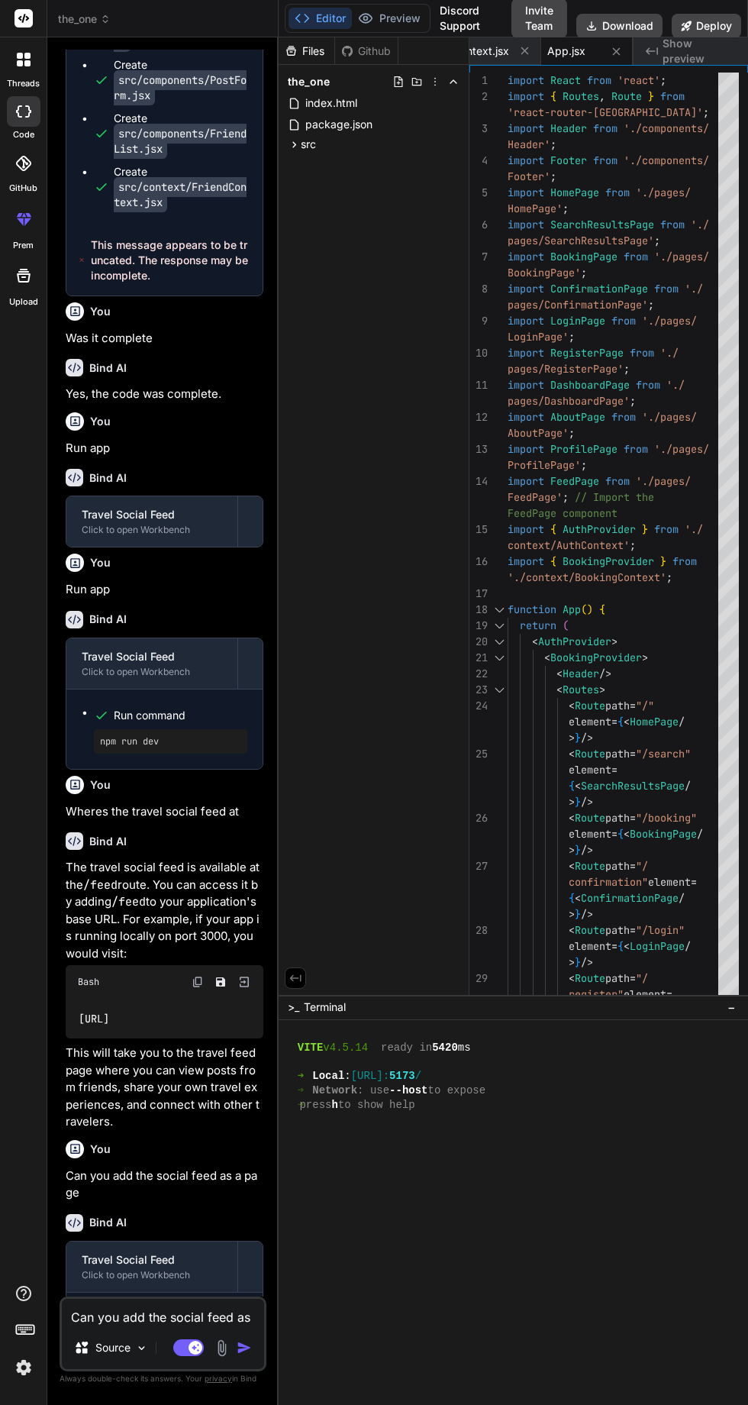
scroll to position [8015, 0]
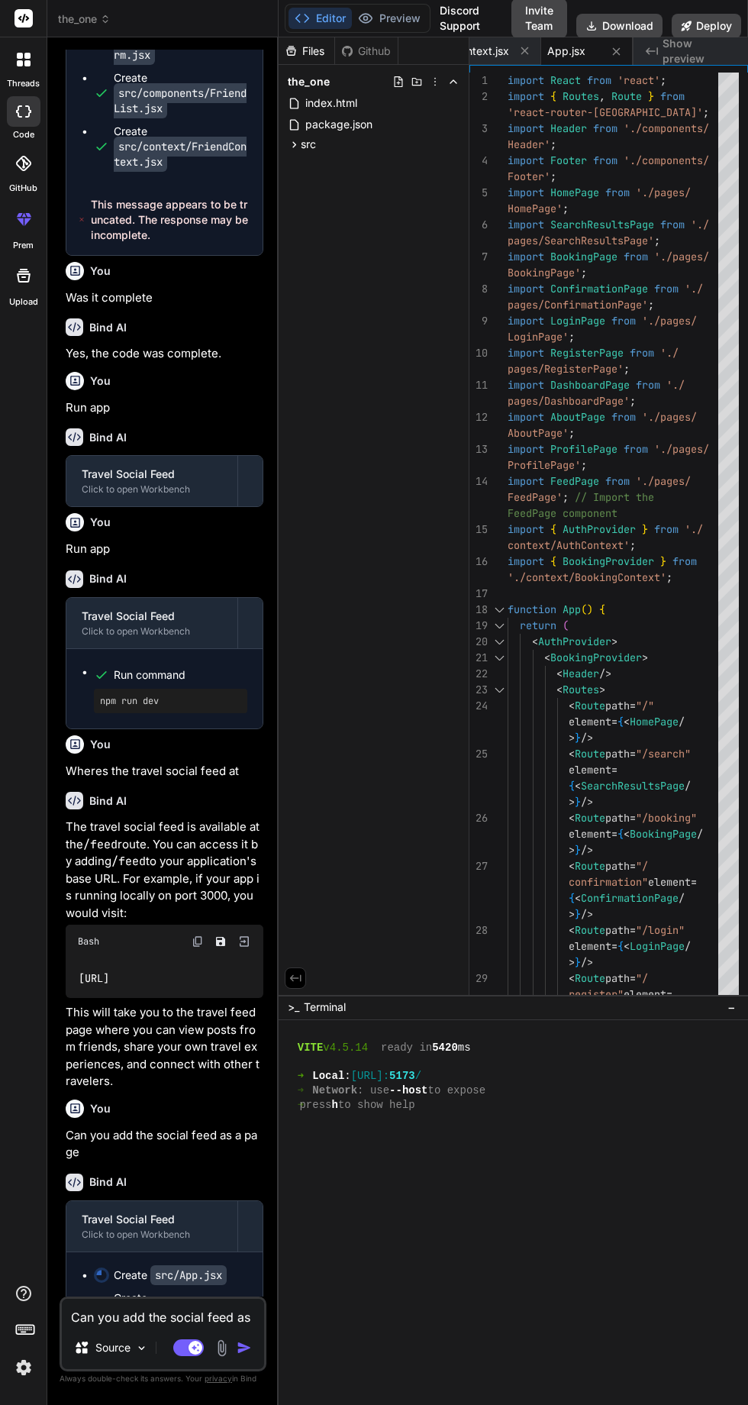
click at [197, 1312] on textarea "Can you add the social feed as a page" at bounding box center [163, 1312] width 202 height 27
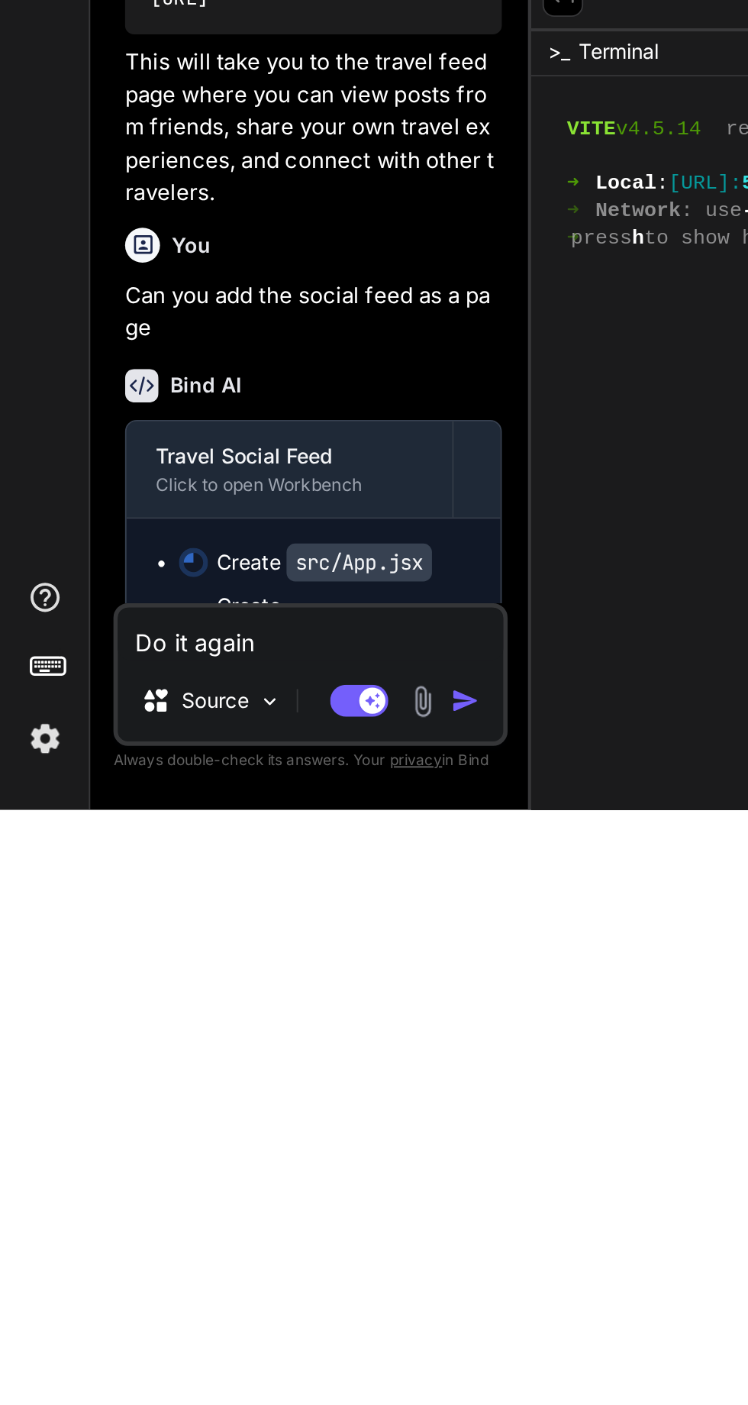
click at [248, 1348] on img "button" at bounding box center [244, 1347] width 15 height 15
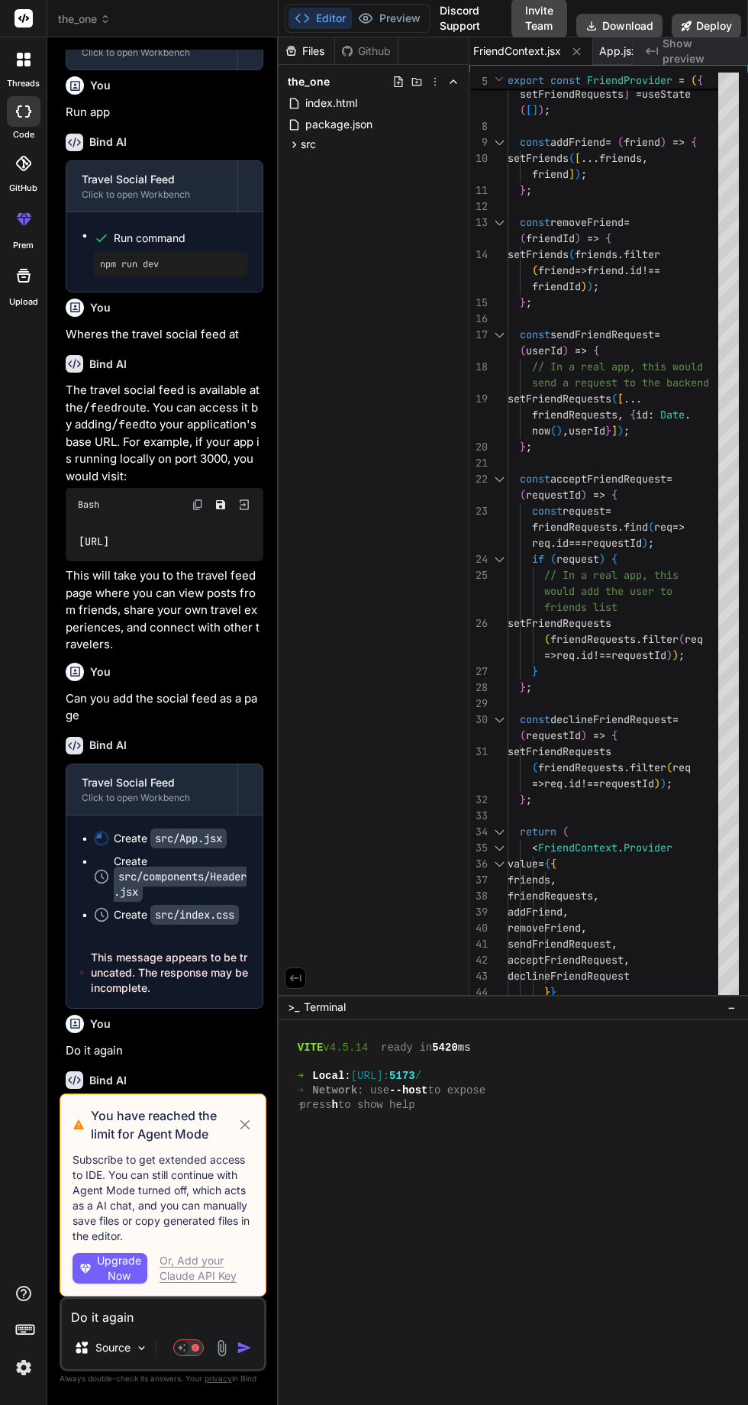
scroll to position [8505, 0]
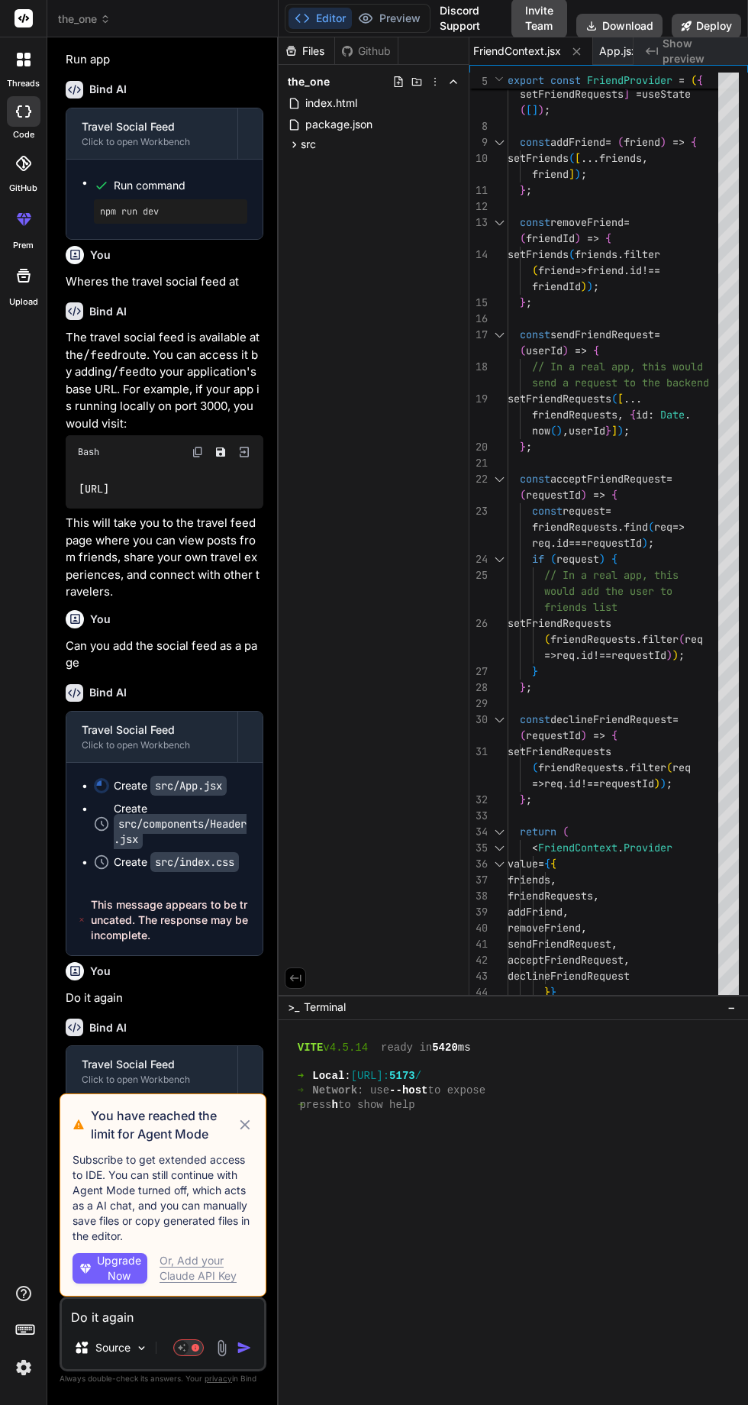
click at [245, 1127] on icon at bounding box center [246, 1125] width 10 height 10
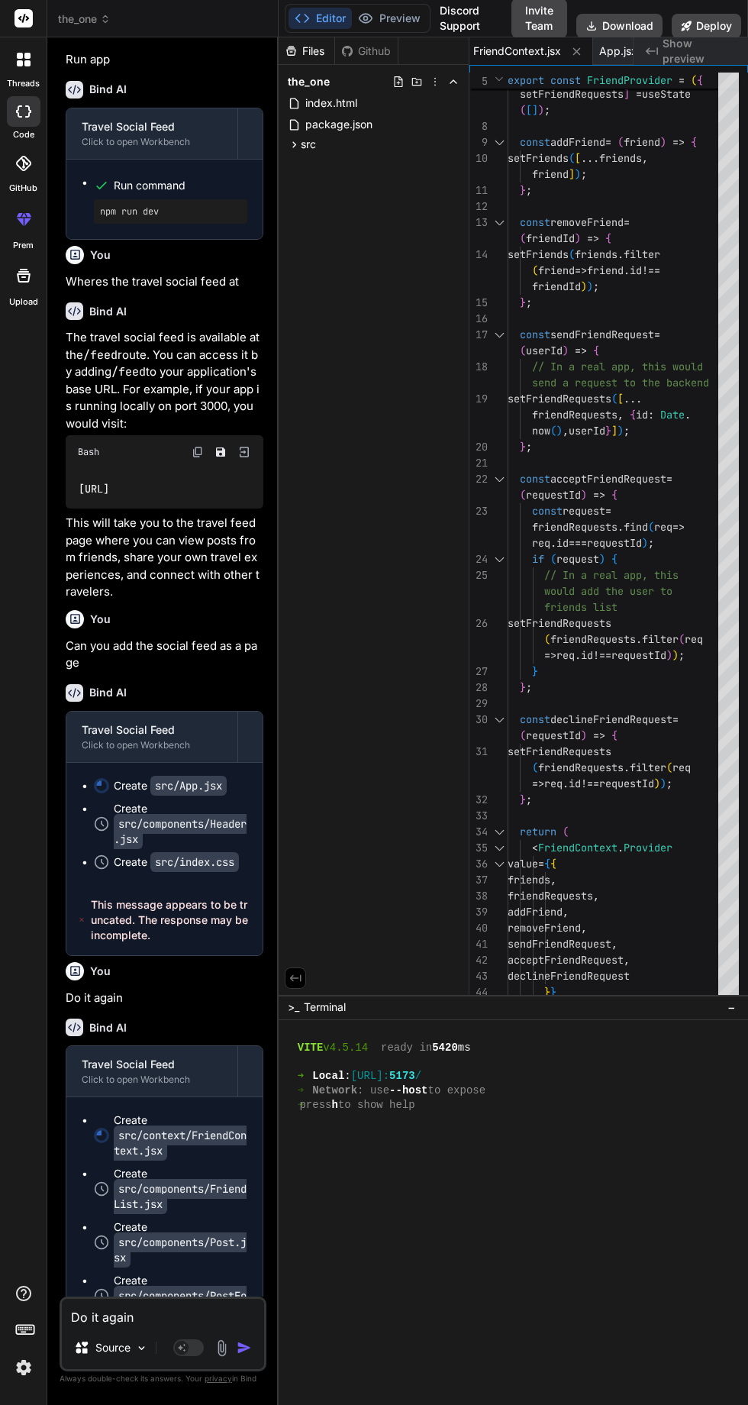
scroll to position [8522, 0]
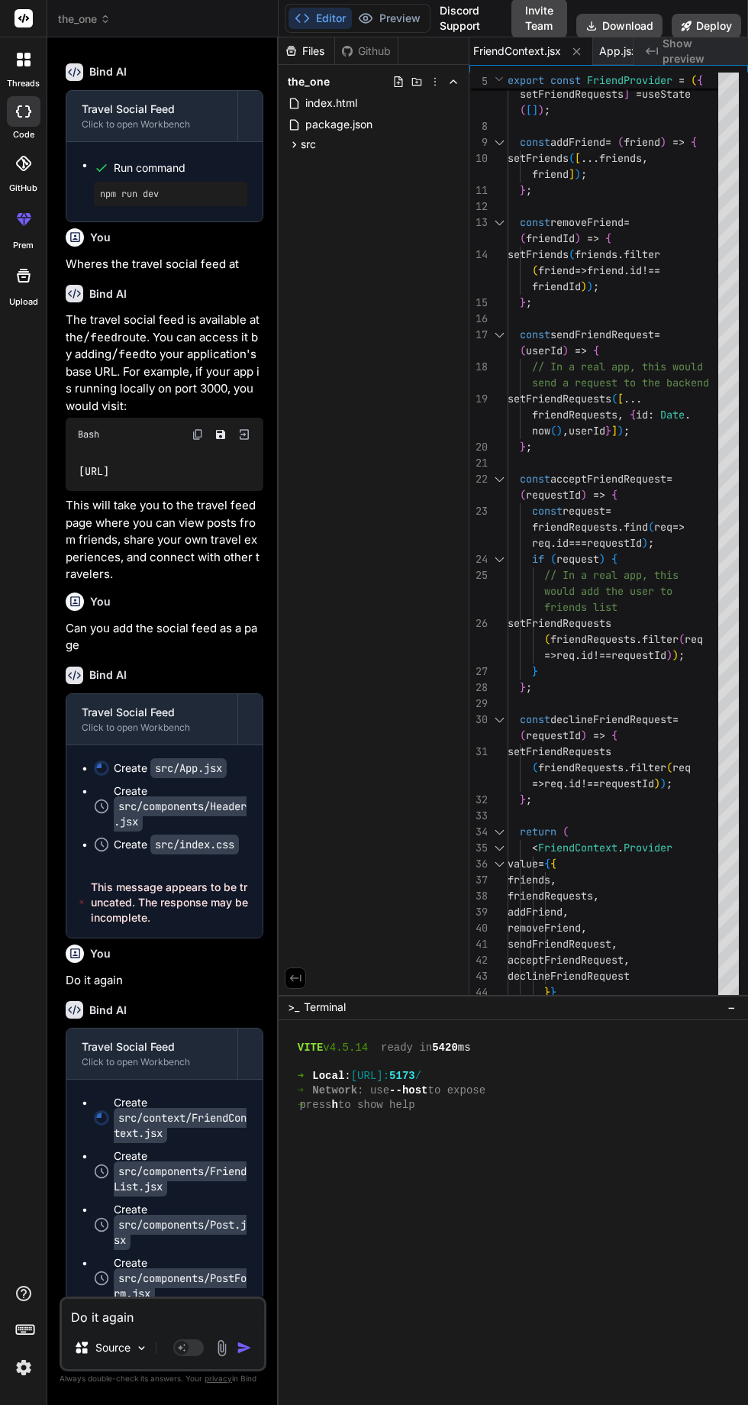
click at [182, 1349] on icon at bounding box center [182, 1347] width 8 height 8
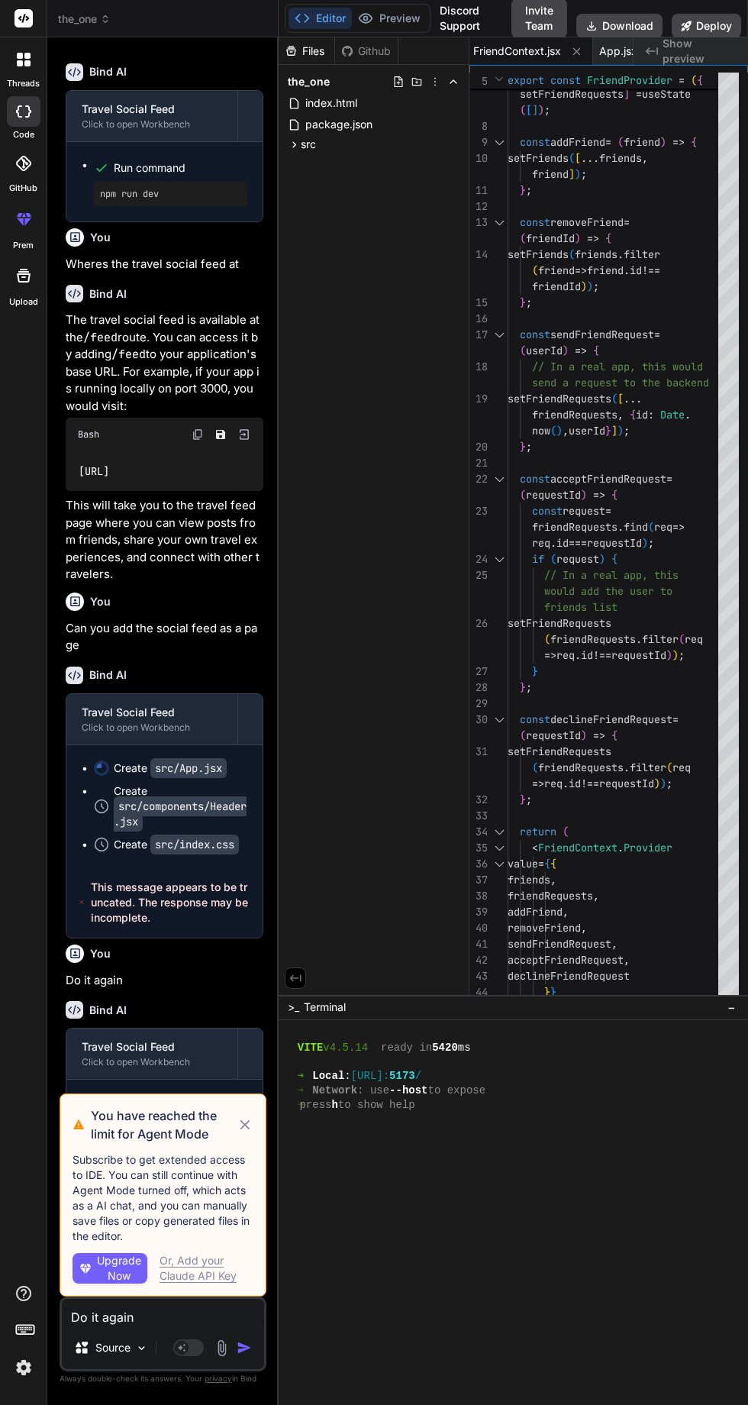
click at [249, 1125] on icon at bounding box center [245, 1124] width 17 height 18
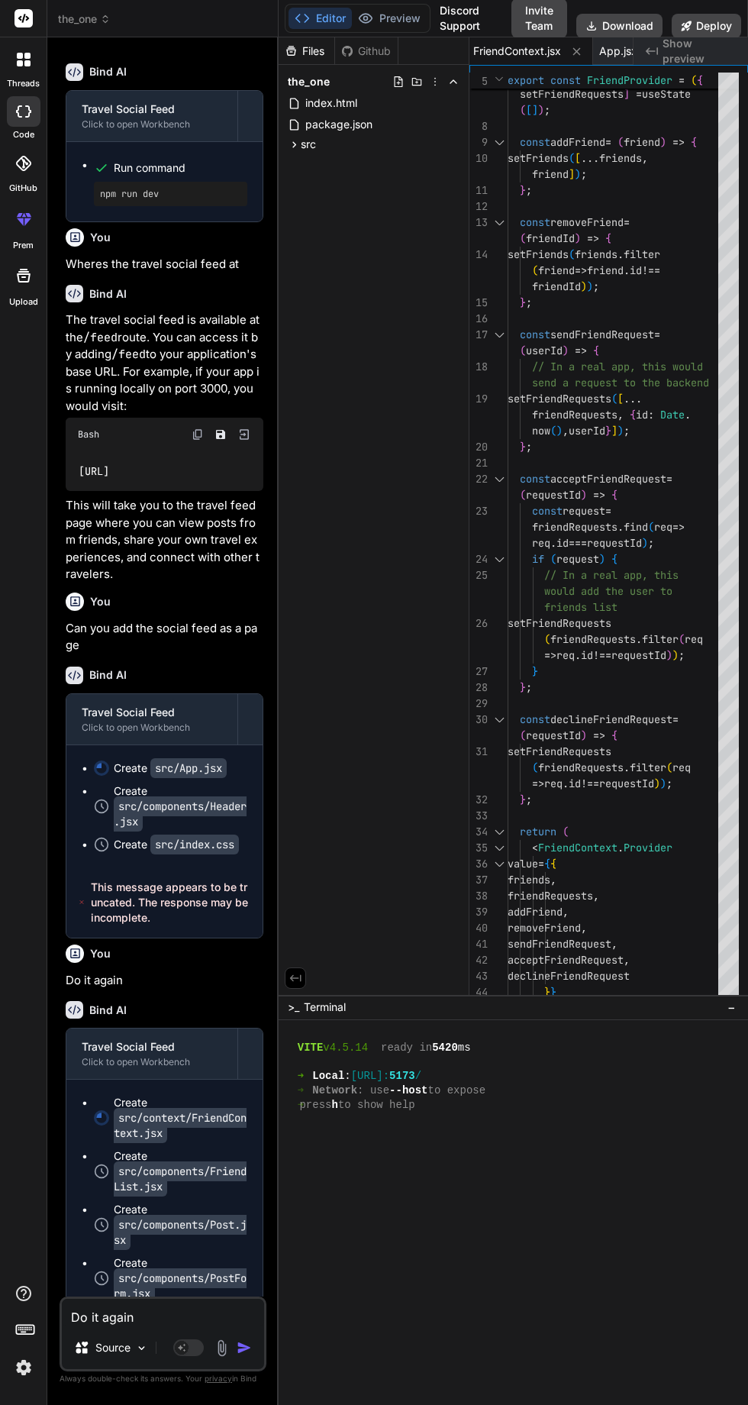
click at [161, 1319] on textarea "Do it again" at bounding box center [163, 1312] width 202 height 27
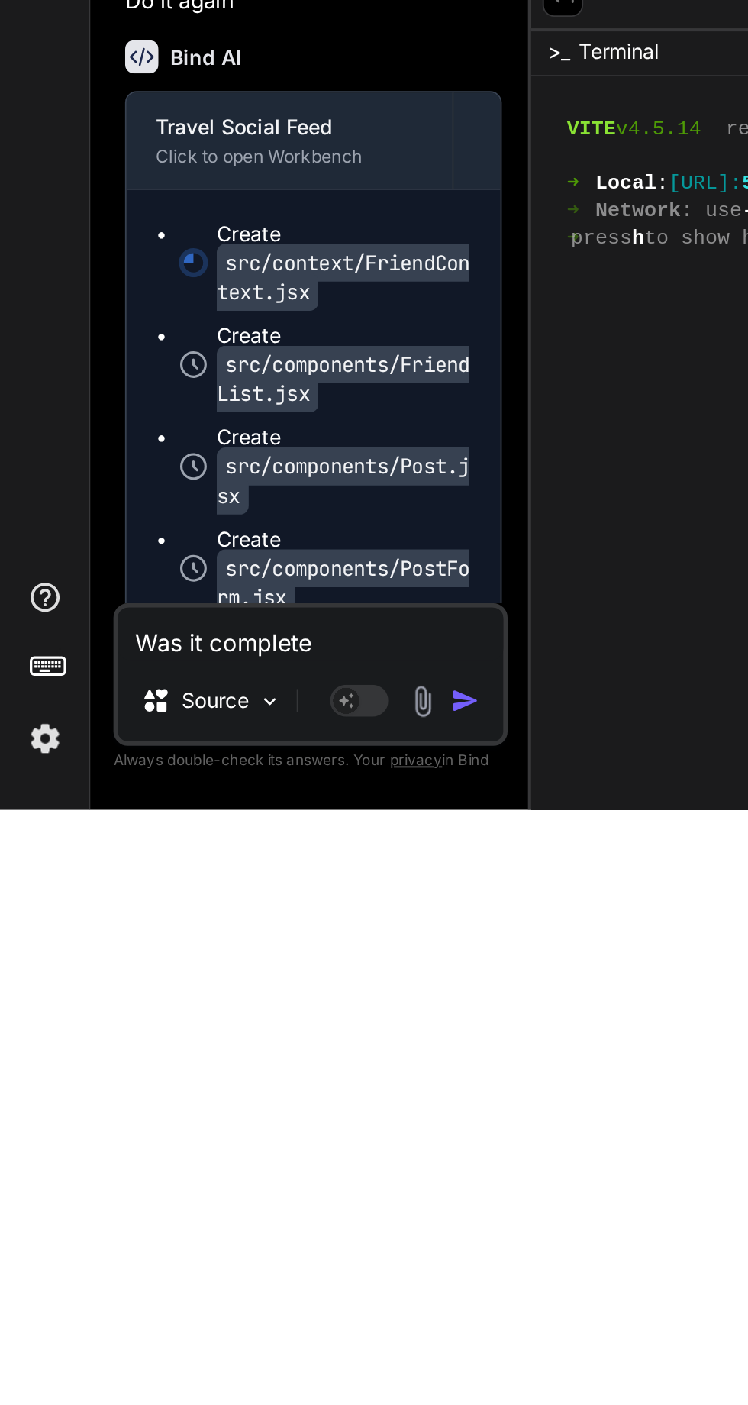
click at [246, 1343] on img "button" at bounding box center [244, 1347] width 15 height 15
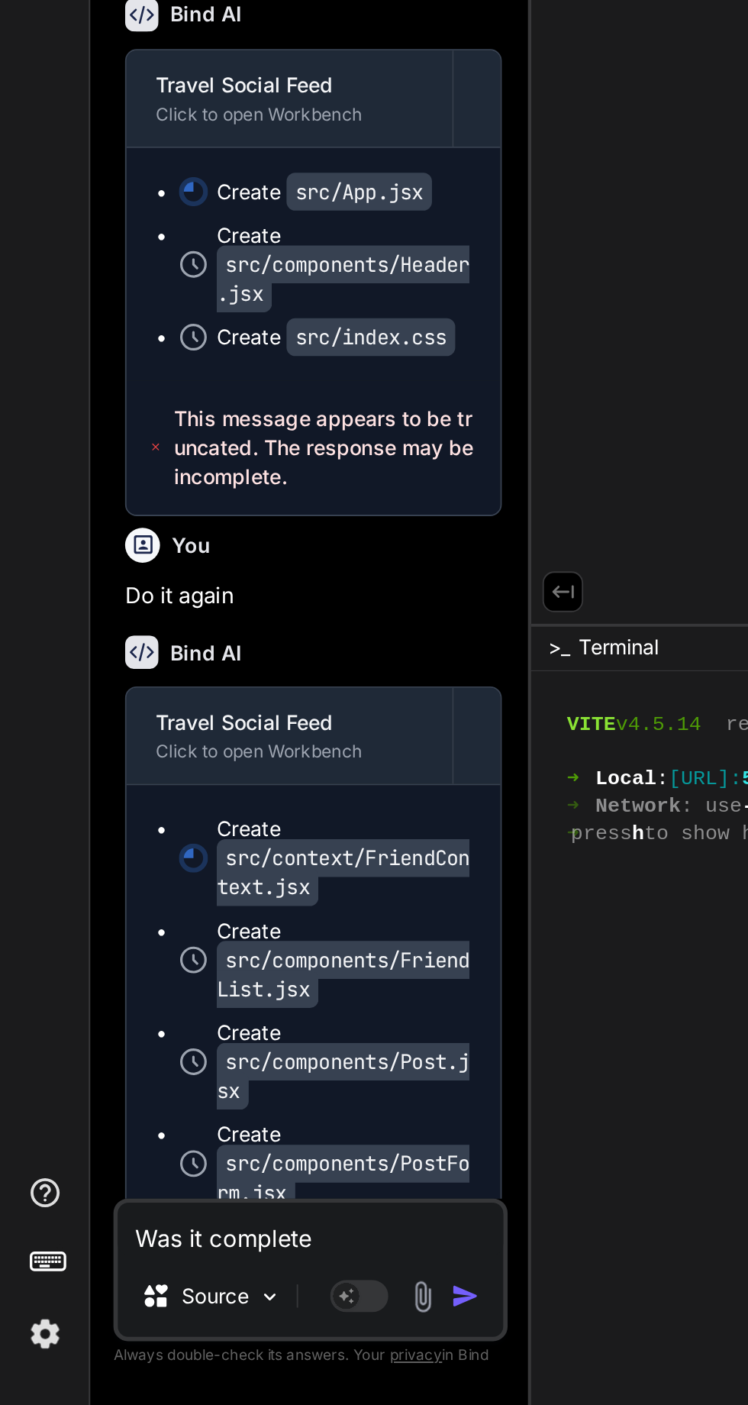
click at [246, 1309] on div "Create src/pages/FeedPage.jsx" at bounding box center [181, 1332] width 134 height 46
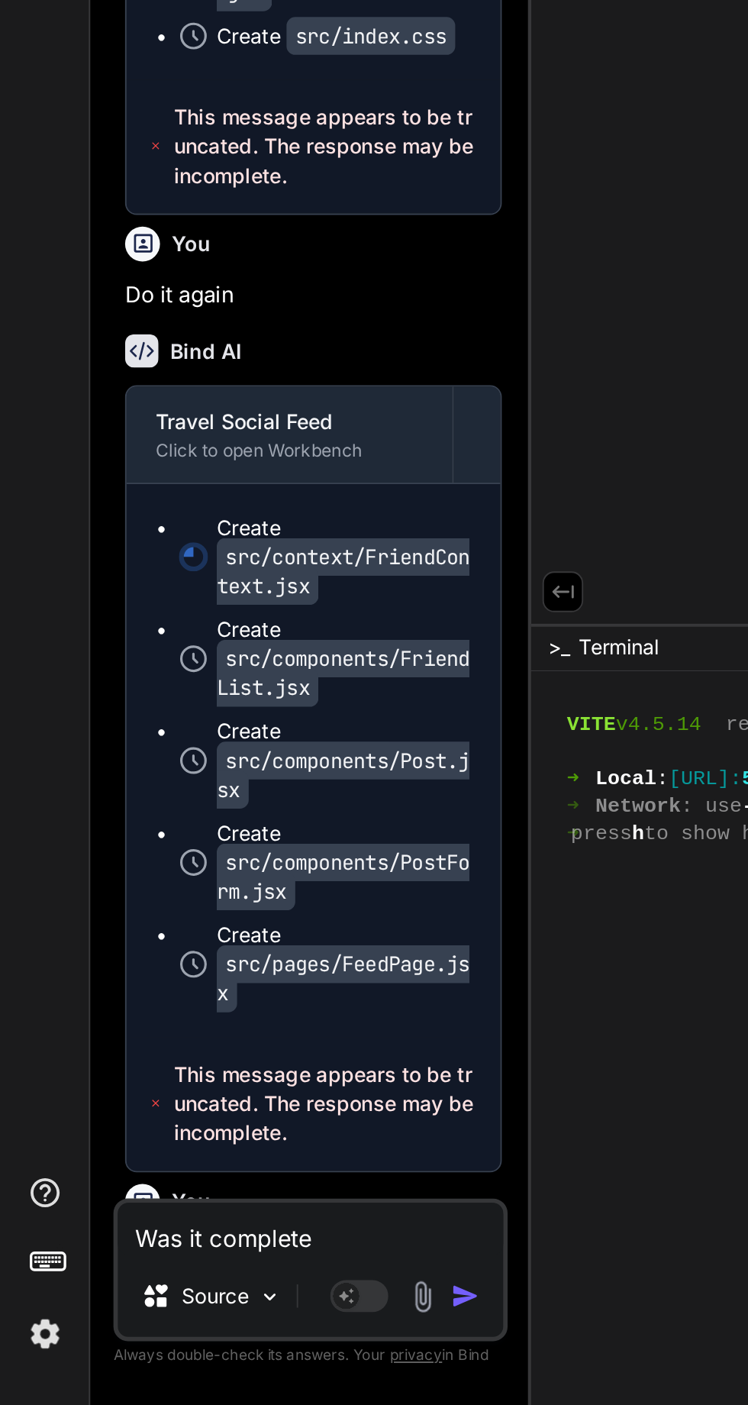
scroll to position [8677, 0]
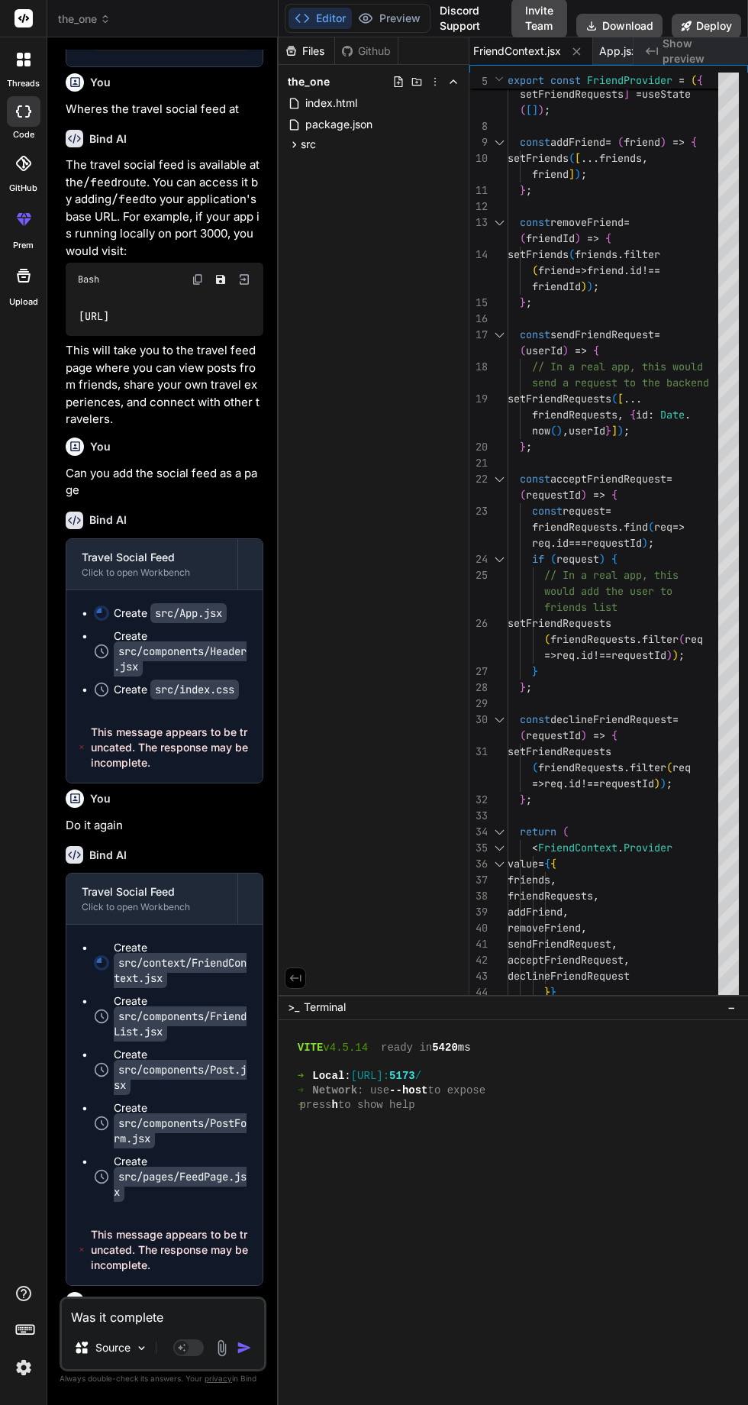
click at [246, 886] on div at bounding box center [250, 898] width 24 height 24
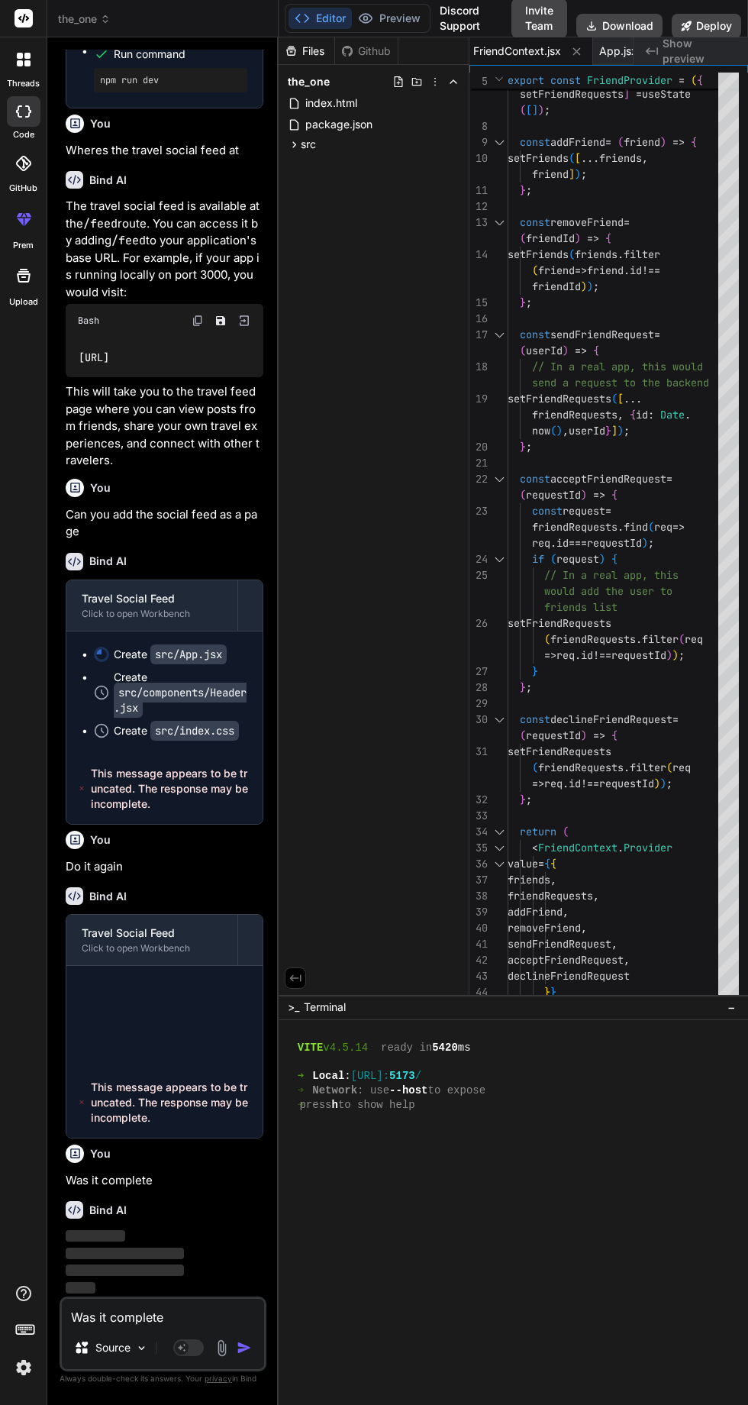
scroll to position [8386, 0]
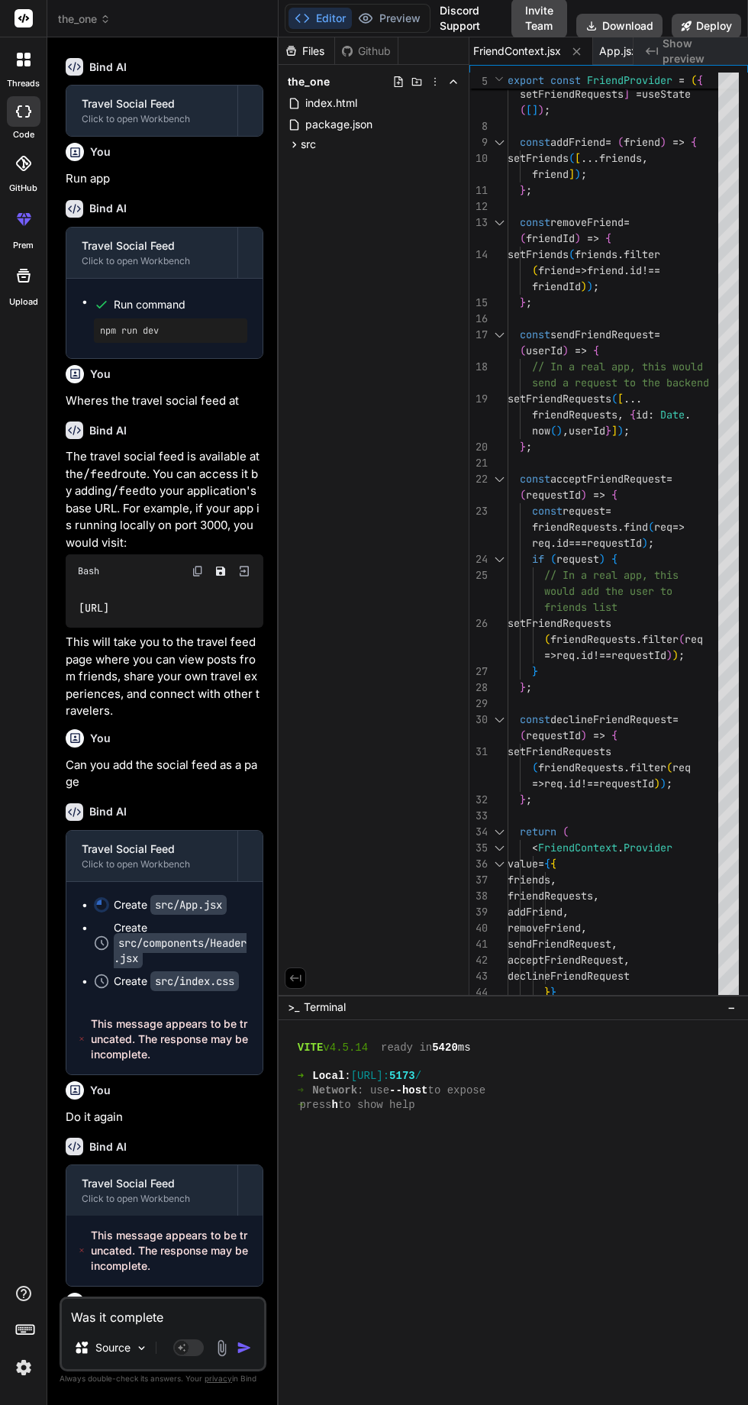
click at [234, 831] on div "Travel Social Feed Click to open Workbench" at bounding box center [151, 856] width 171 height 50
click at [233, 831] on div "Travel Social Feed Click to open Workbench" at bounding box center [151, 856] width 171 height 50
click at [248, 844] on div at bounding box center [250, 856] width 24 height 24
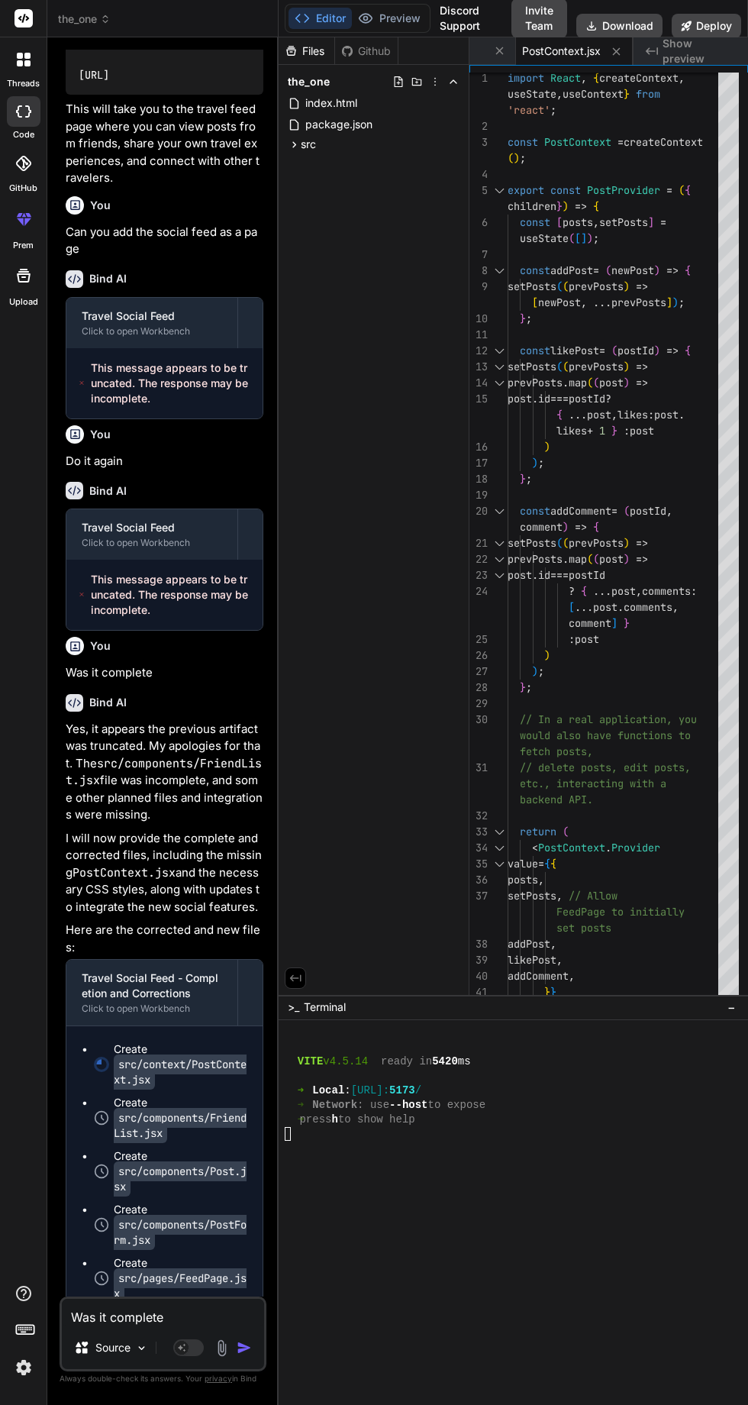
scroll to position [8953, 0]
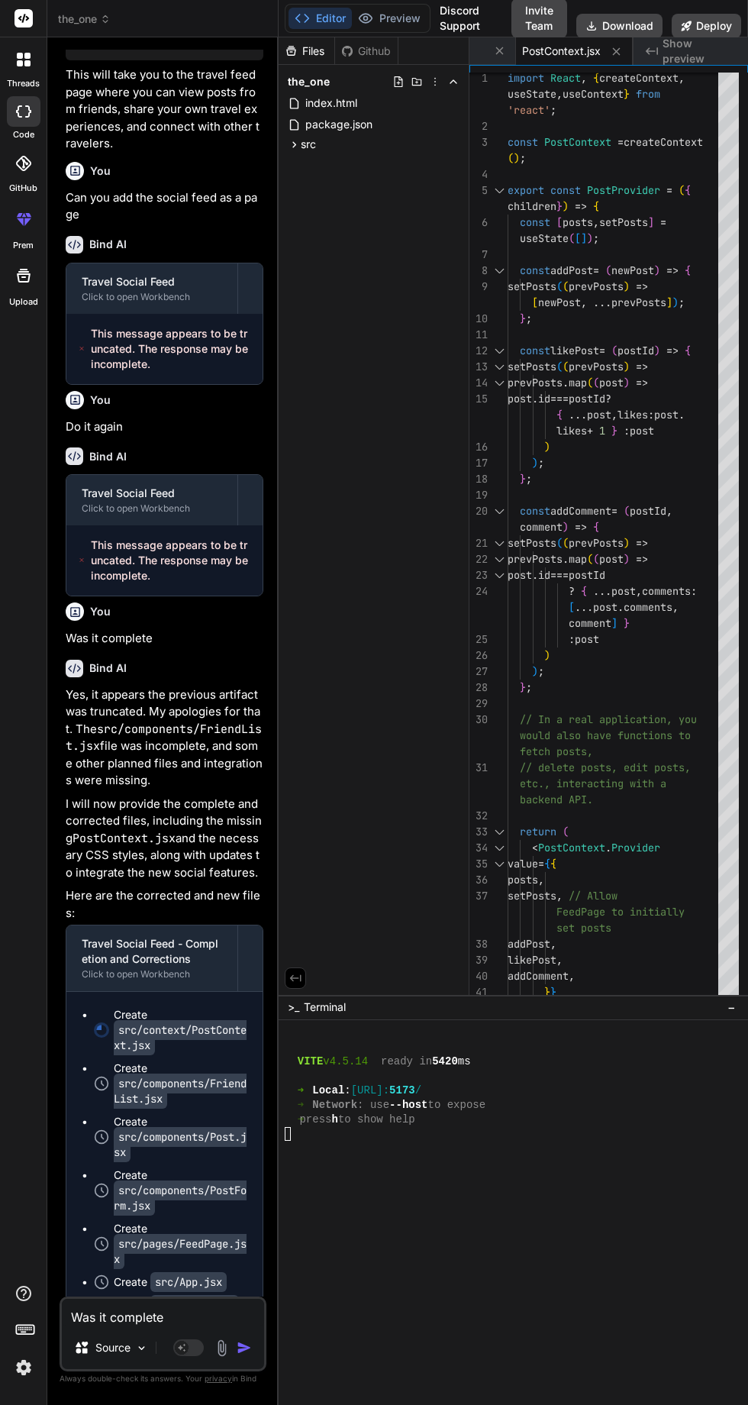
click at [234, 925] on div "Travel Social Feed - Completion and Corrections Click to open Workbench" at bounding box center [151, 958] width 171 height 66
click at [260, 946] on div at bounding box center [250, 958] width 24 height 24
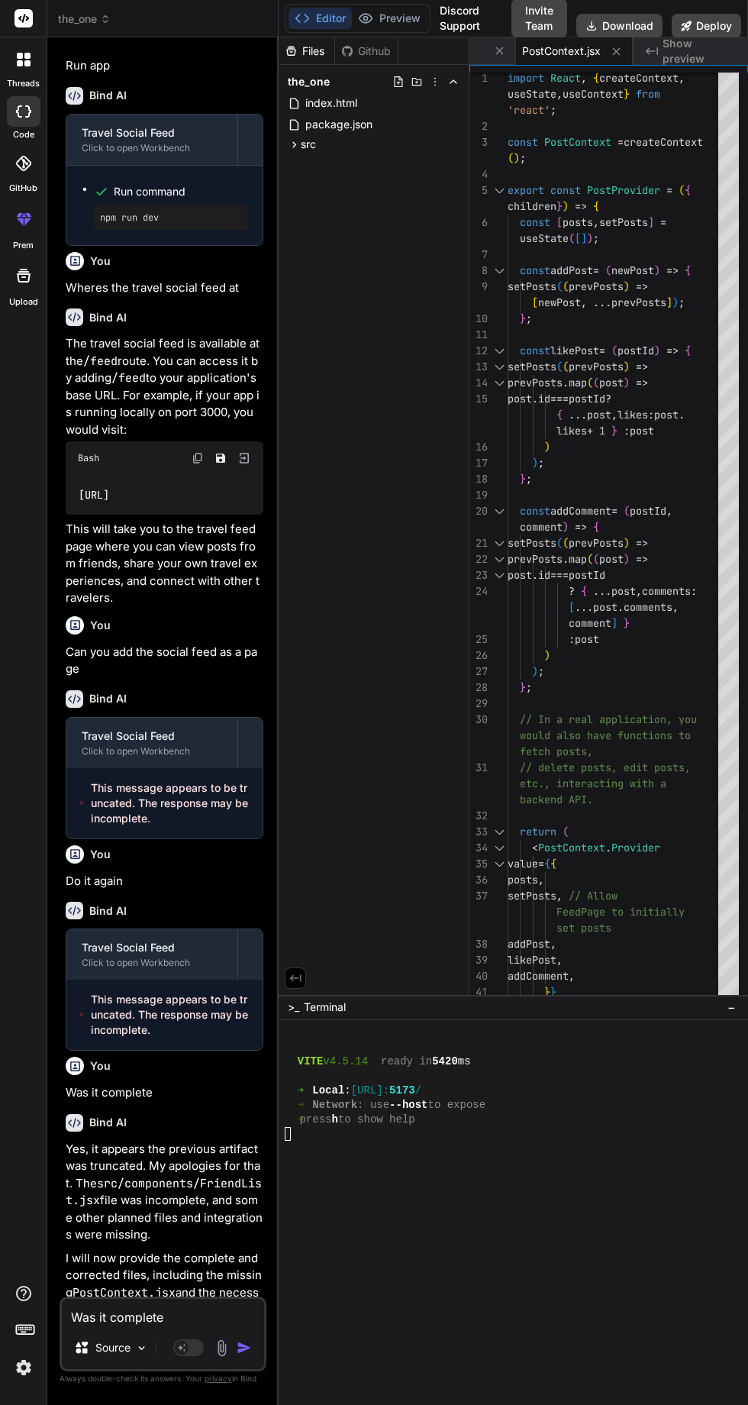
scroll to position [8499, 0]
click at [250, 1400] on div at bounding box center [250, 1412] width 24 height 24
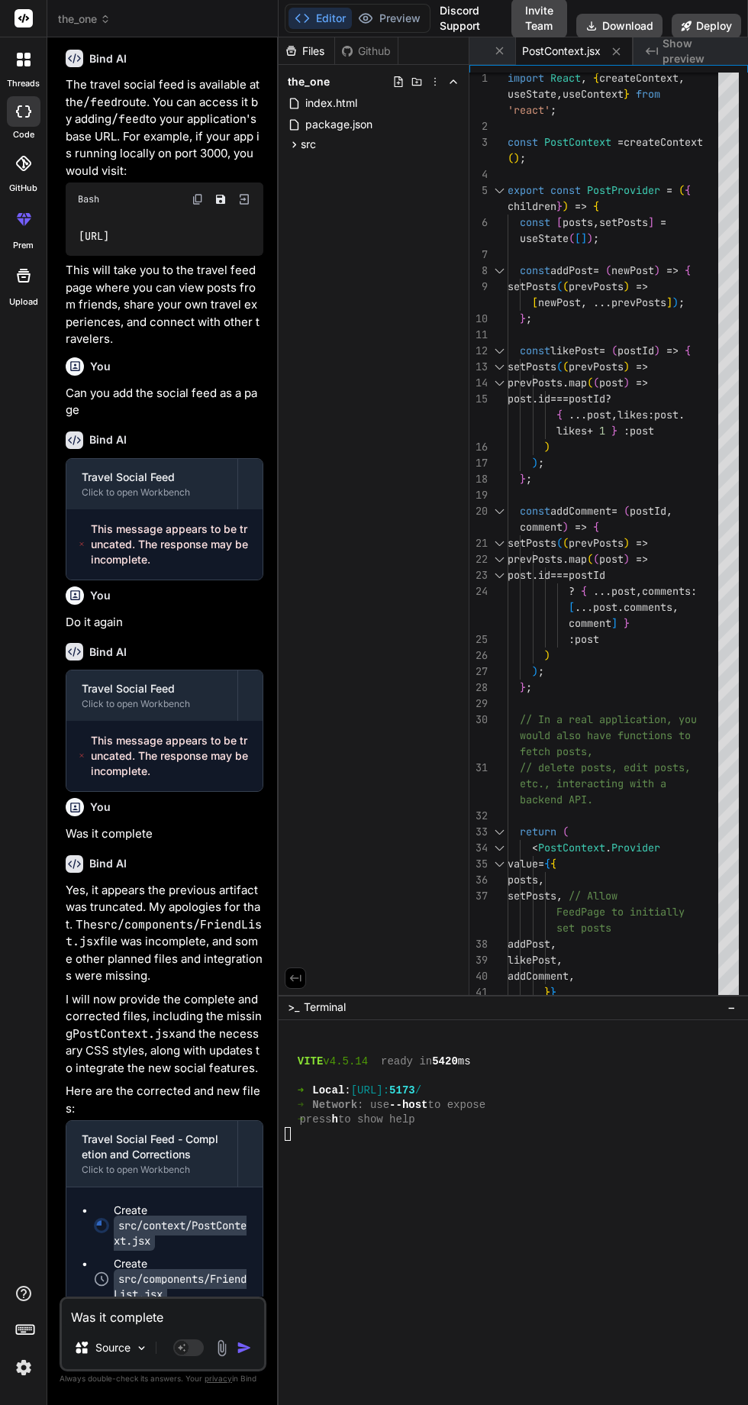
scroll to position [8953, 0]
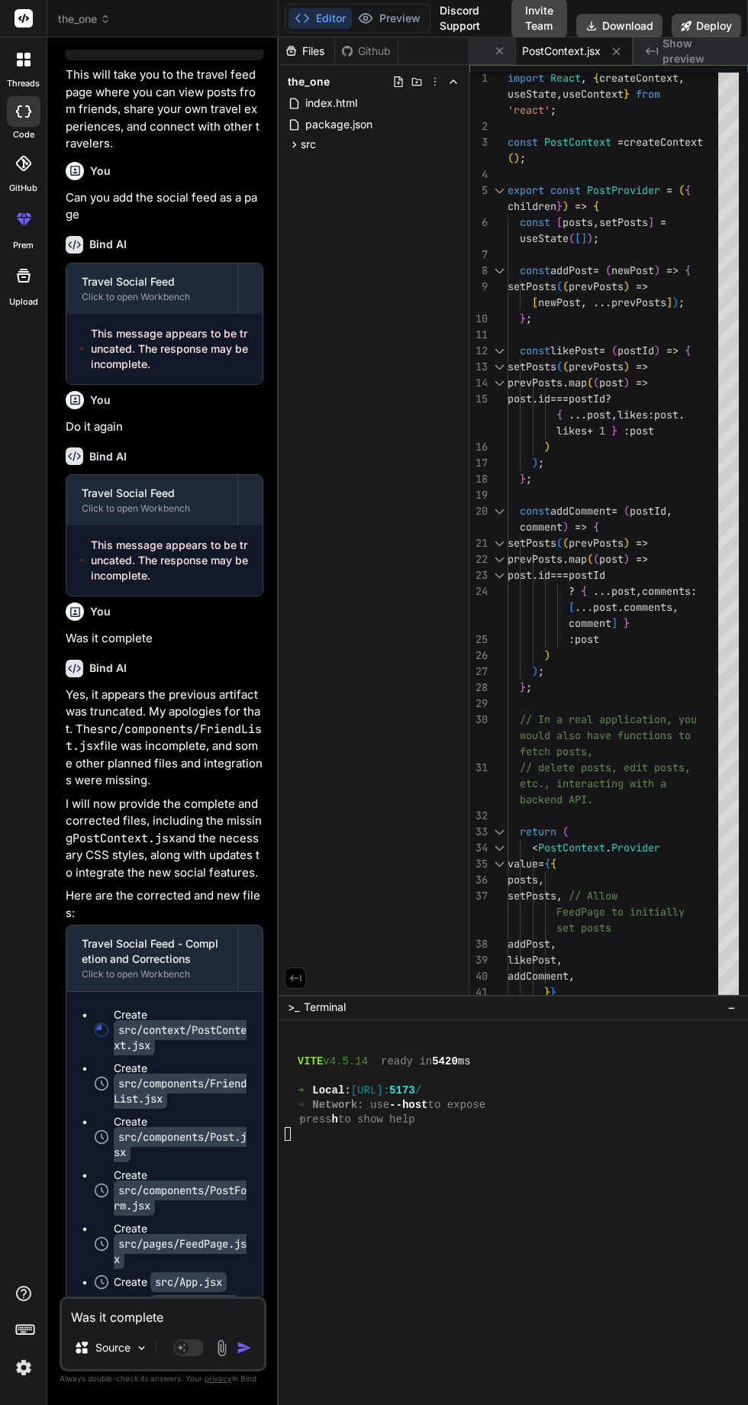
click at [173, 1309] on textarea "Was it complete" at bounding box center [163, 1312] width 202 height 27
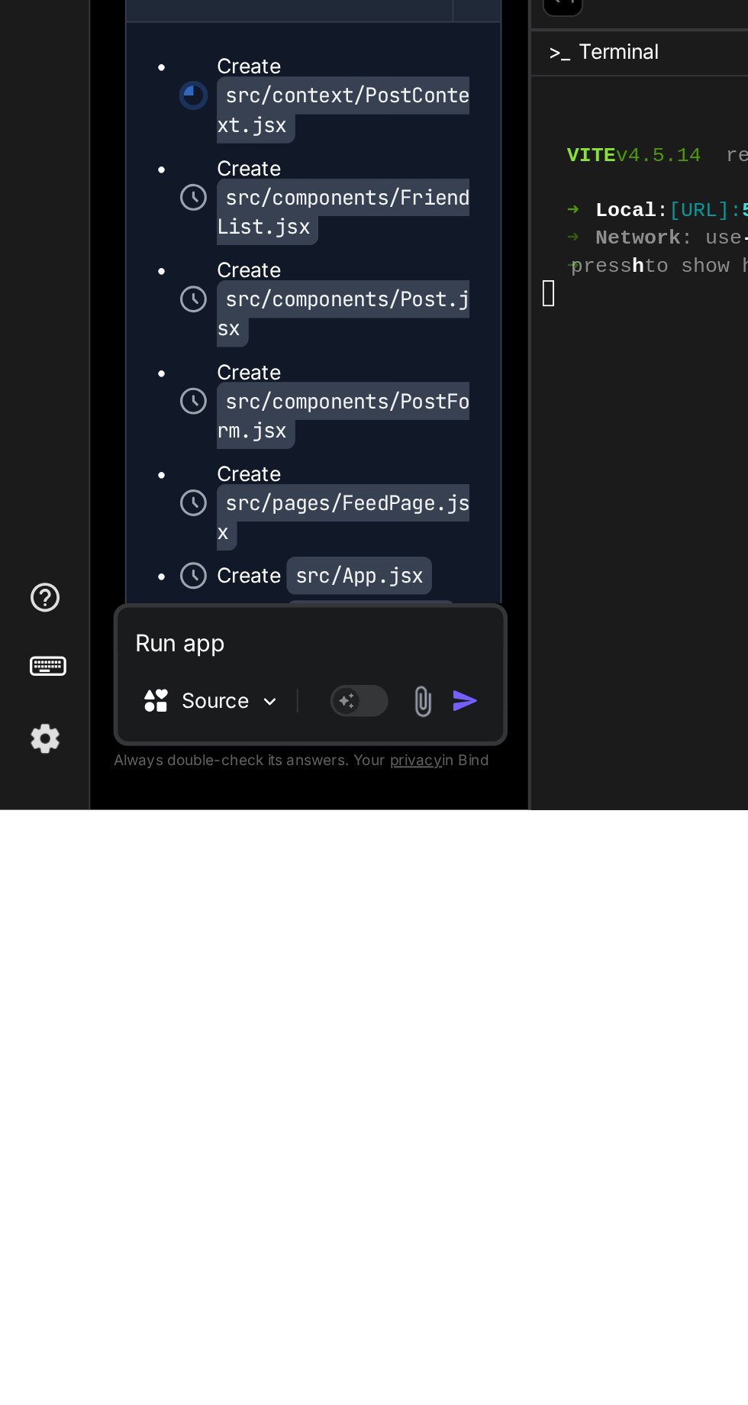
click at [247, 1346] on img "button" at bounding box center [244, 1347] width 15 height 15
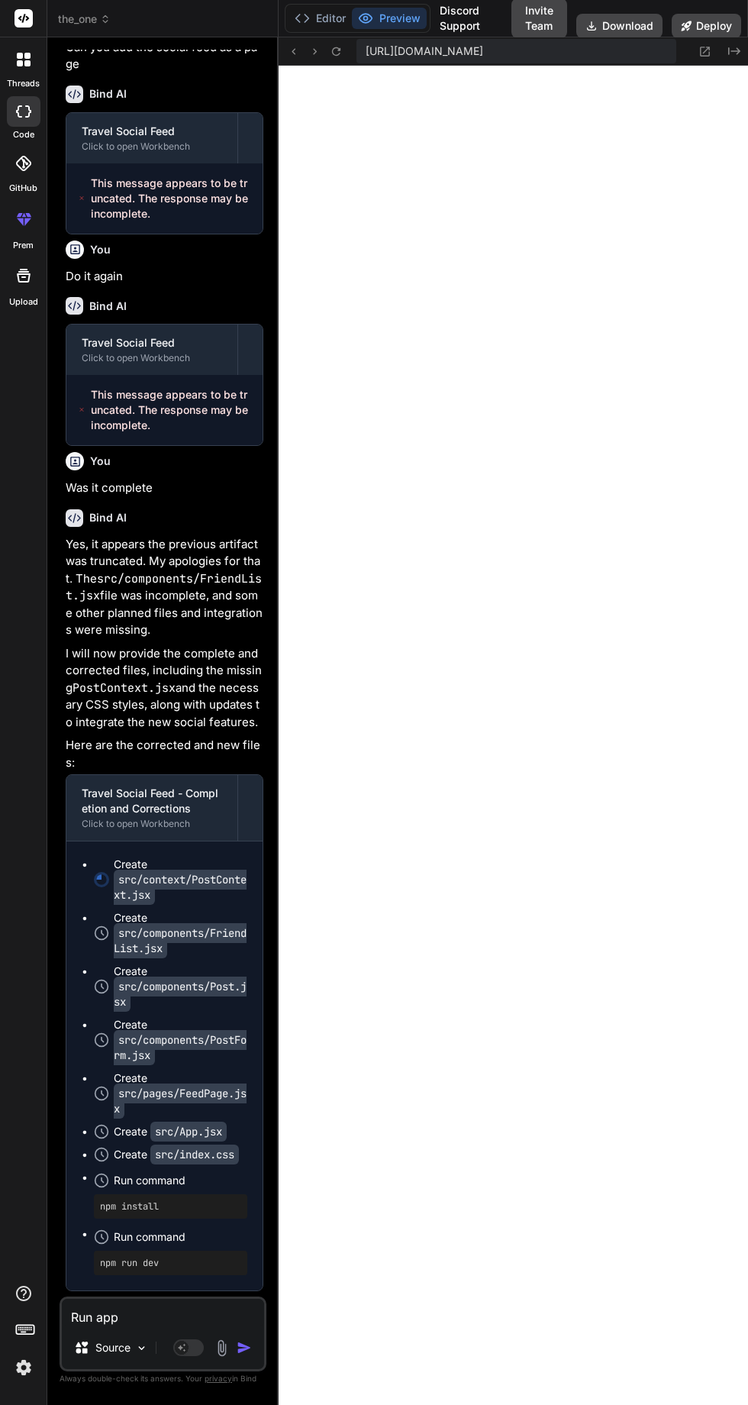
scroll to position [9174, 0]
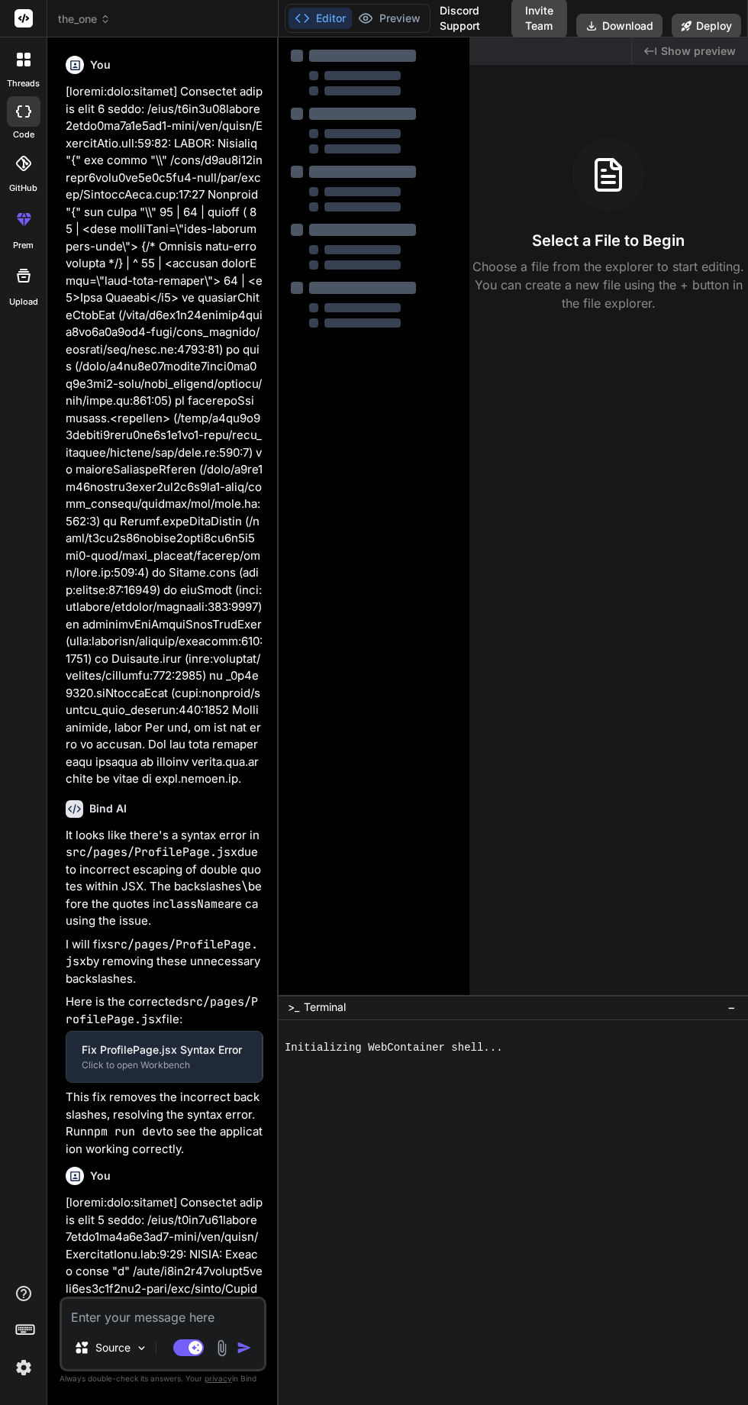
type textarea "x"
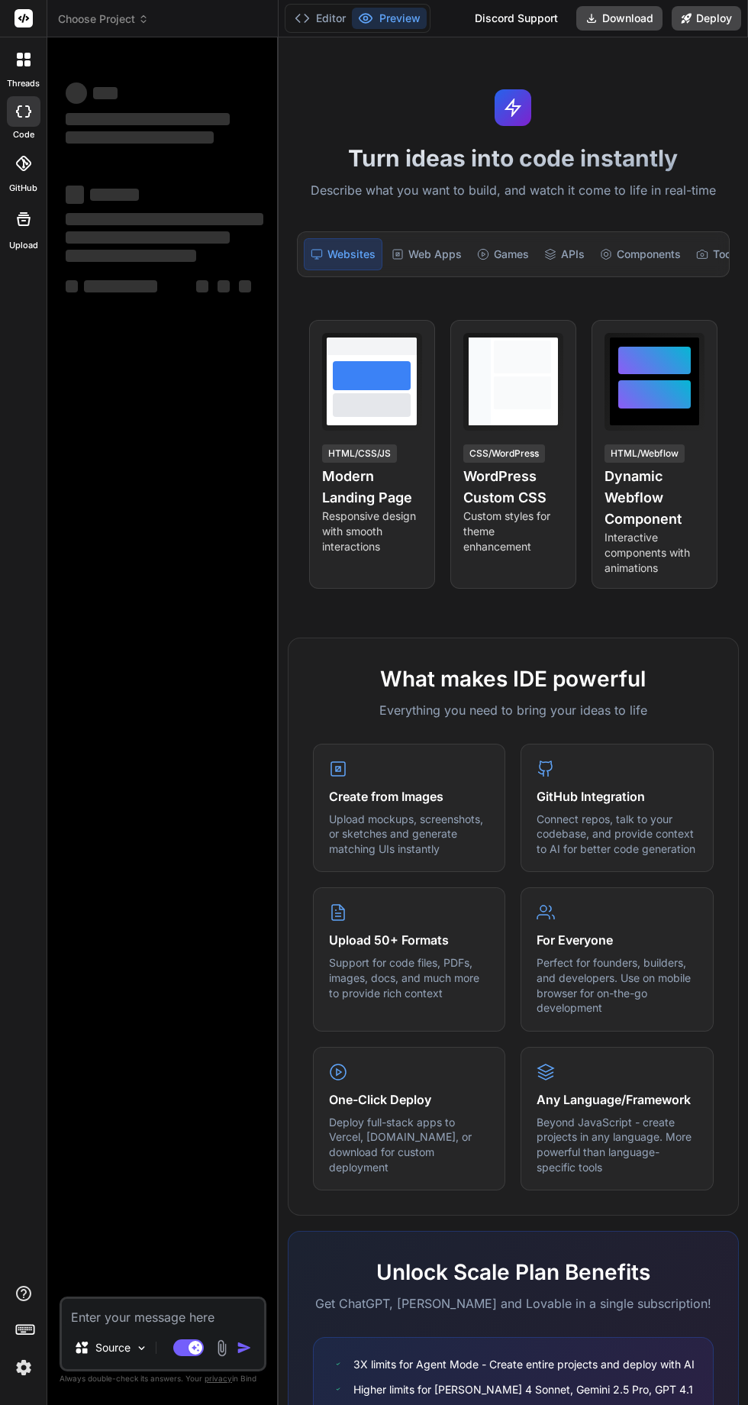
type textarea "x"
